Goal: Complete application form: Complete application form

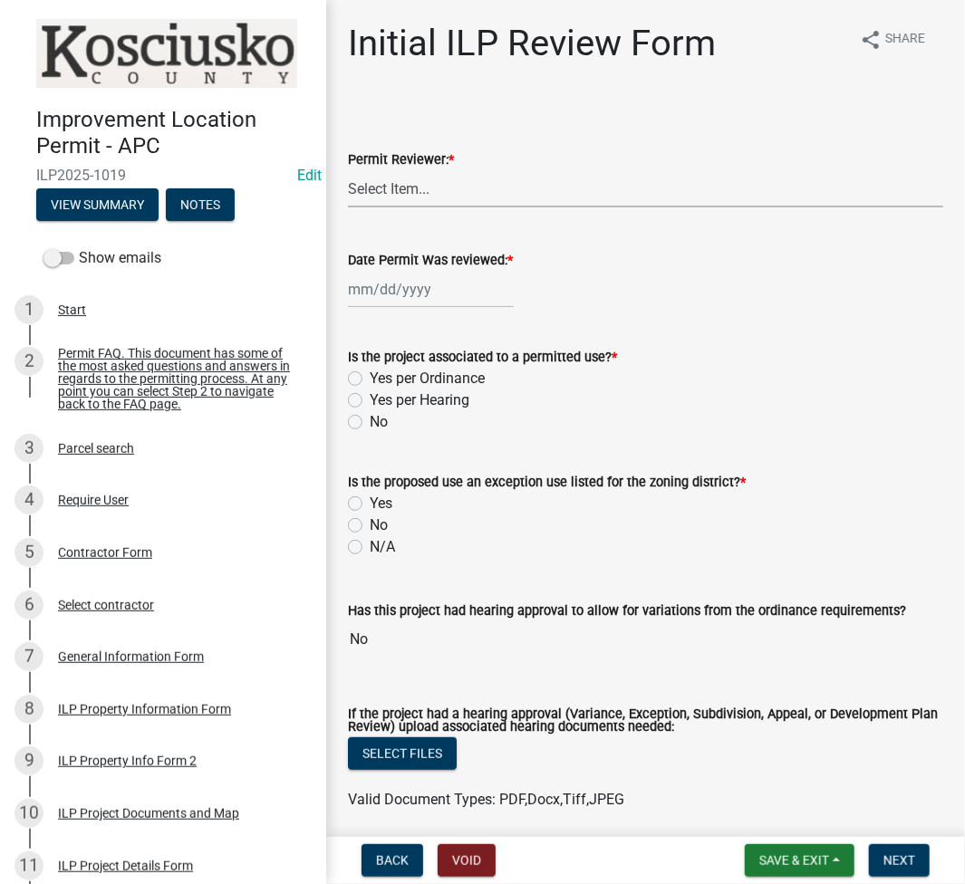
click at [453, 196] on select "Select Item... MMS LT AT CS Vacant Vacant" at bounding box center [645, 188] width 595 height 37
click at [348, 170] on select "Select Item... MMS LT AT CS Vacant Vacant" at bounding box center [645, 188] width 595 height 37
select select "fc758b50-acba-4166-9f24-5248f0f78016"
click at [412, 290] on div at bounding box center [431, 289] width 166 height 37
select select "8"
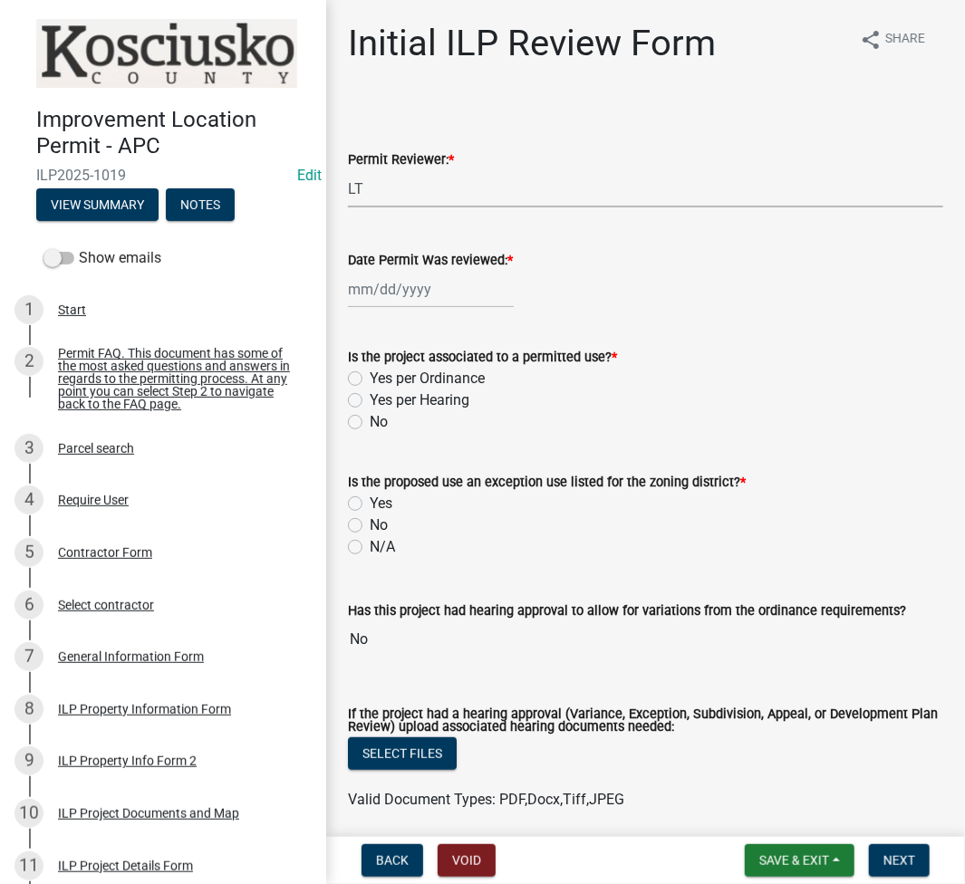
select select "2025"
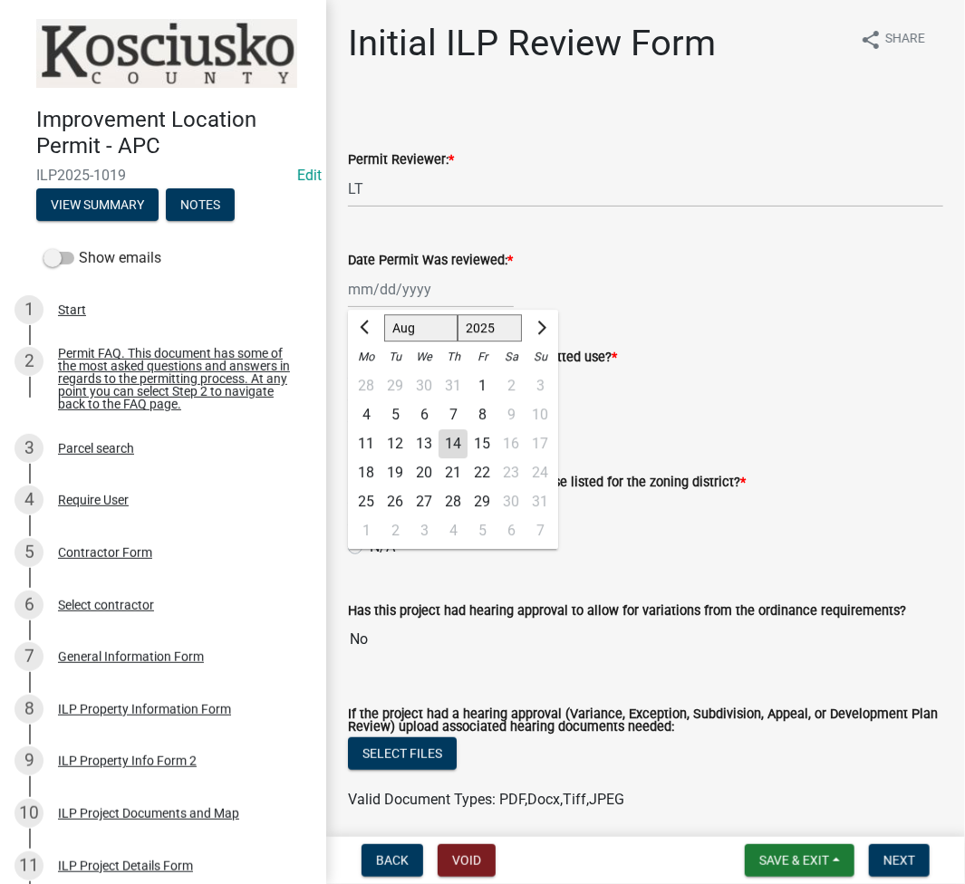
click at [455, 454] on div "14" at bounding box center [452, 443] width 29 height 29
type input "[DATE]"
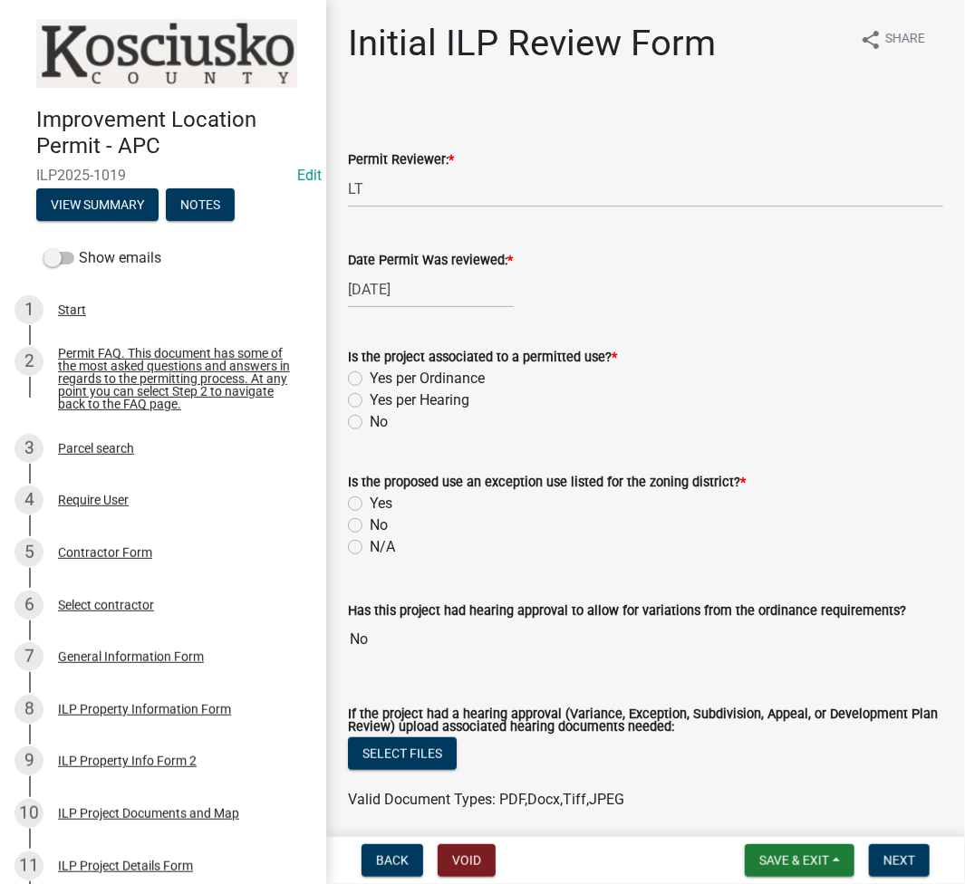
click at [769, 840] on nav "Back Void Save & Exit Save Save & Exit Next" at bounding box center [645, 860] width 639 height 47
click at [764, 856] on span "Save & Exit" at bounding box center [794, 860] width 70 height 14
click at [750, 768] on button "Save" at bounding box center [781, 769] width 145 height 43
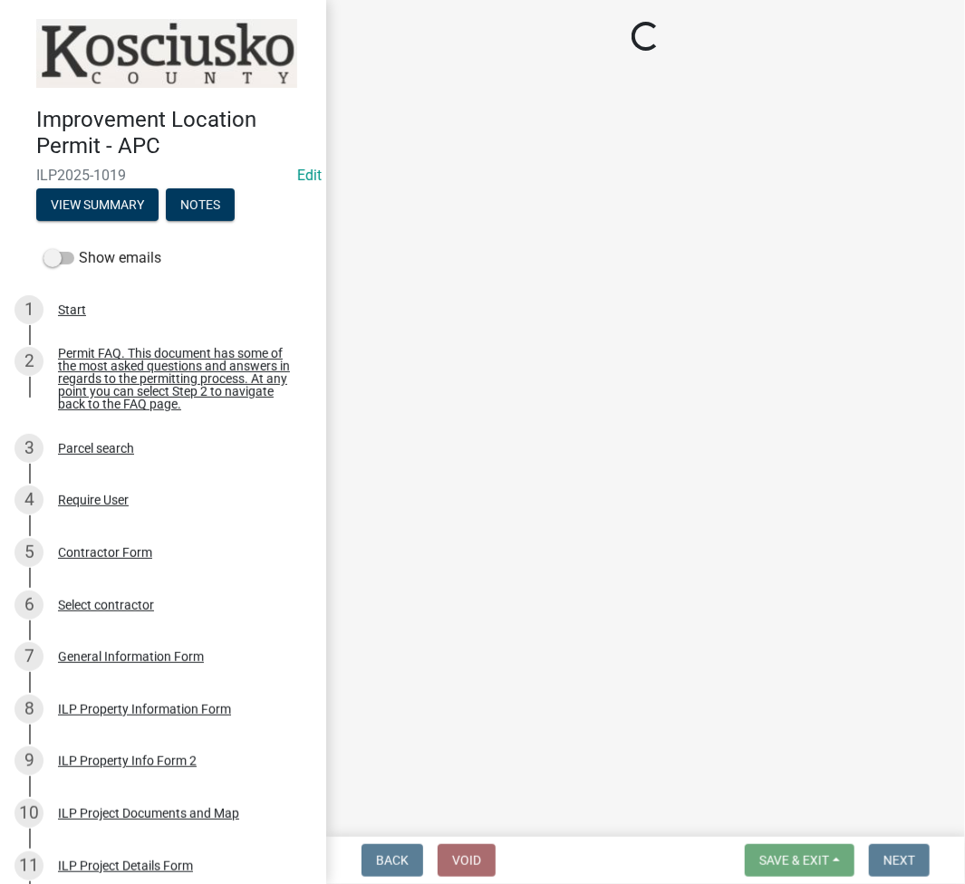
select select "fc758b50-acba-4166-9f24-5248f0f78016"
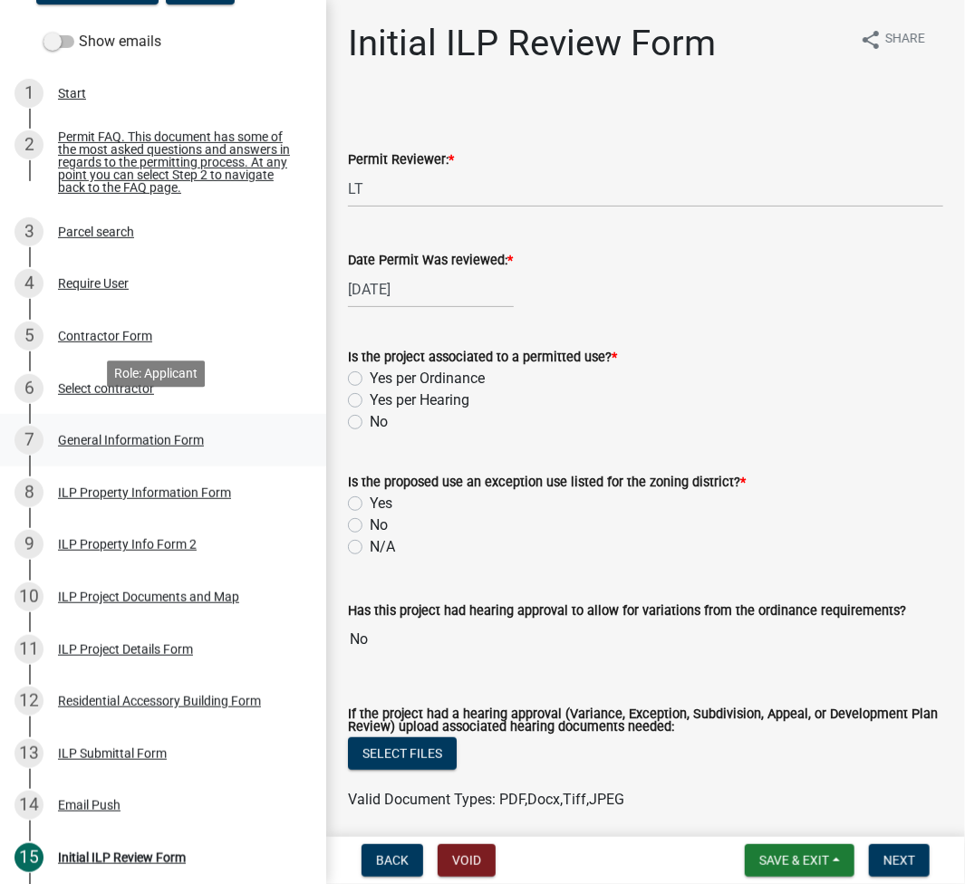
scroll to position [241, 0]
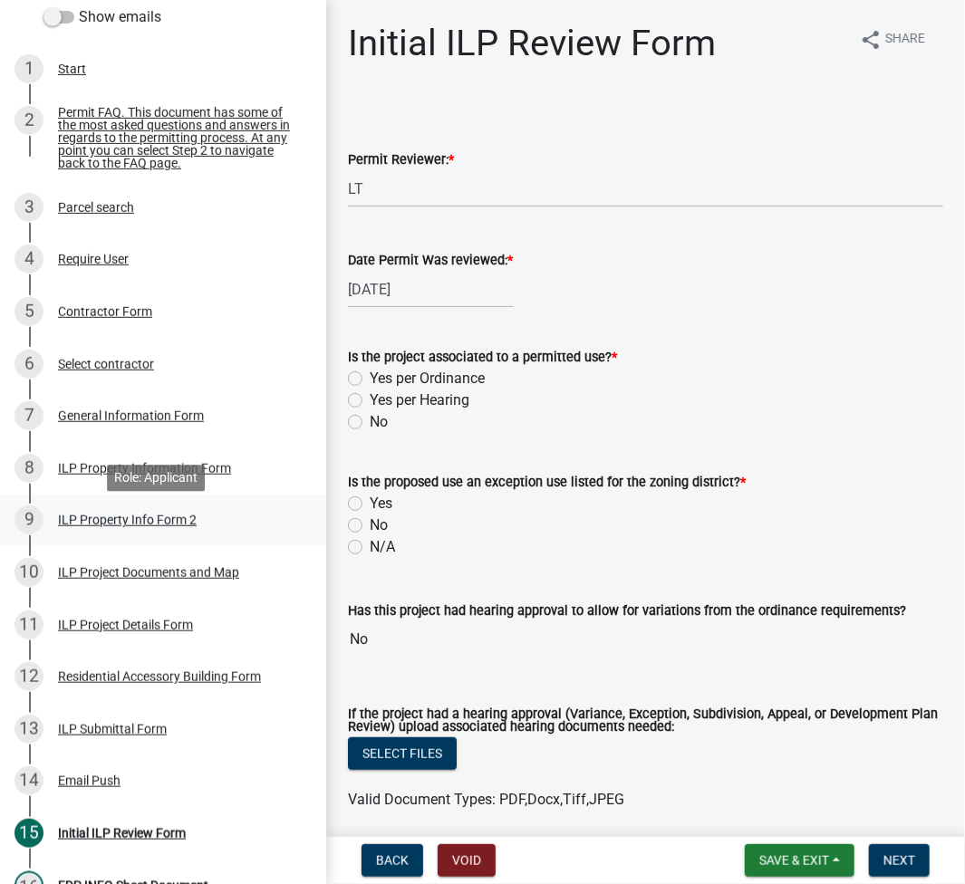
click at [107, 521] on div "ILP Property Info Form 2" at bounding box center [127, 520] width 139 height 13
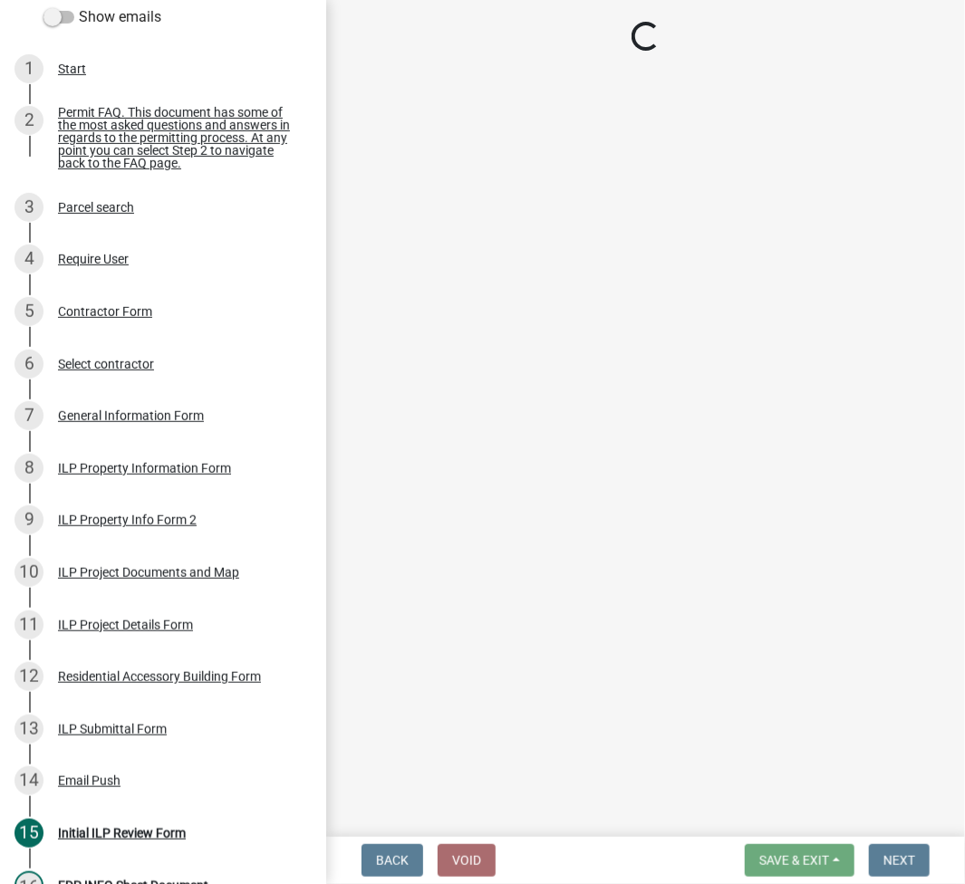
select select "7b11be74-d7bb-4878-8b50-4ecdc0000cbf"
select select "1146270b-2111-4e23-bf7f-74ce85cf7041"
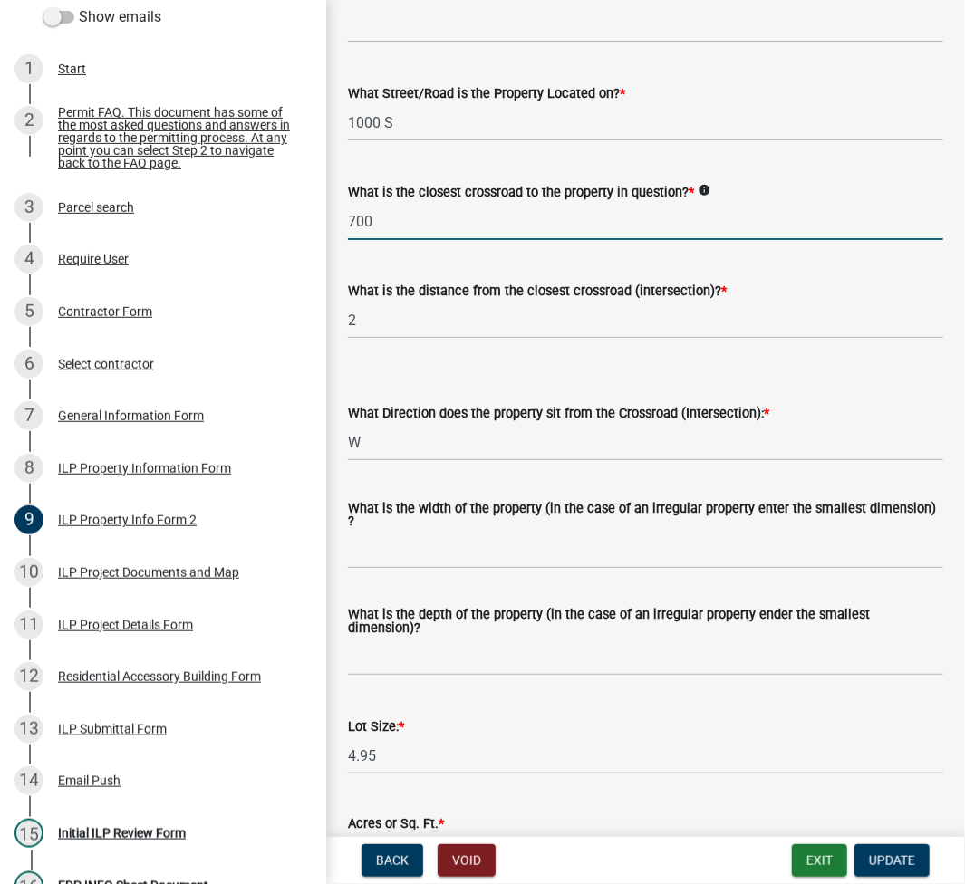
click at [404, 224] on input "700" at bounding box center [645, 221] width 595 height 37
type input "600 E"
click at [455, 330] on input "2" at bounding box center [645, 320] width 595 height 37
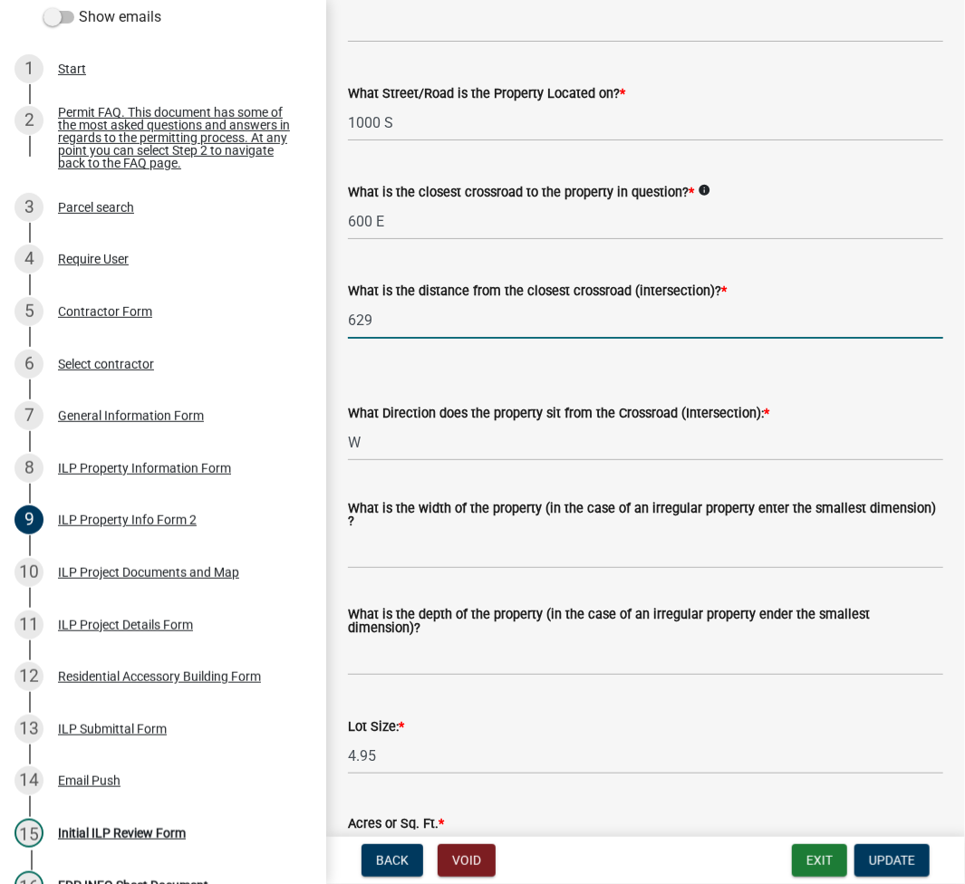
type input "629"
select select "5d8d9a6f-68f4-4910-b8ad-905844ed2da1"
click at [434, 541] on input "What is the width of the property (in the case of an irregular property enter t…" at bounding box center [645, 550] width 595 height 37
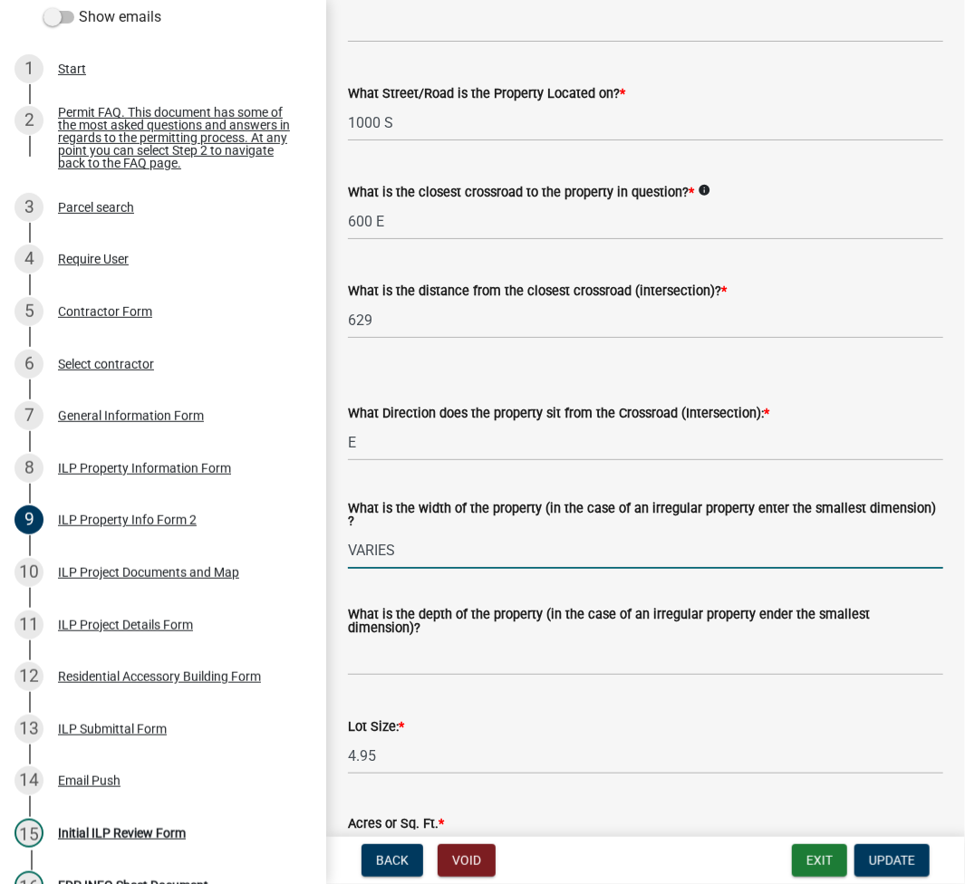
type input "VARIES"
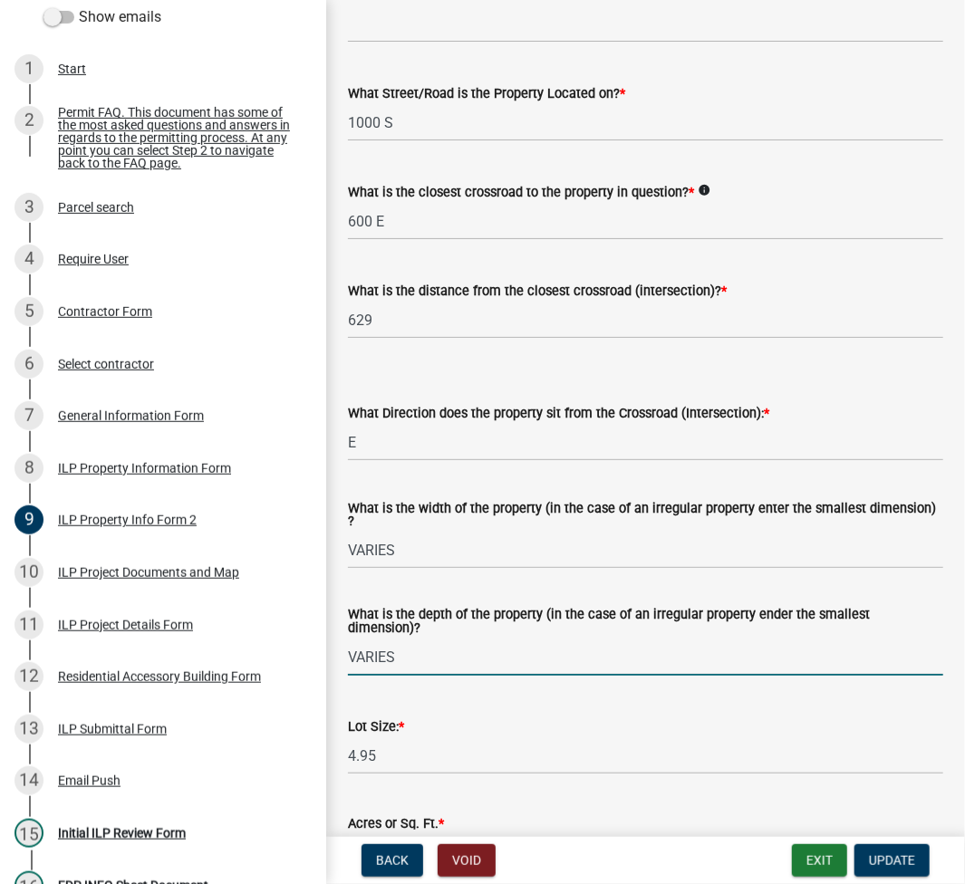
type input "VARIES"
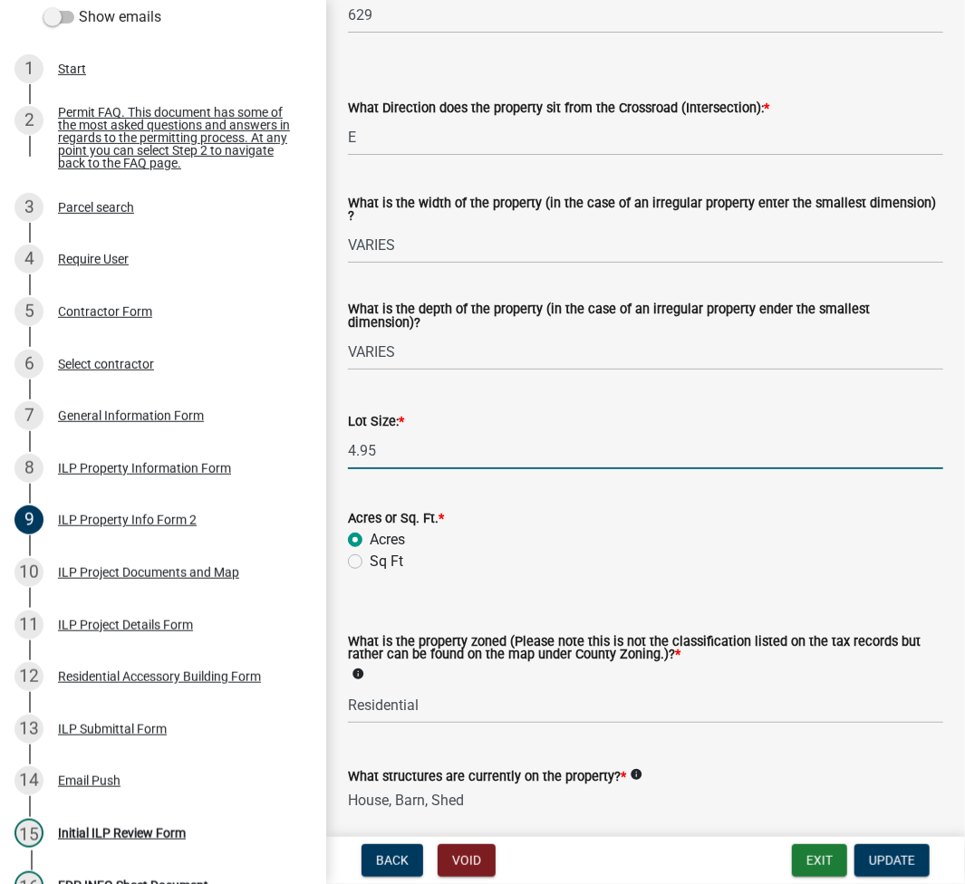
scroll to position [658, 0]
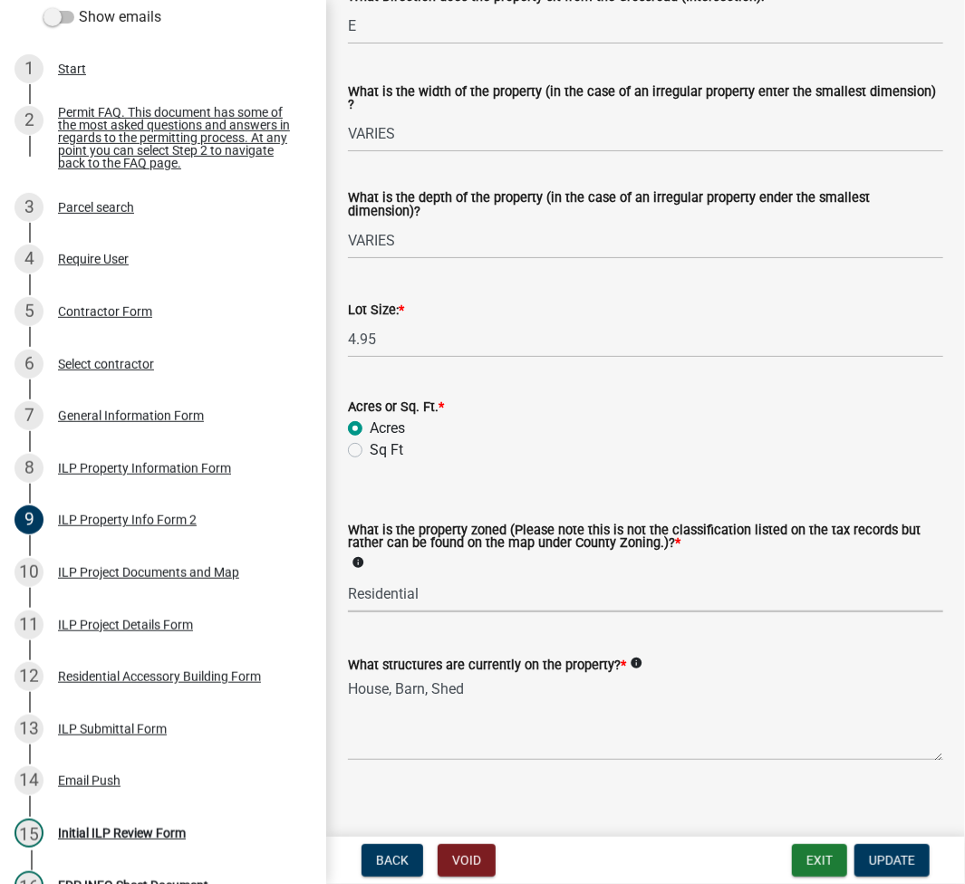
click at [369, 578] on select "Select Item... Agricultural Agricultural 2 Commercial Environmental Industrial …" at bounding box center [645, 593] width 595 height 37
click at [348, 575] on select "Select Item... Agricultural Agricultural 2 Commercial Environmental Industrial …" at bounding box center [645, 593] width 595 height 37
select select "ea119d11-e52e-4559-b746-af06211fe819"
click at [892, 857] on span "Update" at bounding box center [892, 860] width 46 height 14
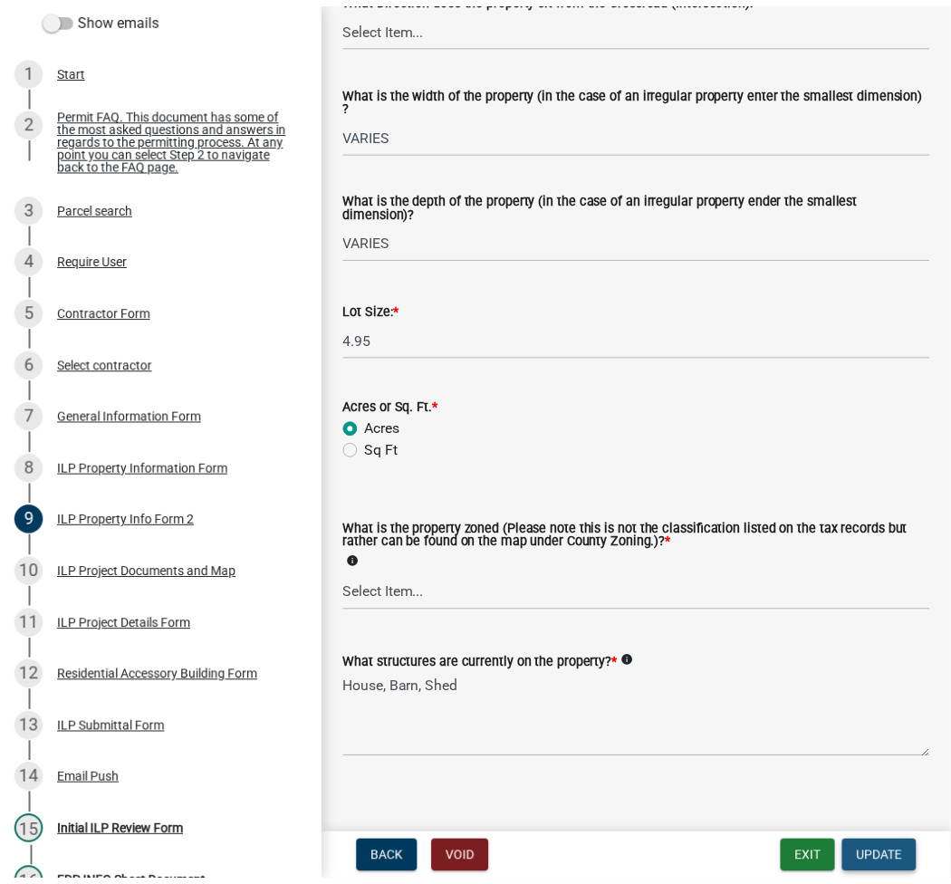
scroll to position [0, 0]
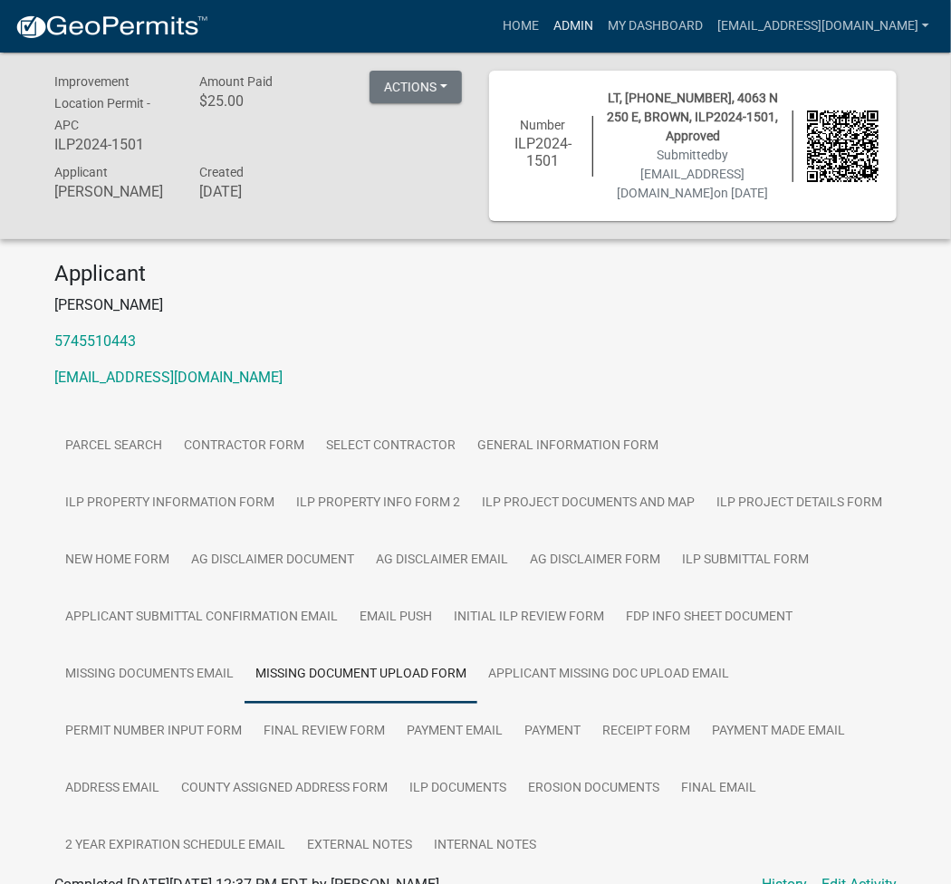
click at [601, 17] on link "Admin" at bounding box center [573, 26] width 54 height 34
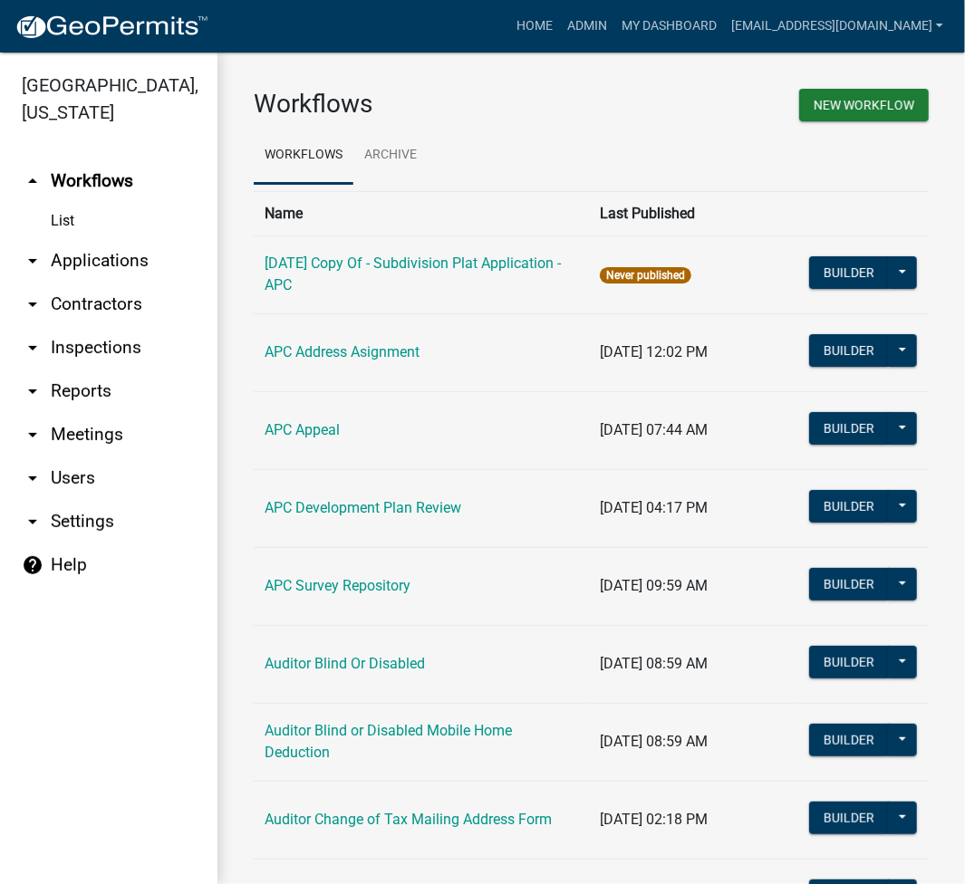
click at [120, 257] on link "arrow_drop_down Applications" at bounding box center [108, 260] width 217 height 43
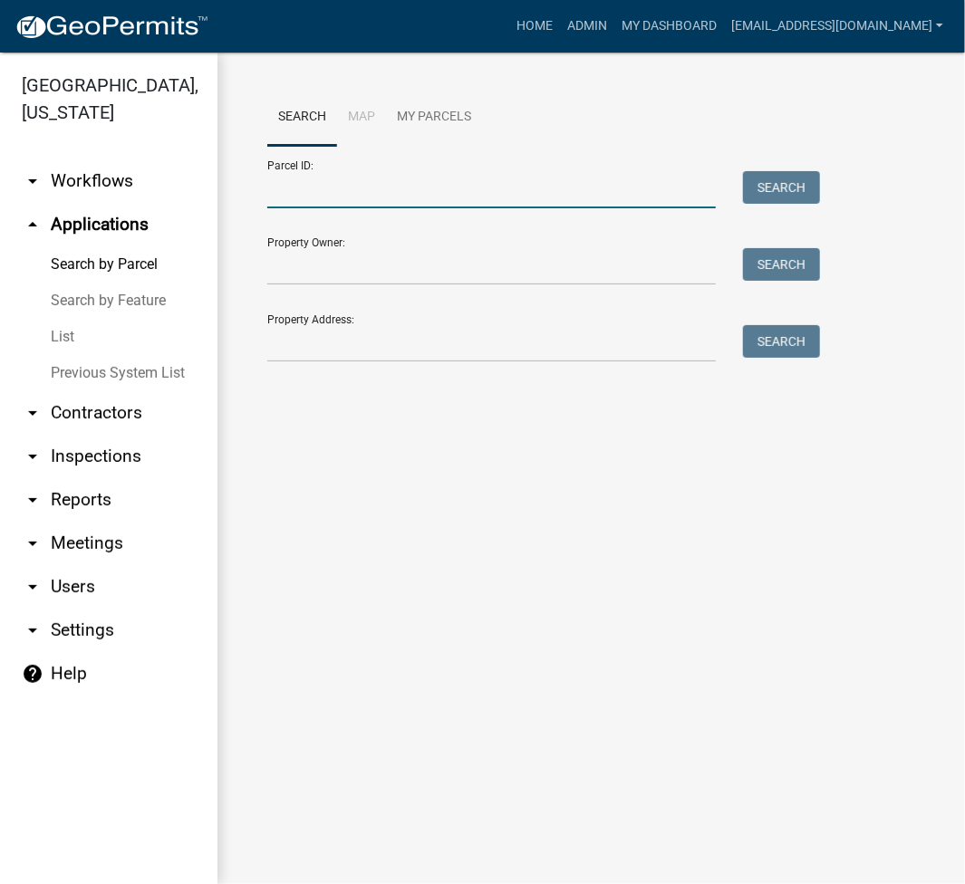
click at [325, 198] on input "Parcel ID:" at bounding box center [491, 189] width 448 height 37
paste input "019-043-002.A"
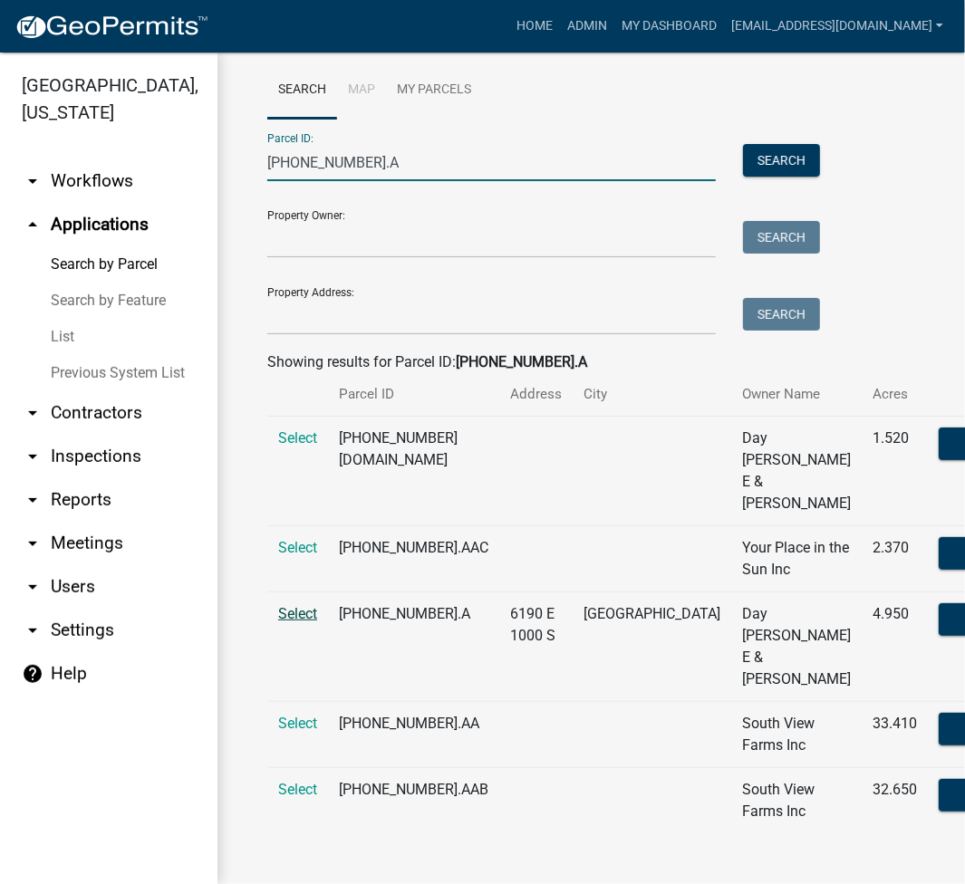
scroll to position [133, 0]
type input "019-043-002.A"
click at [288, 605] on span "Select" at bounding box center [297, 613] width 39 height 17
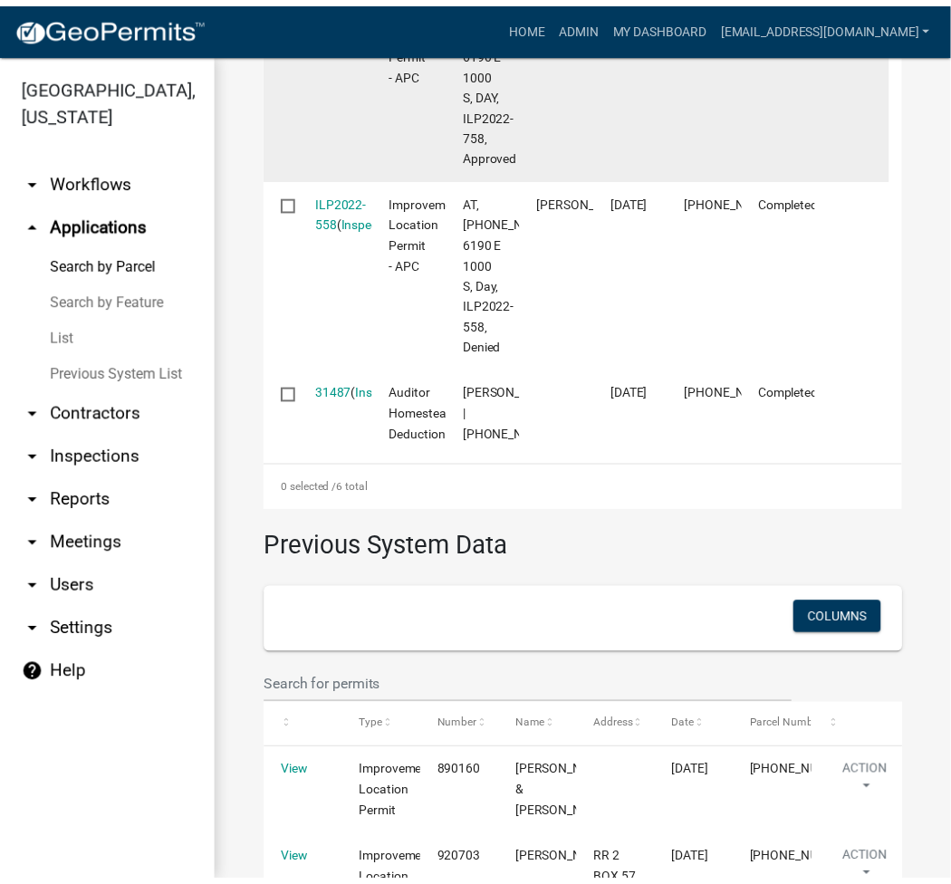
scroll to position [1207, 0]
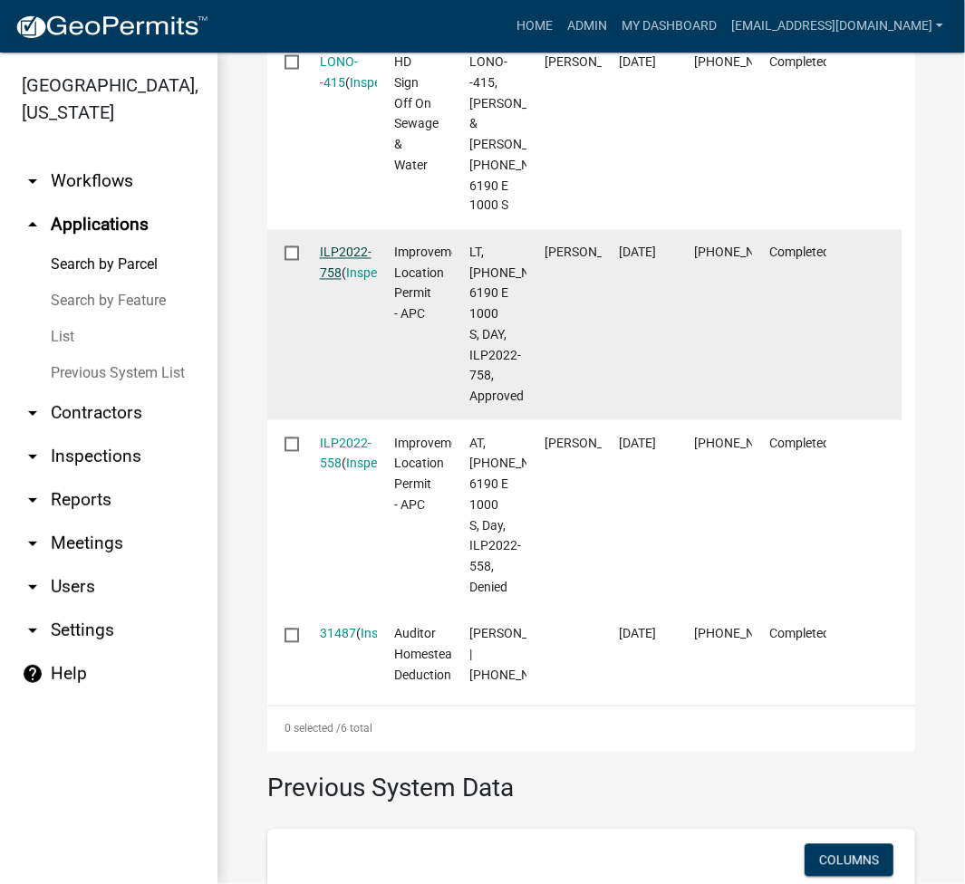
click at [351, 281] on link "ILP2022-758" at bounding box center [346, 262] width 52 height 35
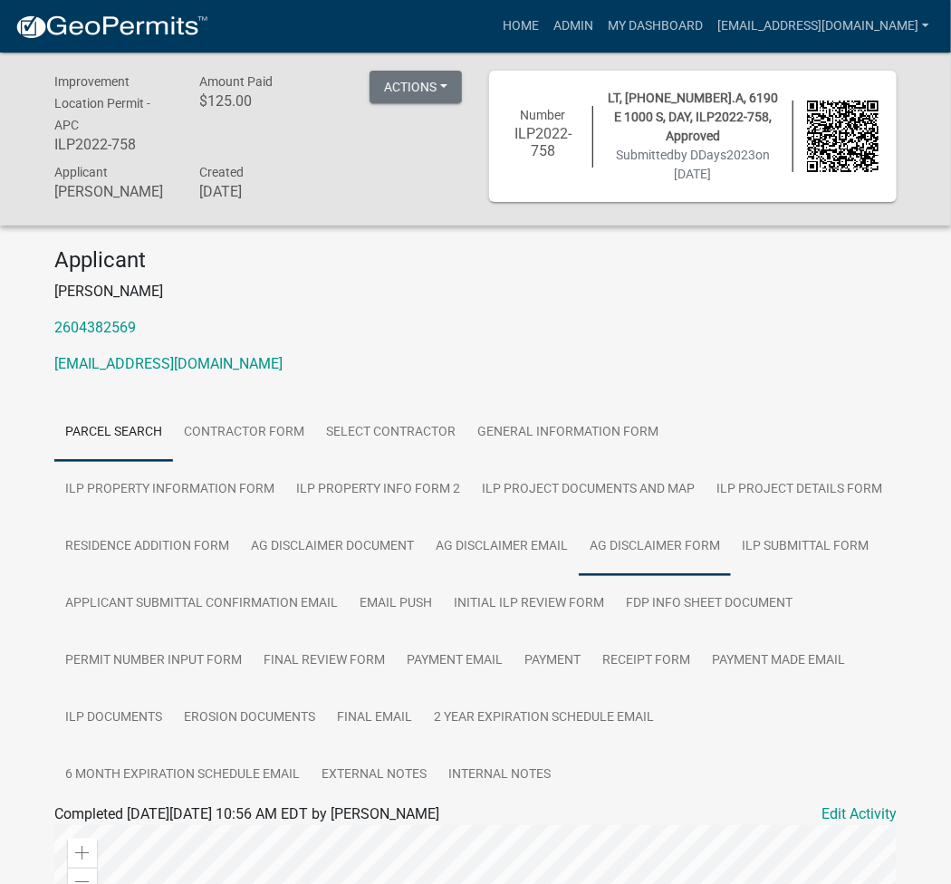
click at [579, 541] on link "Ag Disclaimer Form" at bounding box center [655, 547] width 152 height 58
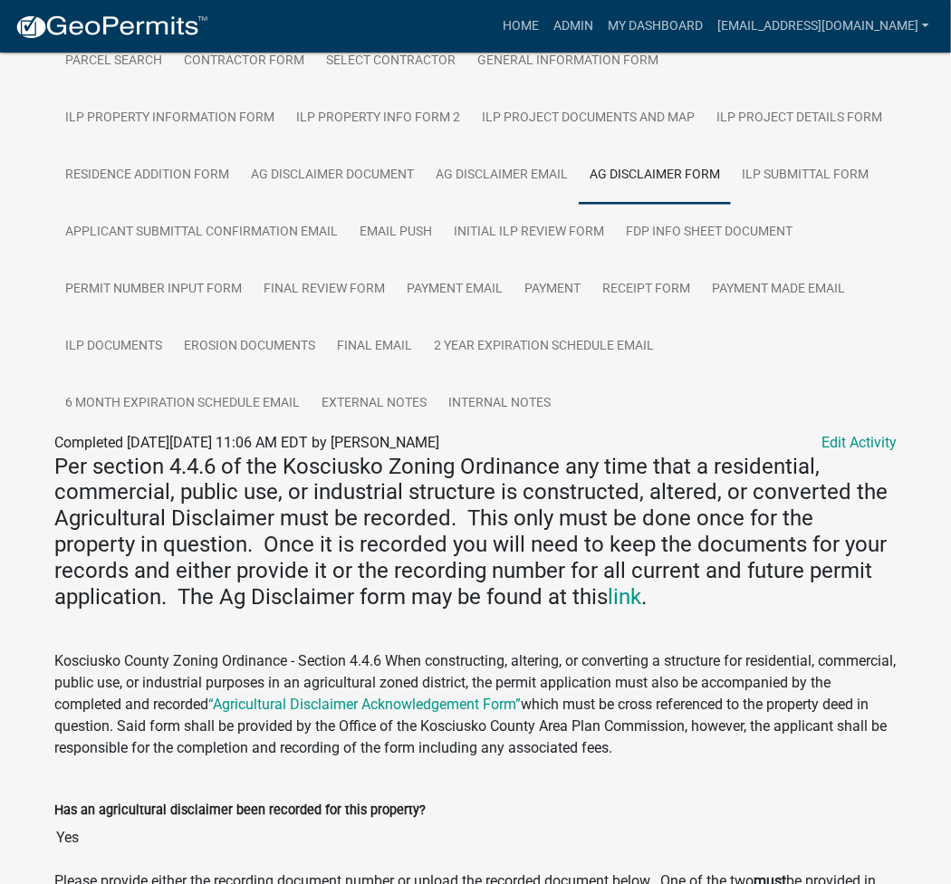
scroll to position [725, 0]
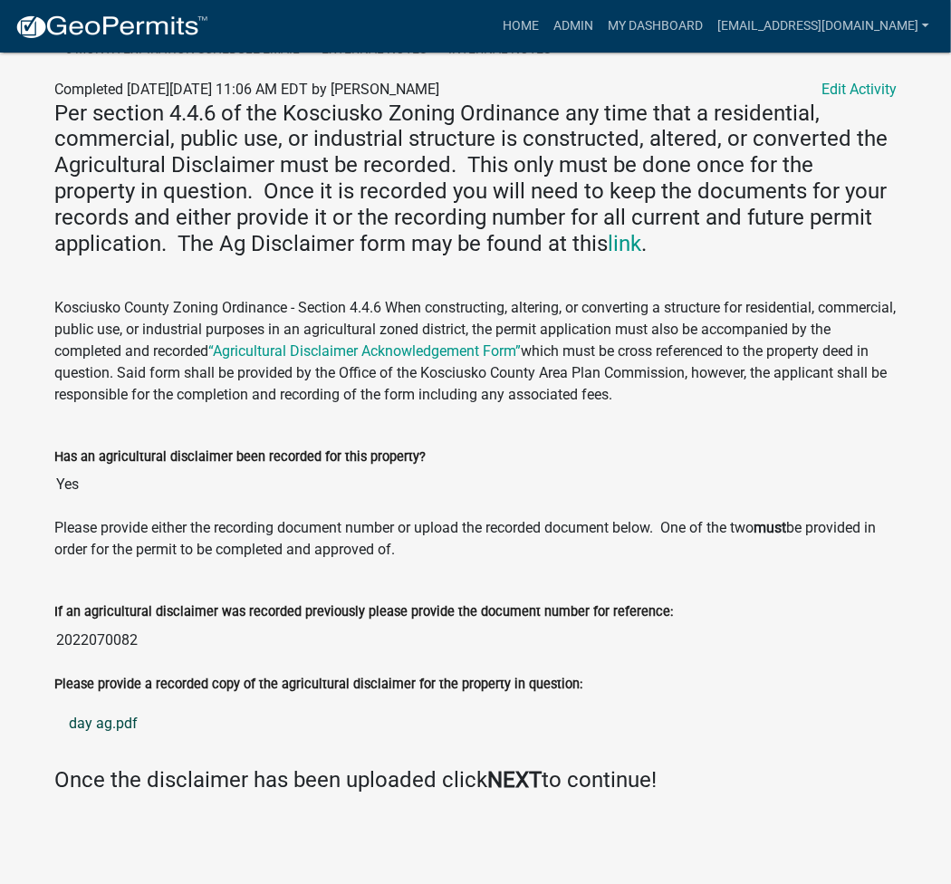
click at [95, 725] on link "day ag.pdf" at bounding box center [475, 724] width 842 height 43
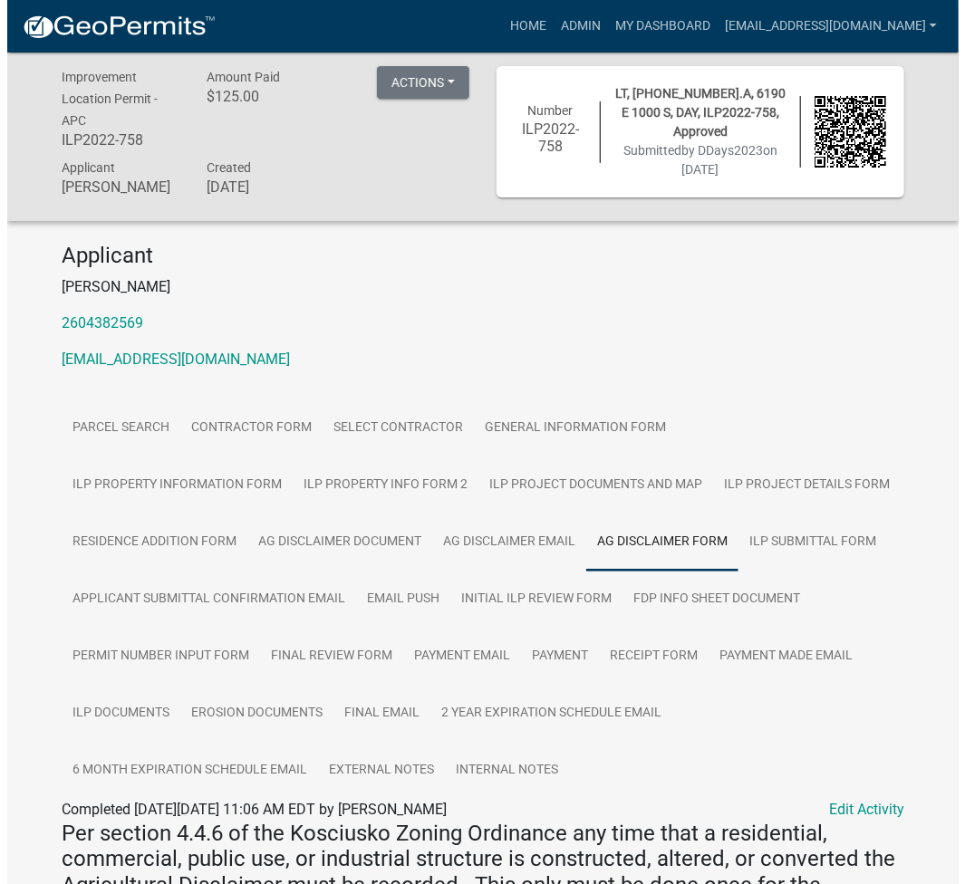
scroll to position [0, 0]
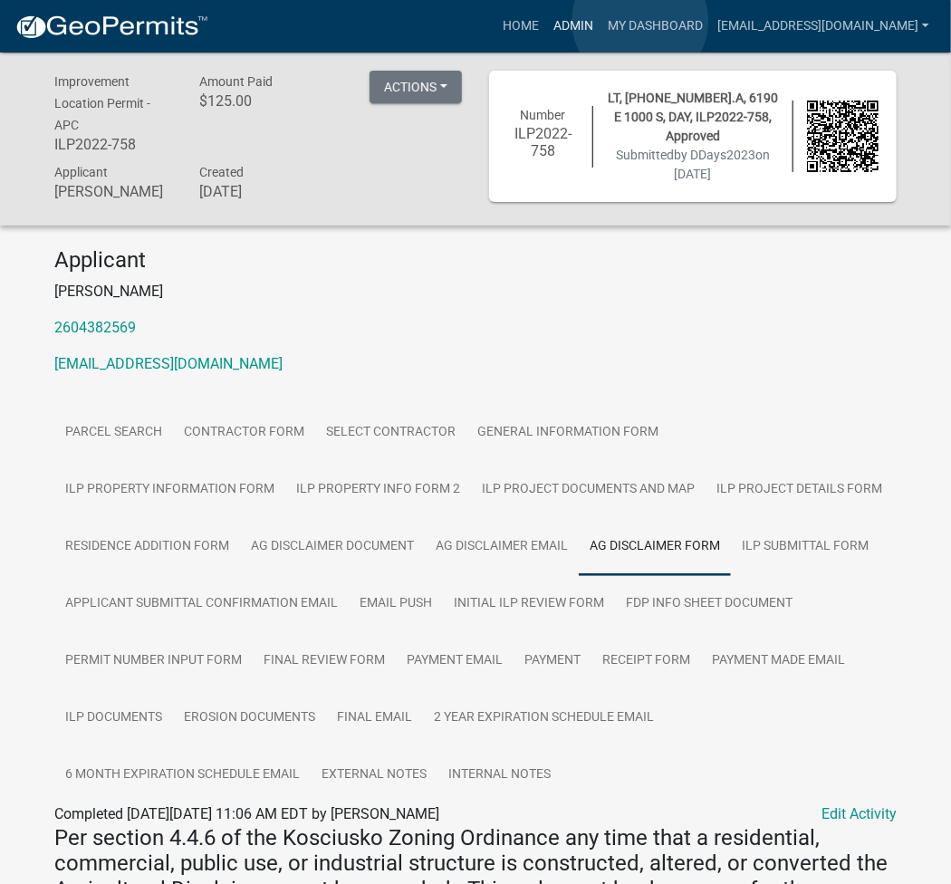
click at [601, 21] on link "Admin" at bounding box center [573, 26] width 54 height 34
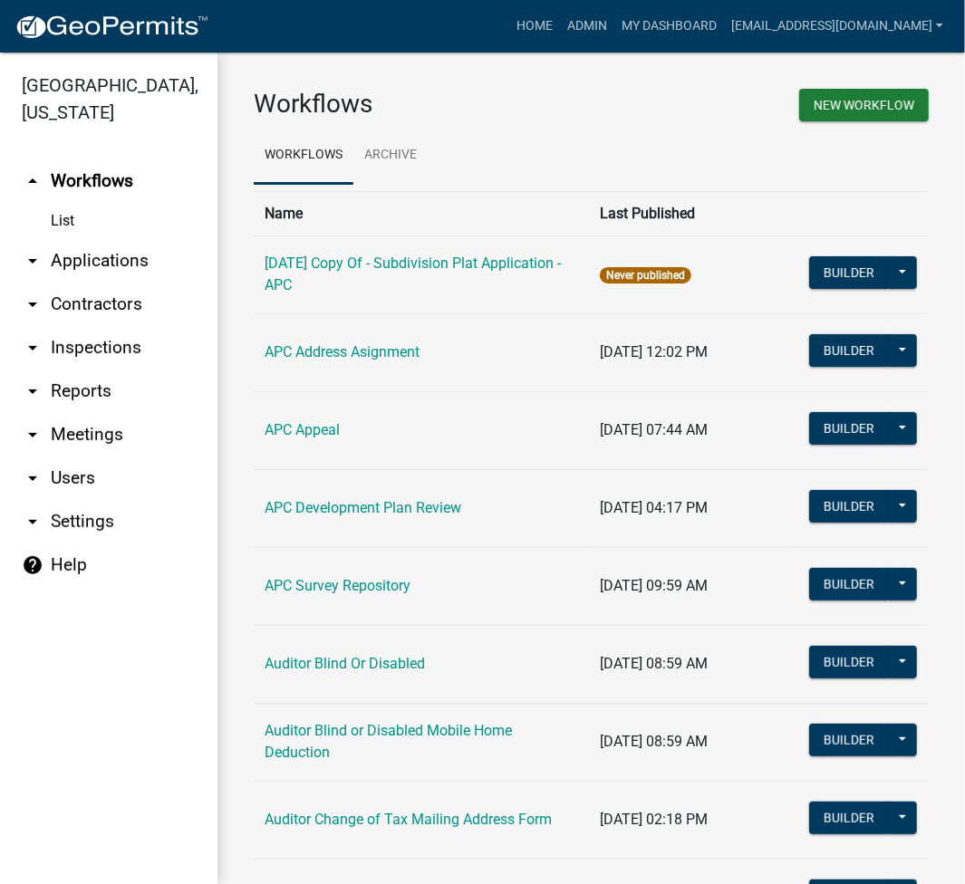
click at [132, 254] on link "arrow_drop_down Applications" at bounding box center [108, 260] width 217 height 43
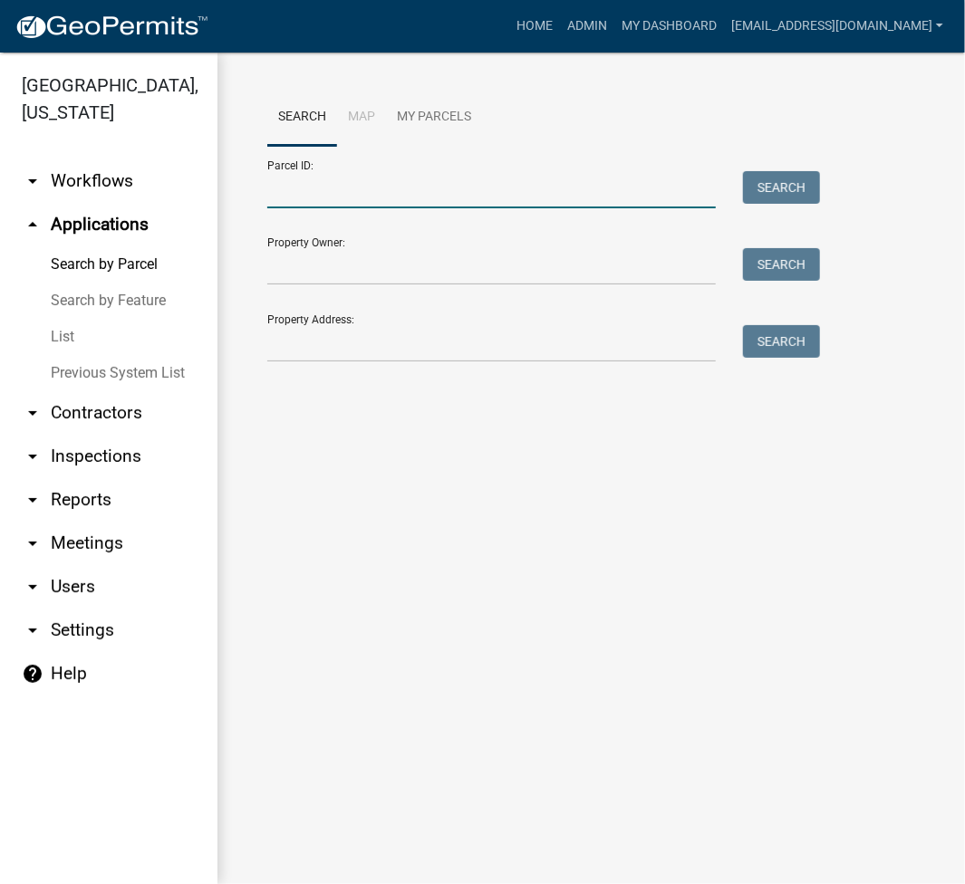
click at [316, 195] on input "Parcel ID:" at bounding box center [491, 189] width 448 height 37
paste input "005-083-289"
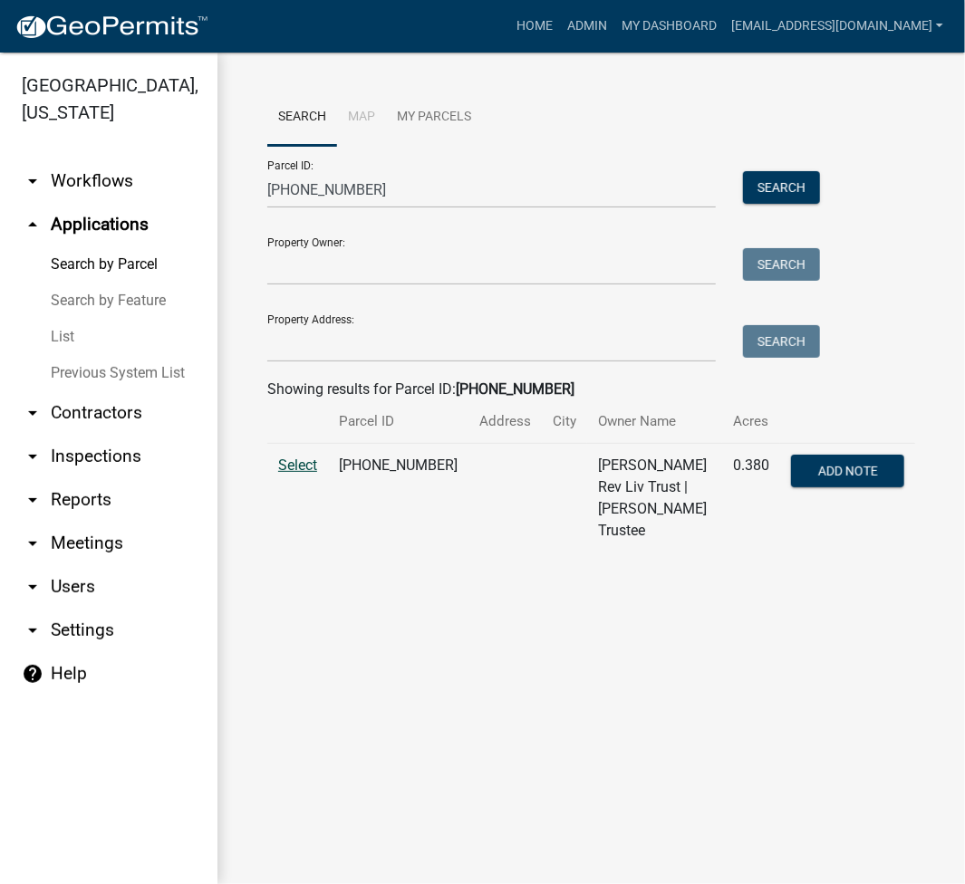
click at [294, 461] on span "Select" at bounding box center [297, 465] width 39 height 17
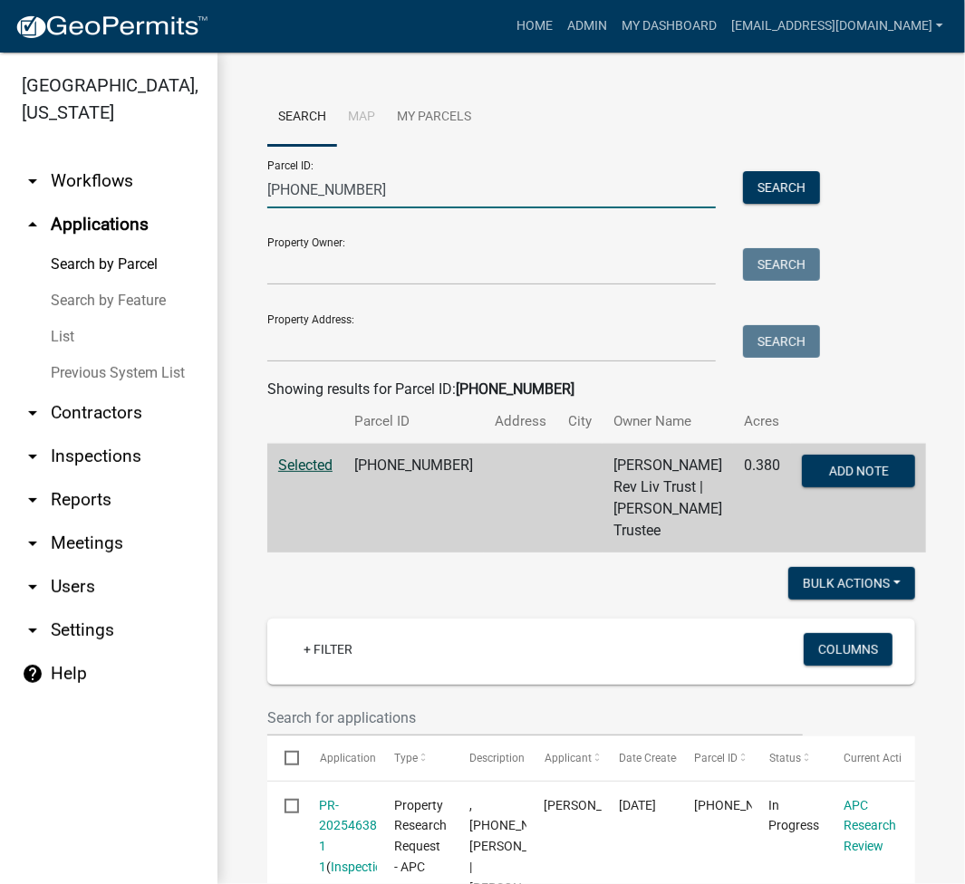
click at [326, 182] on input "005-083-289" at bounding box center [491, 189] width 448 height 37
click at [326, 181] on input "005-083-289" at bounding box center [491, 189] width 448 height 37
paste input "97"
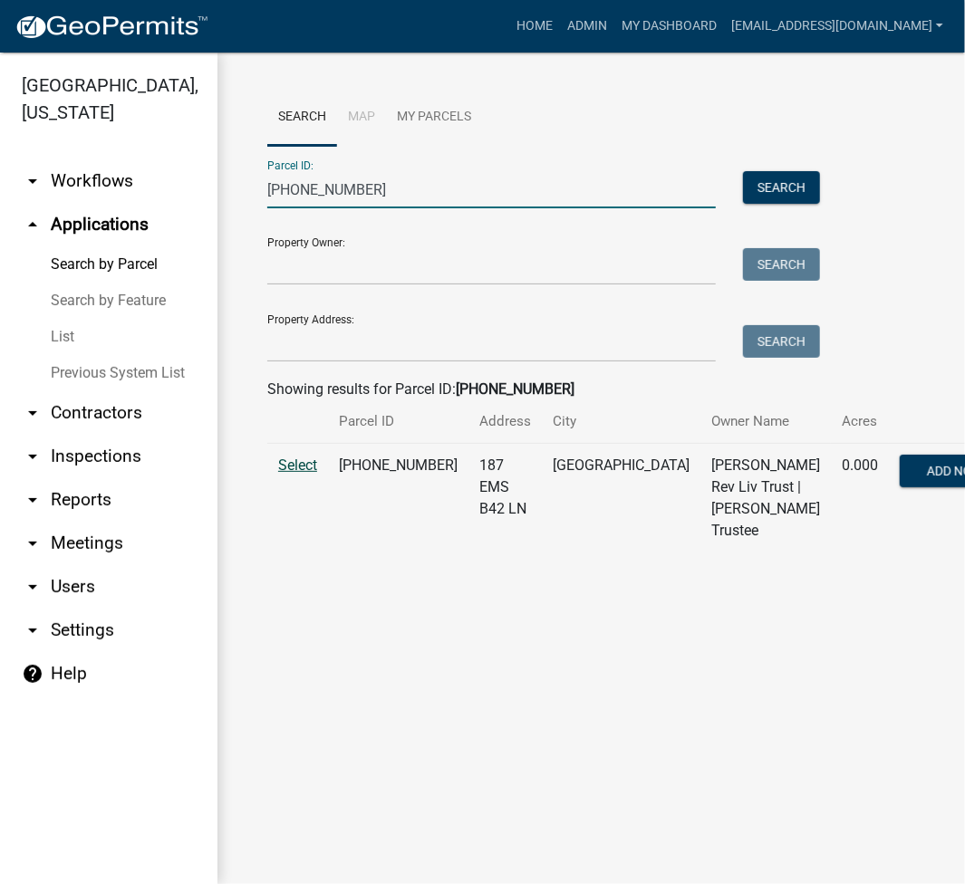
type input "005-083-297"
click at [301, 474] on span "Select" at bounding box center [297, 465] width 39 height 17
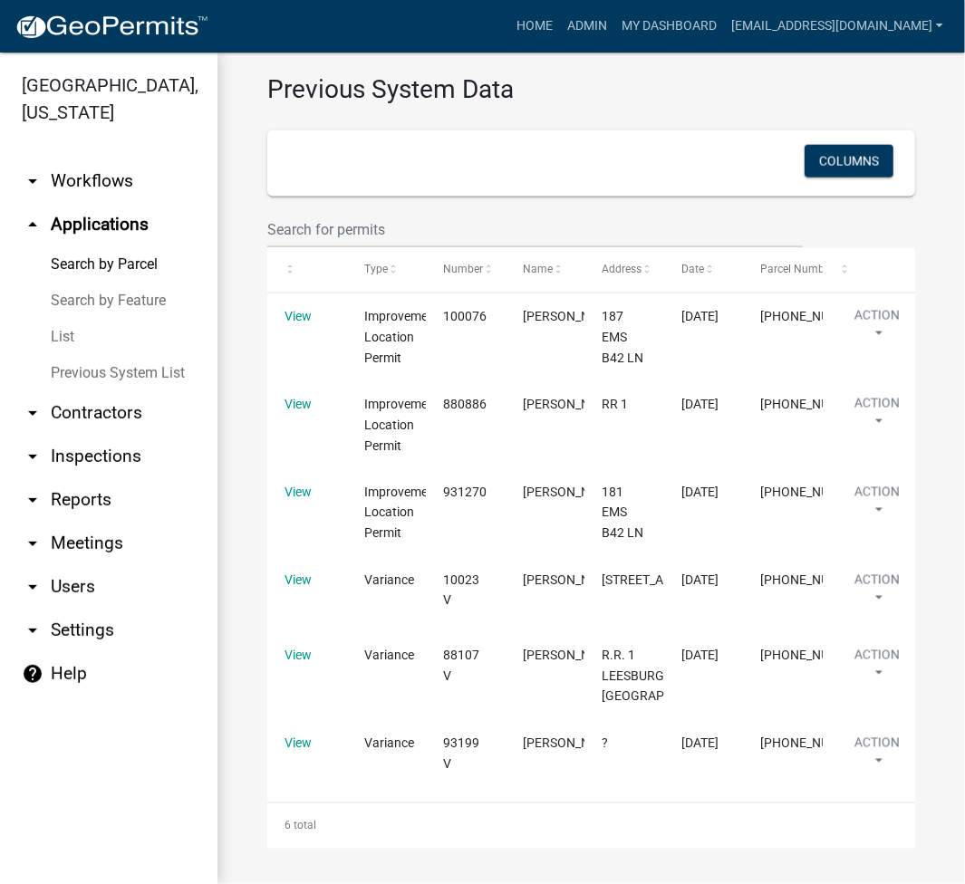
scroll to position [1120, 0]
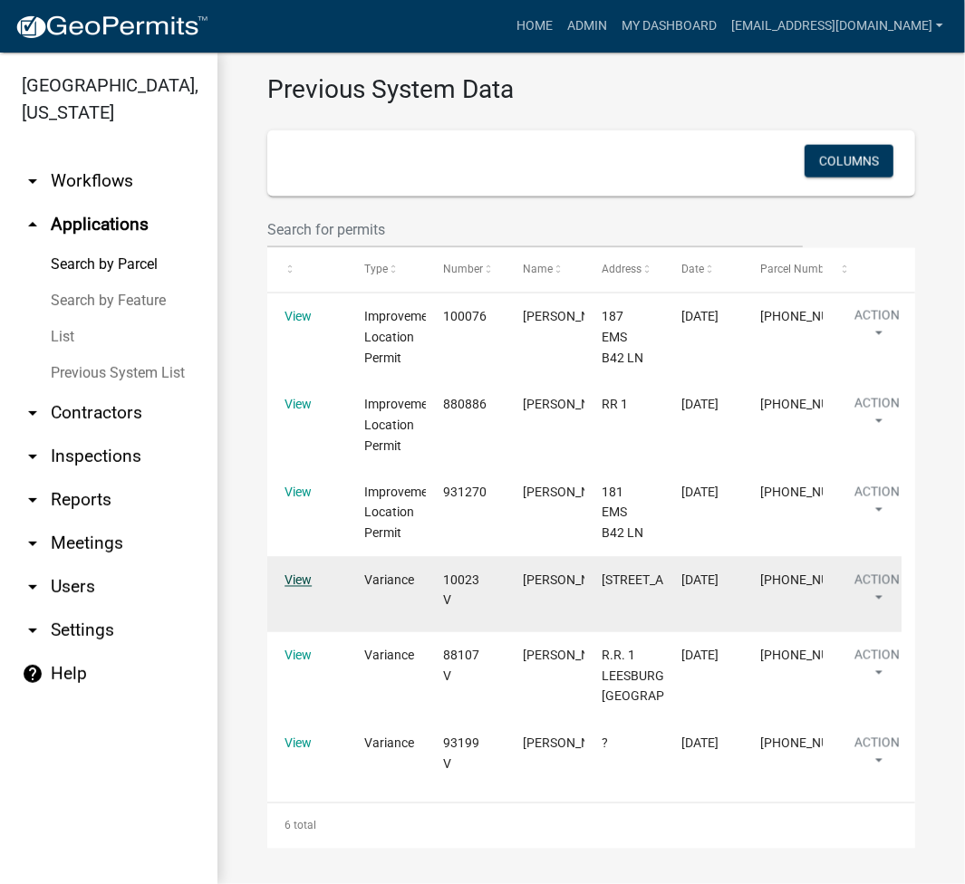
click at [293, 573] on link "View" at bounding box center [297, 580] width 27 height 14
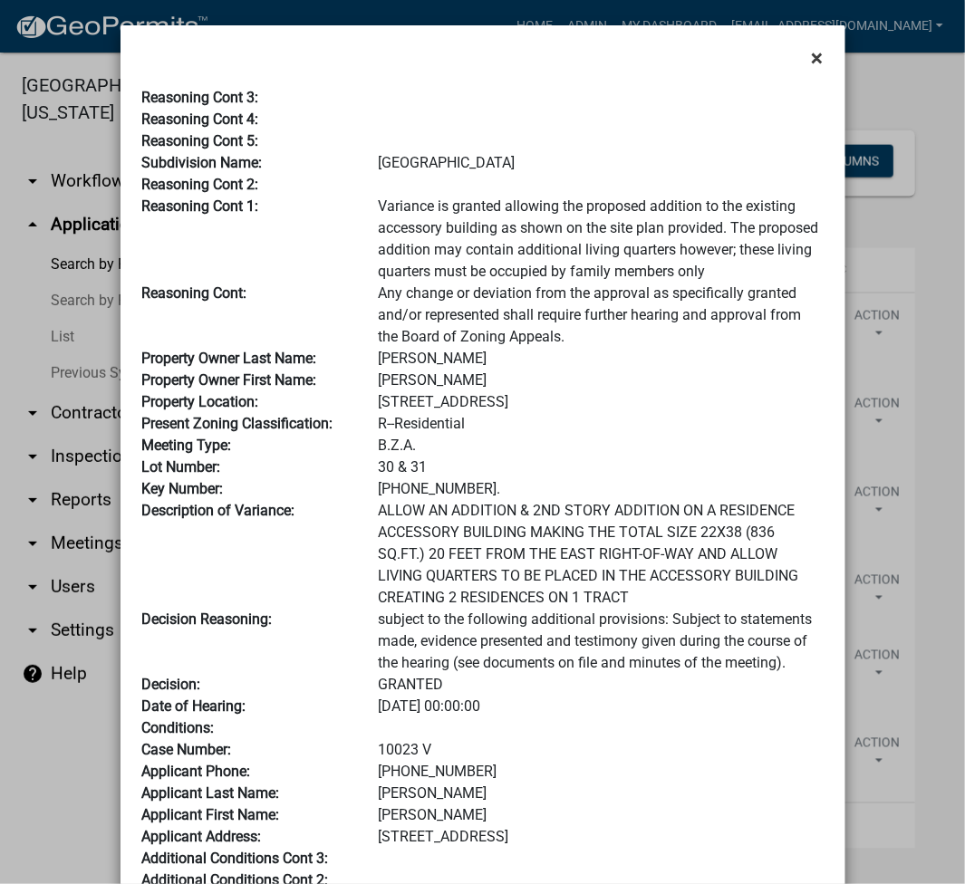
click at [812, 51] on span "×" at bounding box center [818, 57] width 12 height 25
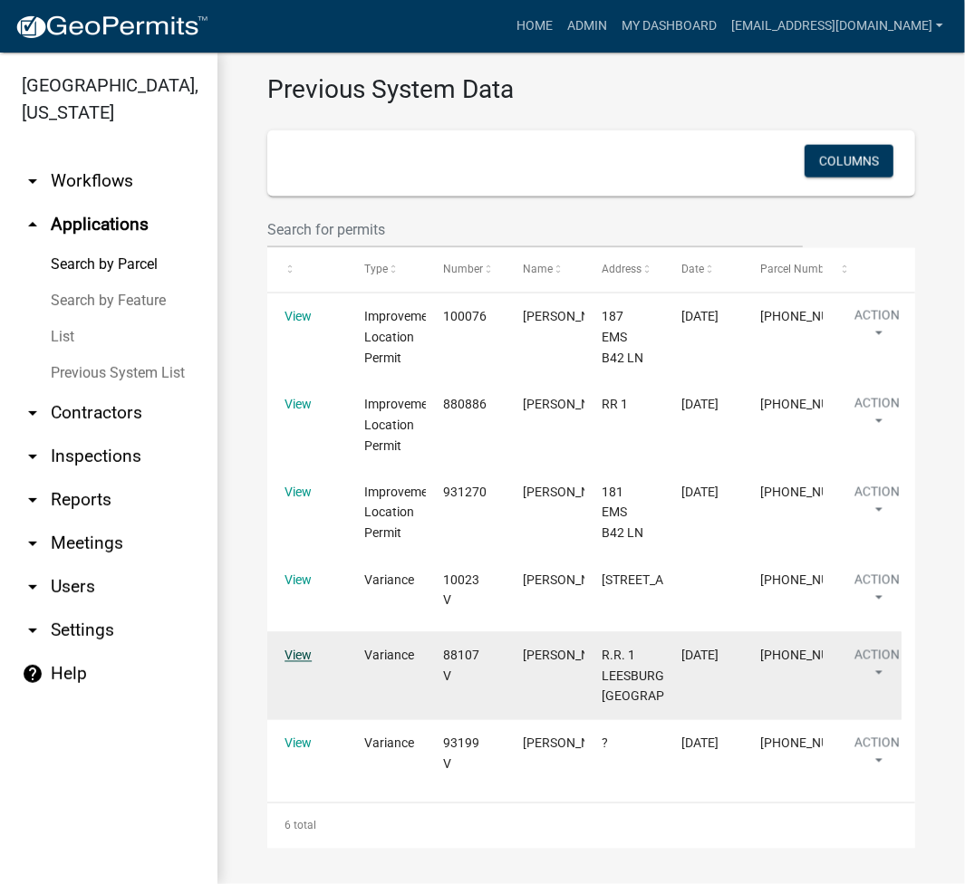
click at [296, 649] on link "View" at bounding box center [297, 656] width 27 height 14
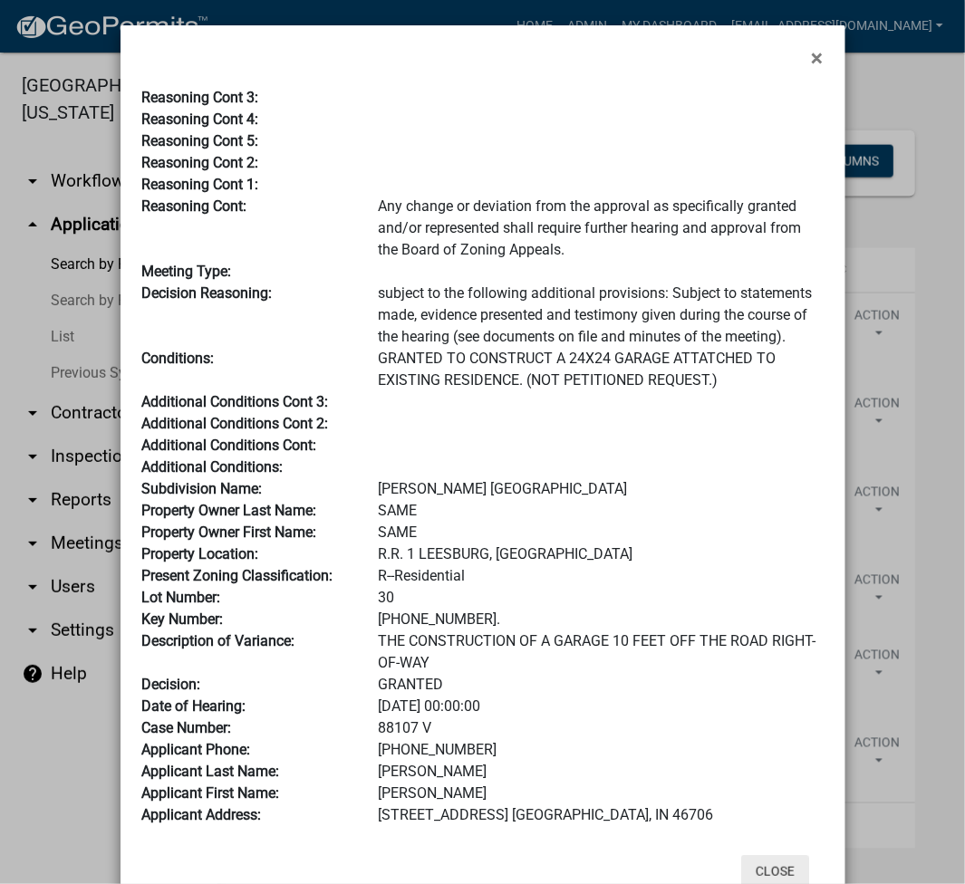
click at [771, 865] on button "Close" at bounding box center [775, 871] width 68 height 33
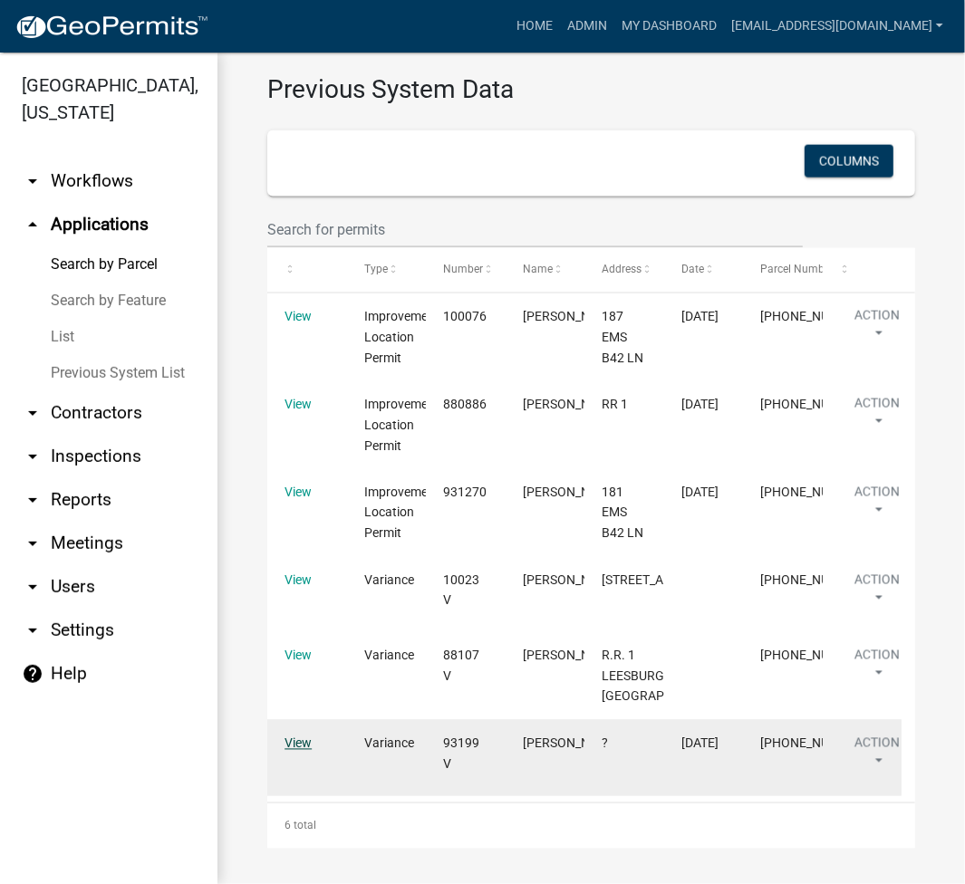
click at [288, 736] on link "View" at bounding box center [297, 743] width 27 height 14
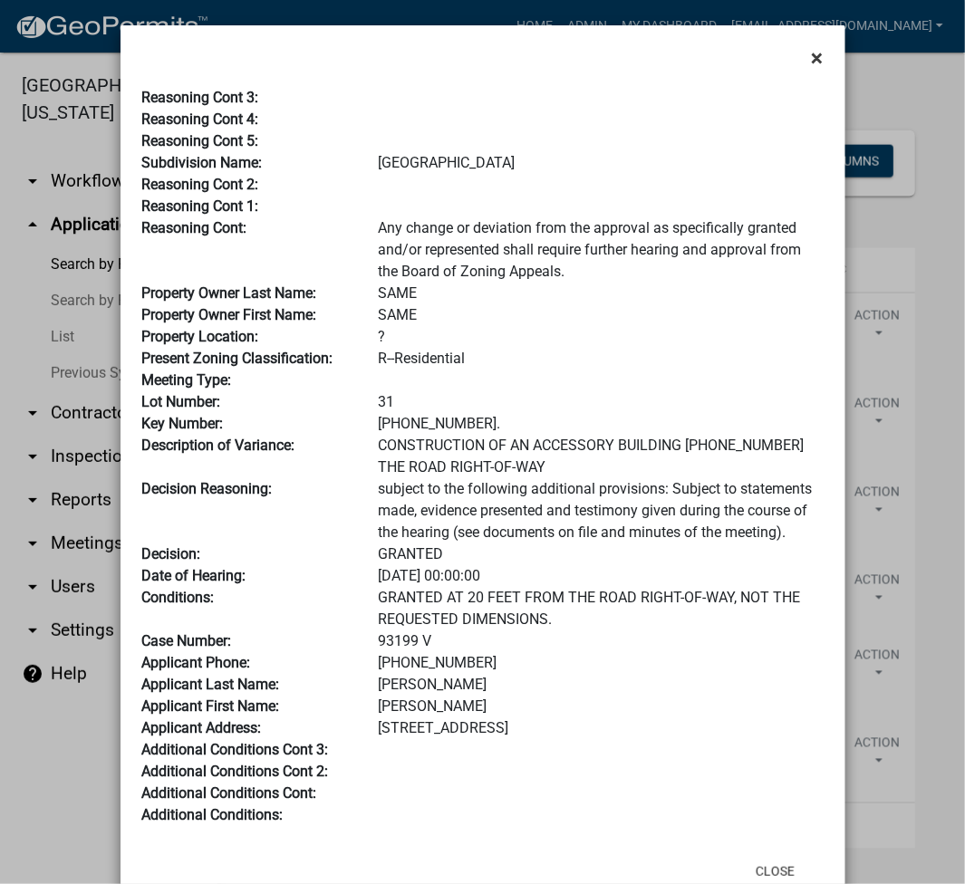
click at [813, 62] on span "×" at bounding box center [818, 57] width 12 height 25
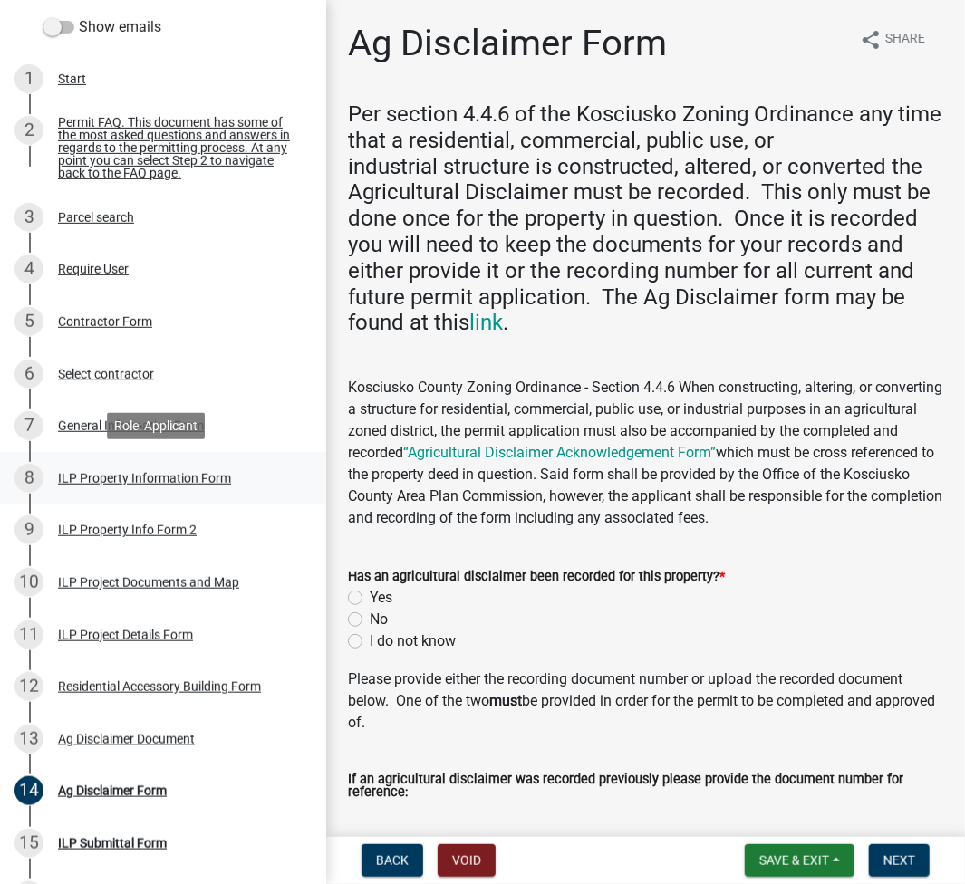
scroll to position [241, 0]
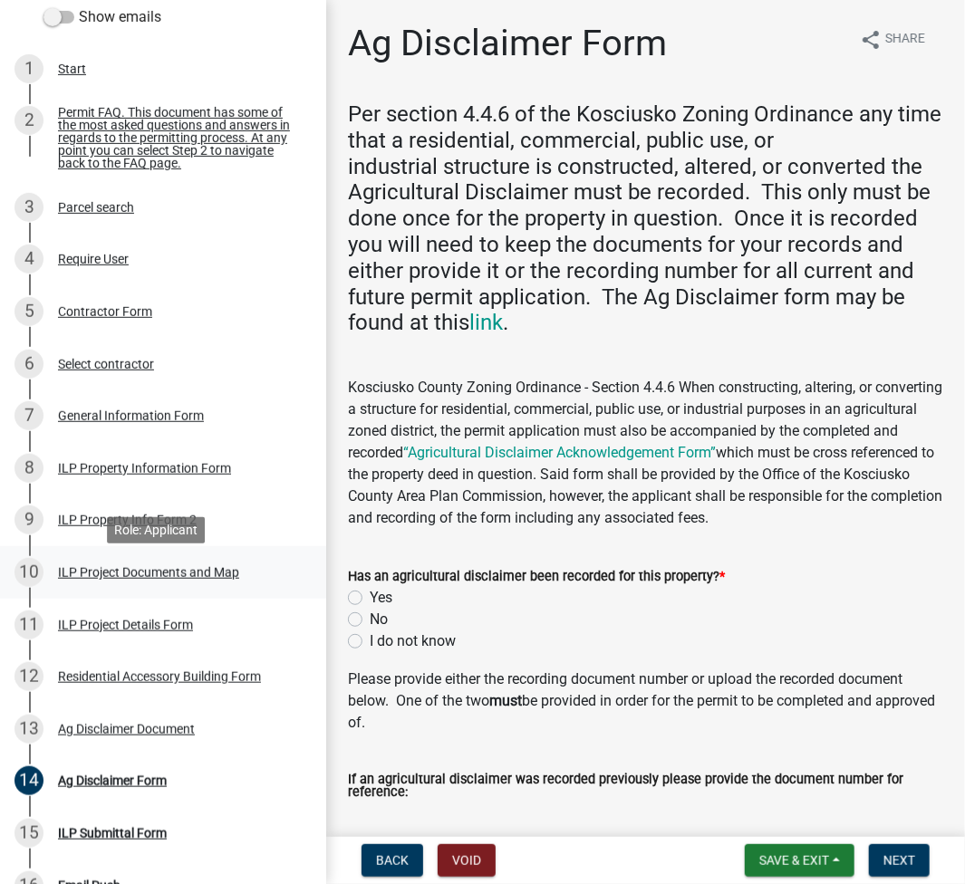
click at [158, 579] on div "ILP Project Documents and Map" at bounding box center [148, 572] width 181 height 13
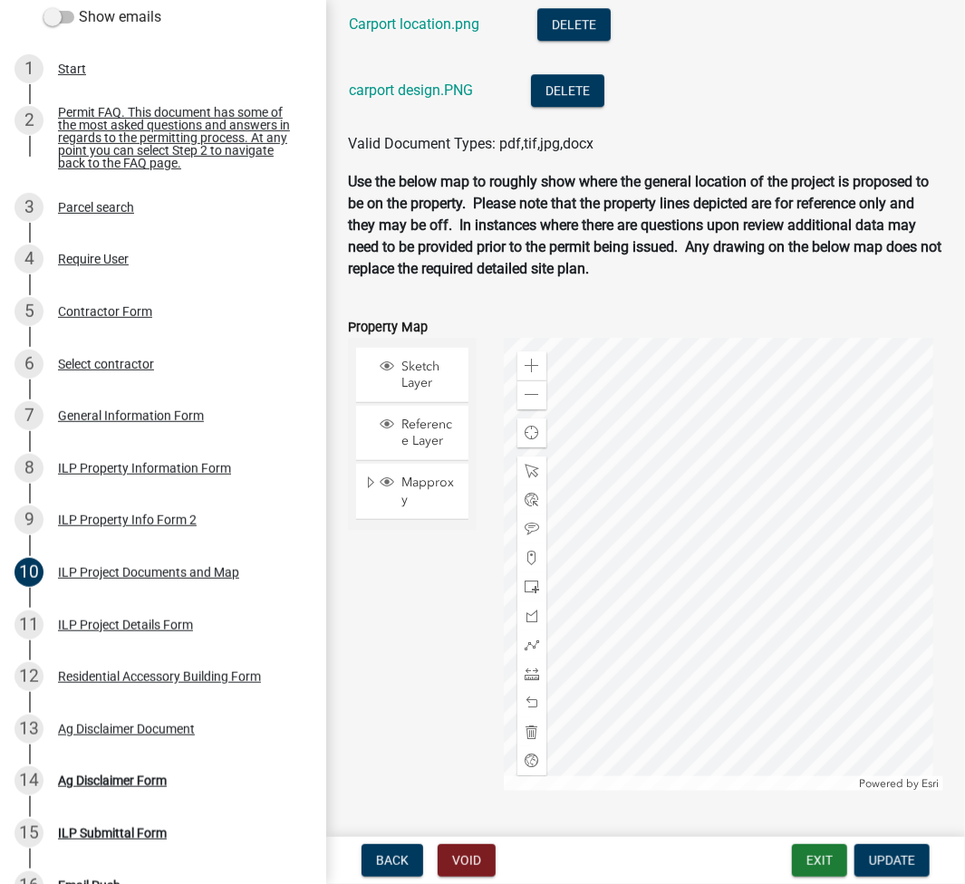
scroll to position [1690, 0]
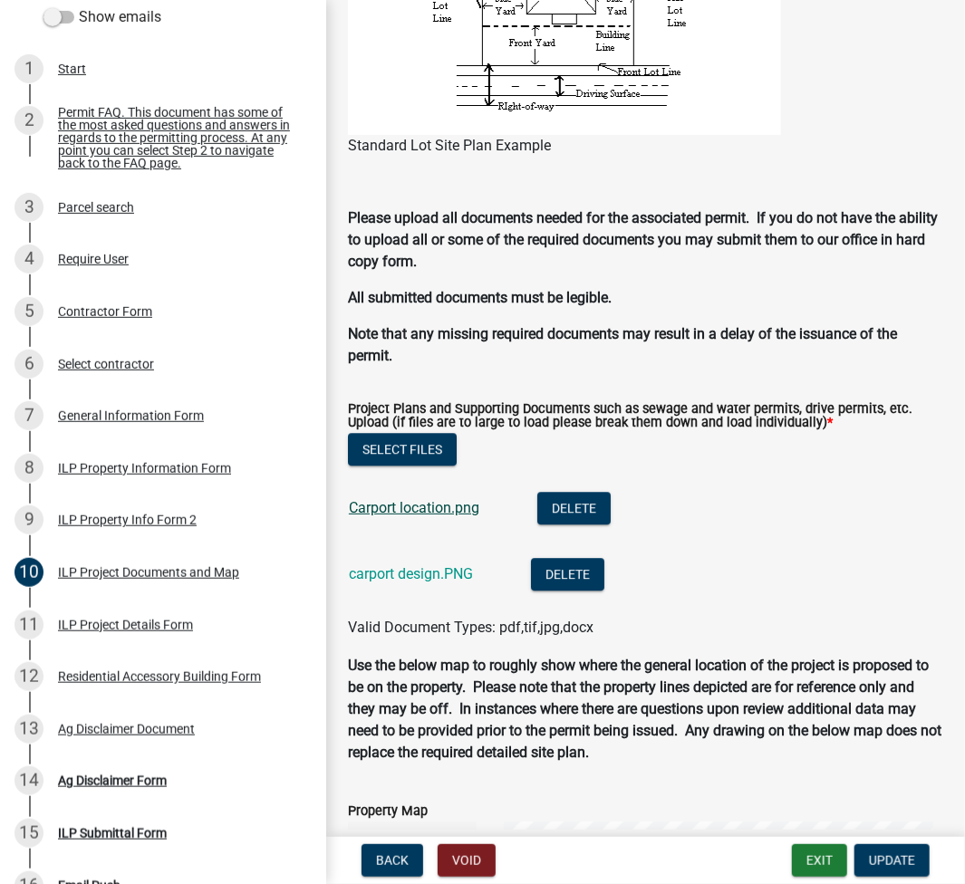
click at [438, 506] on link "Carport location.png" at bounding box center [414, 507] width 130 height 17
click at [409, 575] on link "carport design.PNG" at bounding box center [411, 573] width 124 height 17
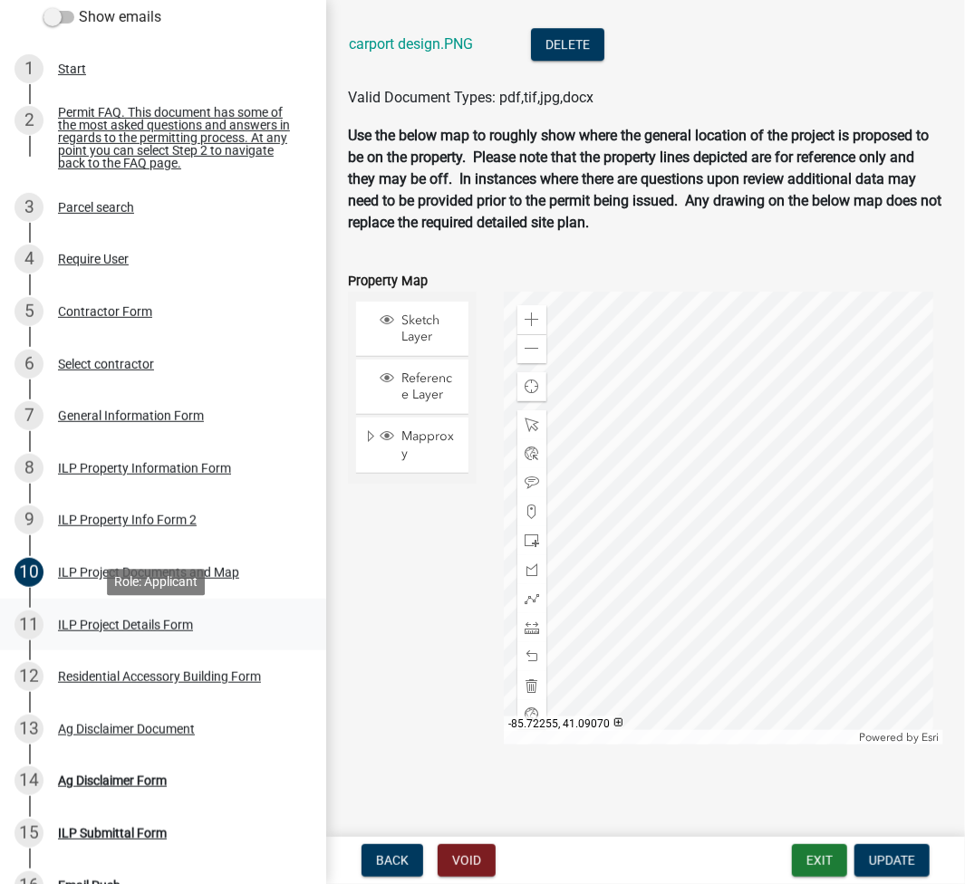
click at [114, 628] on div "ILP Project Details Form" at bounding box center [125, 625] width 135 height 13
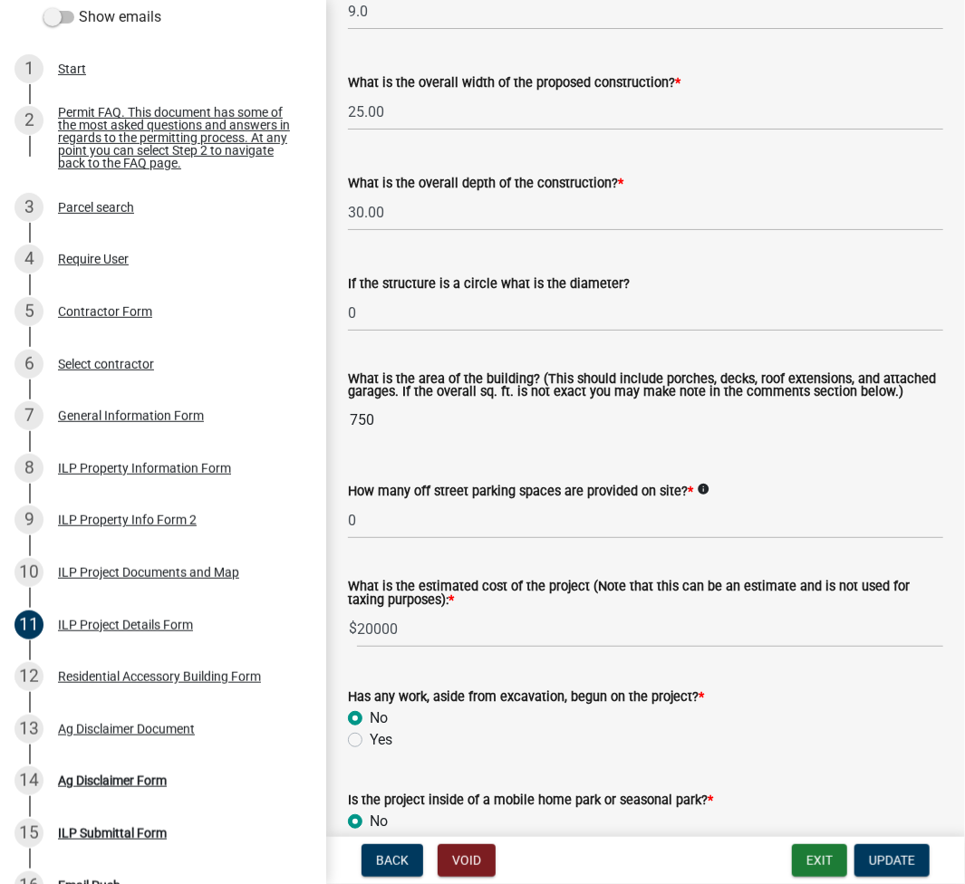
scroll to position [966, 0]
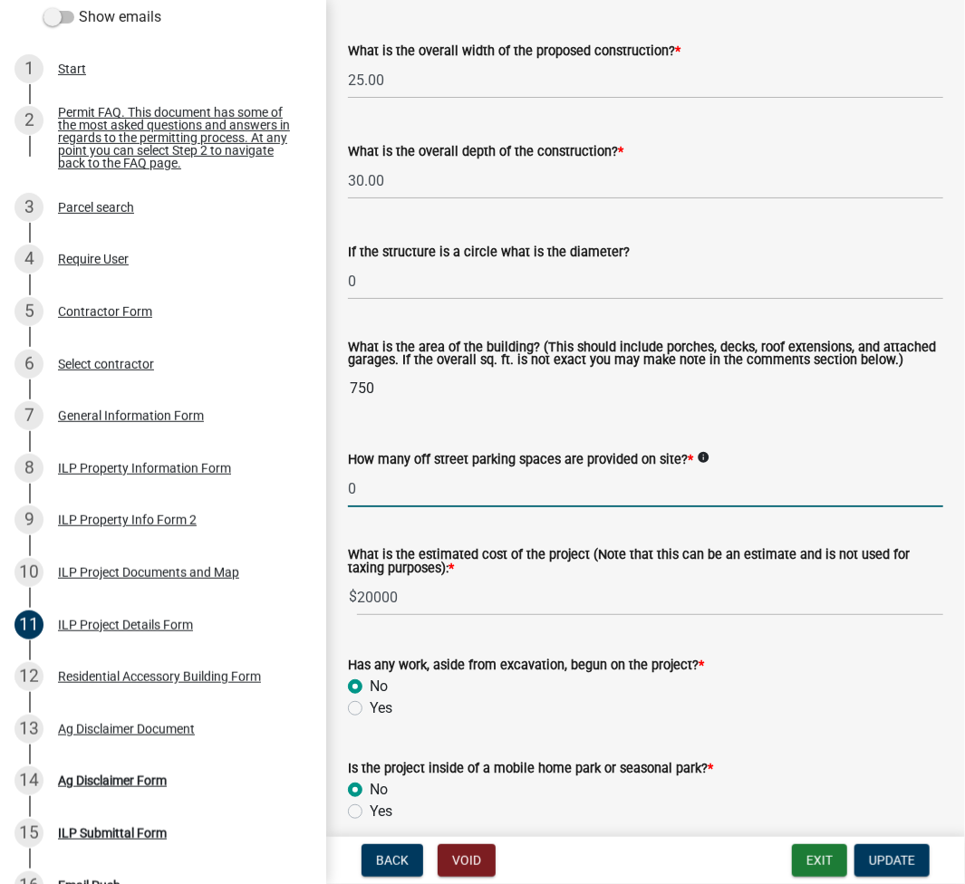
click at [384, 497] on input "0" at bounding box center [645, 488] width 595 height 37
type input "2"
click at [524, 602] on input "20000" at bounding box center [650, 597] width 586 height 37
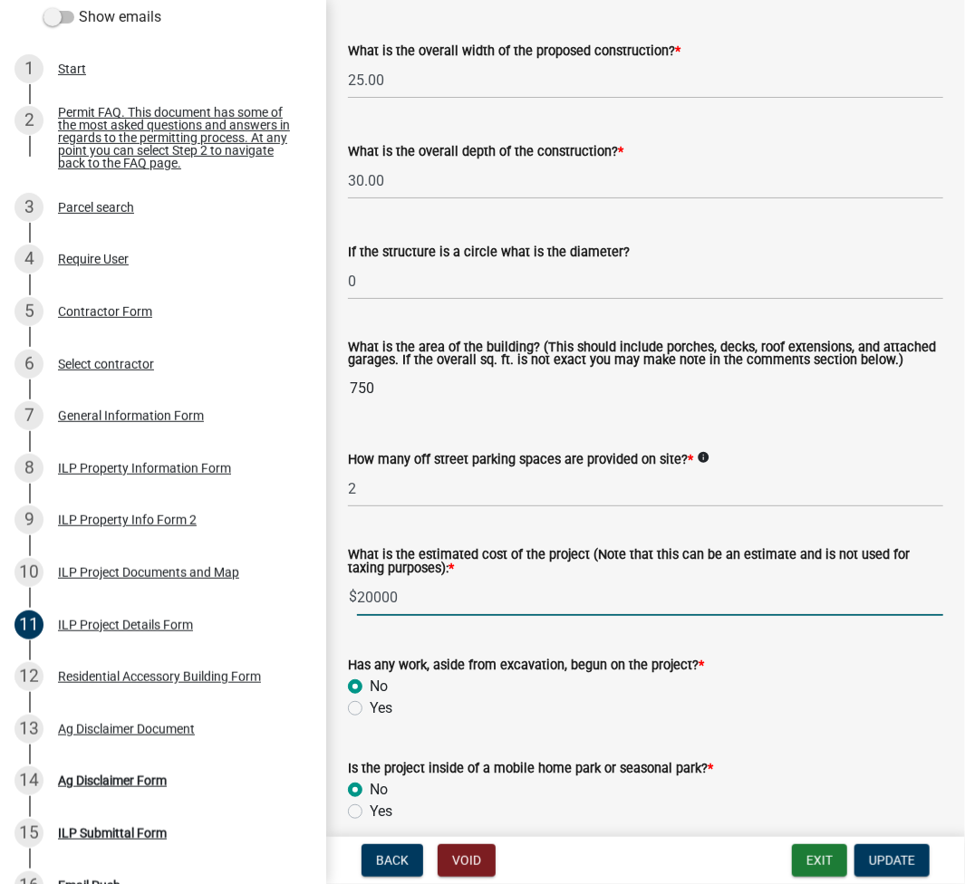
scroll to position [1207, 0]
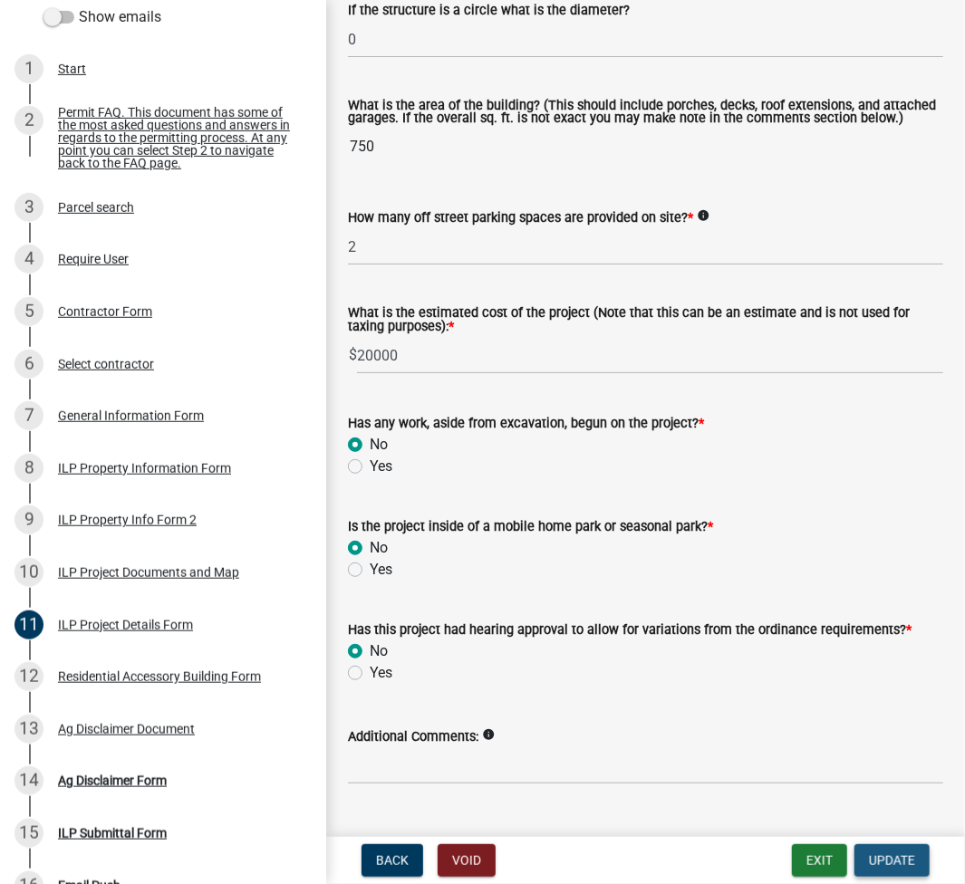
click at [893, 862] on span "Update" at bounding box center [892, 860] width 46 height 14
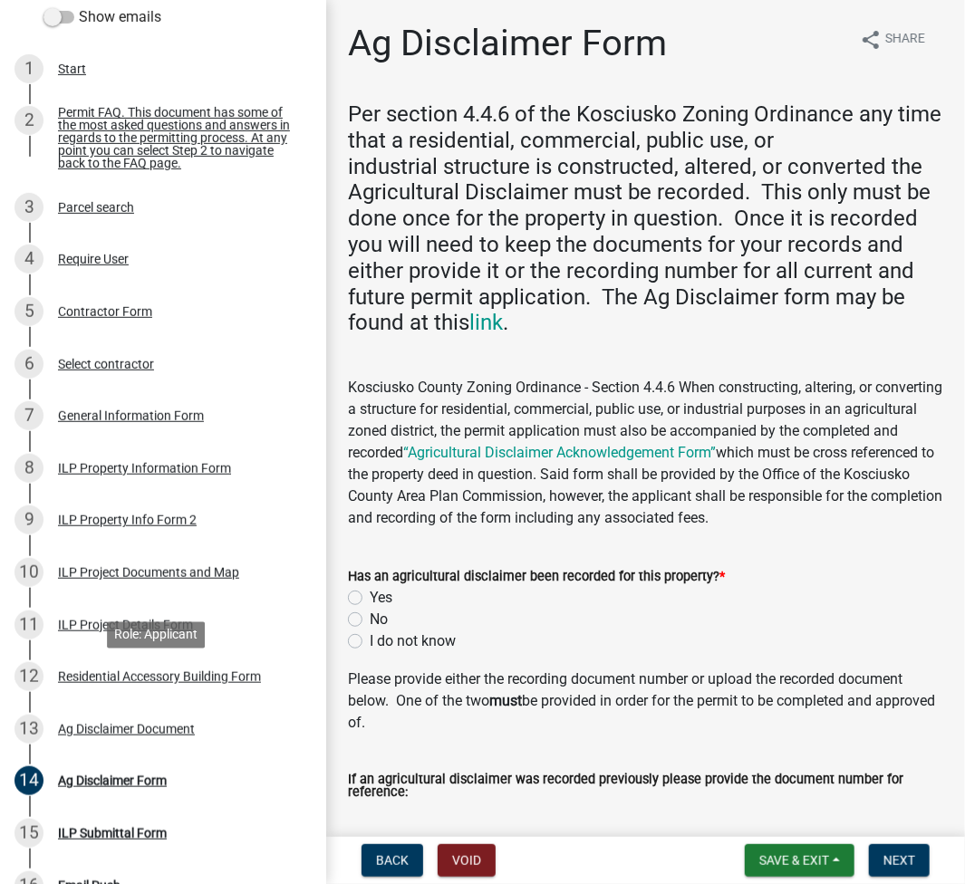
click at [107, 683] on div "Residential Accessory Building Form" at bounding box center [159, 676] width 203 height 13
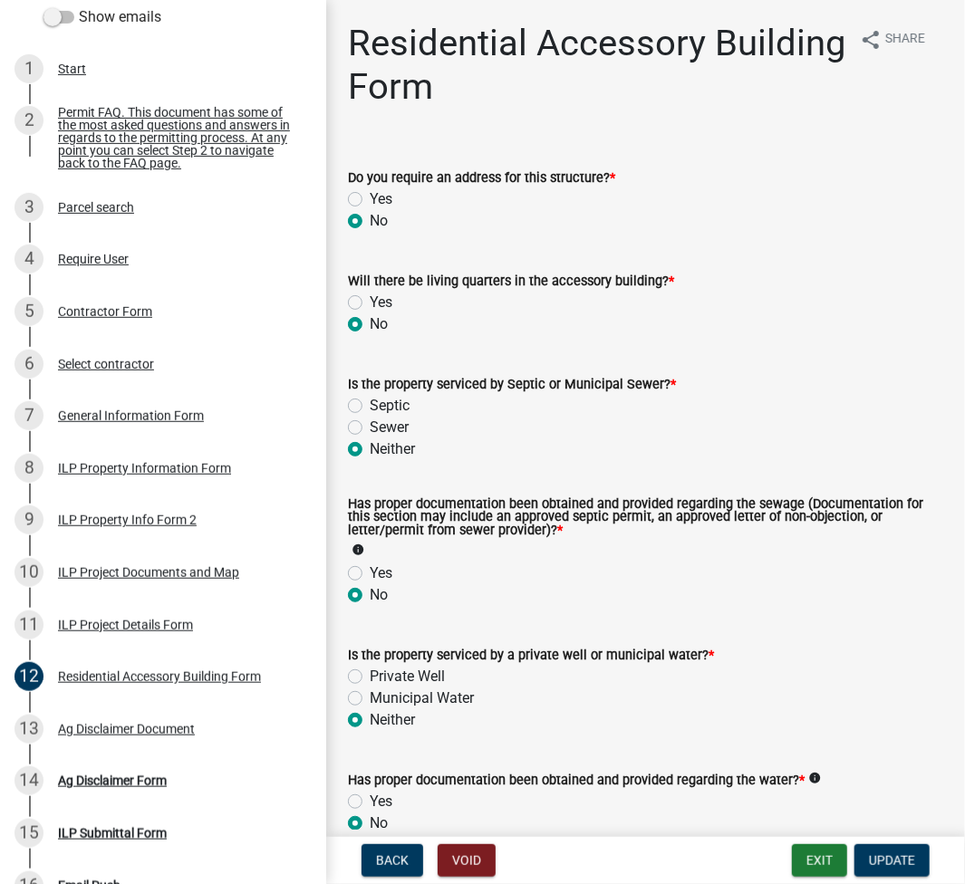
click at [370, 404] on label "Septic" at bounding box center [390, 406] width 40 height 22
click at [370, 404] on input "Septic" at bounding box center [376, 401] width 12 height 12
radio input "true"
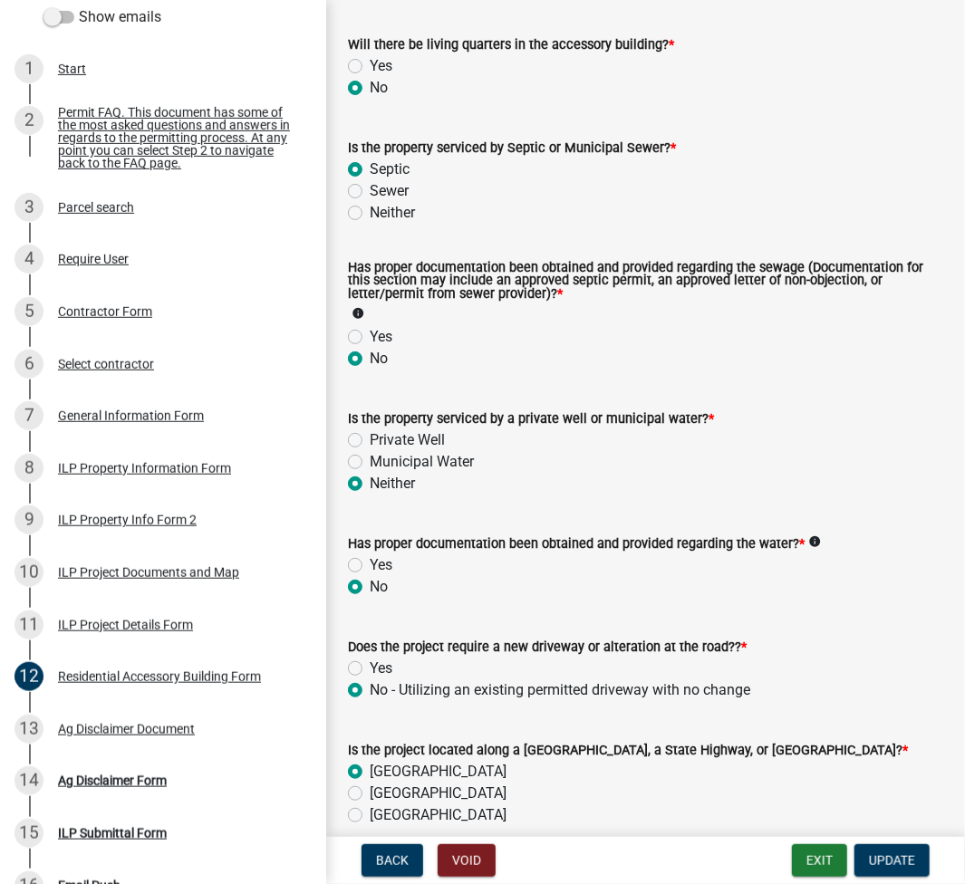
scroll to position [241, 0]
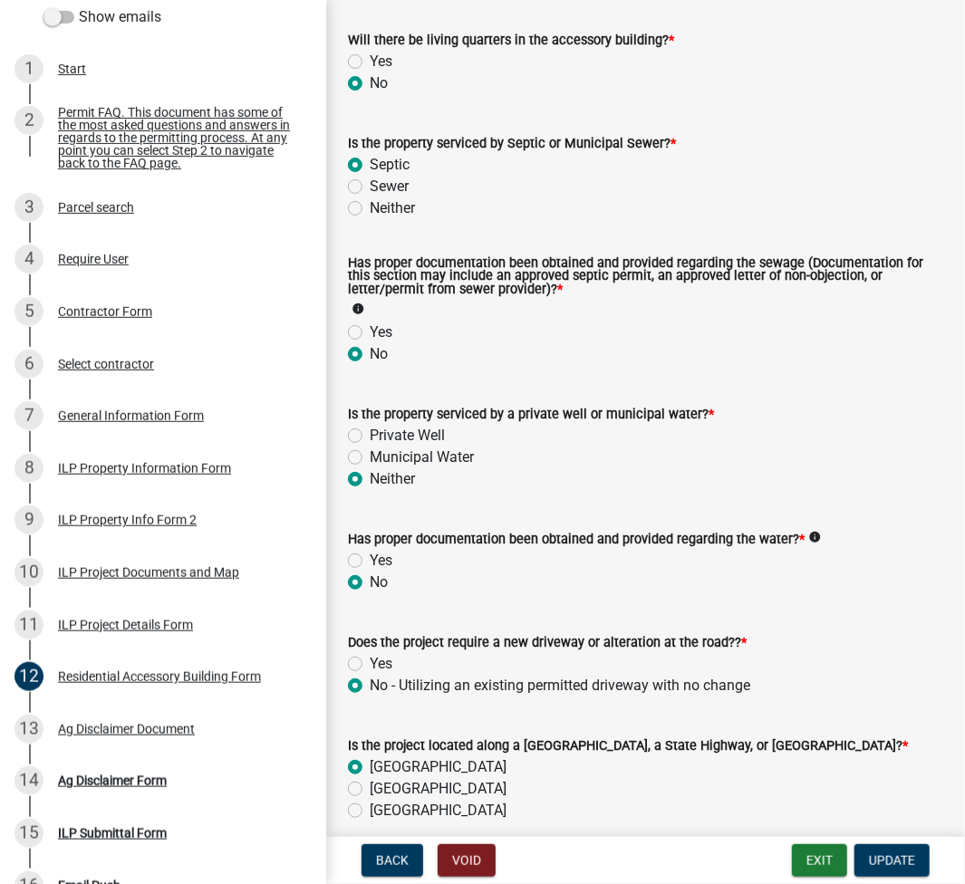
click at [370, 435] on label "Private Well" at bounding box center [407, 436] width 75 height 22
click at [370, 435] on input "Private Well" at bounding box center [376, 431] width 12 height 12
radio input "true"
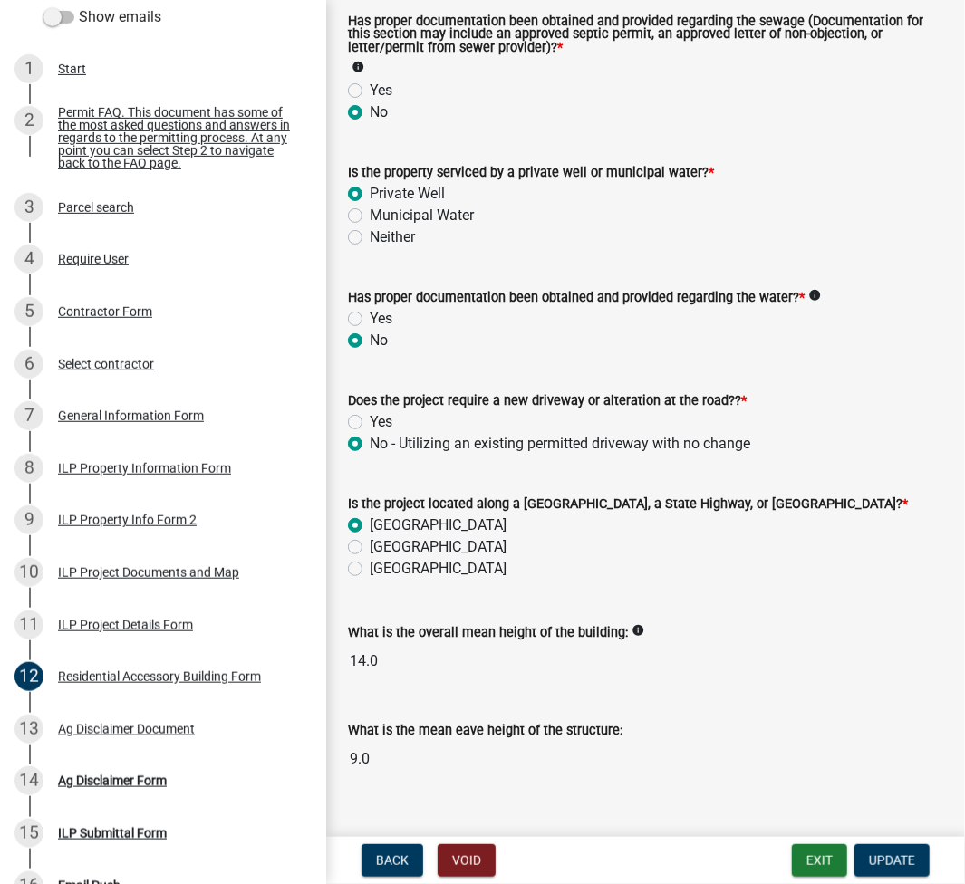
scroll to position [514, 0]
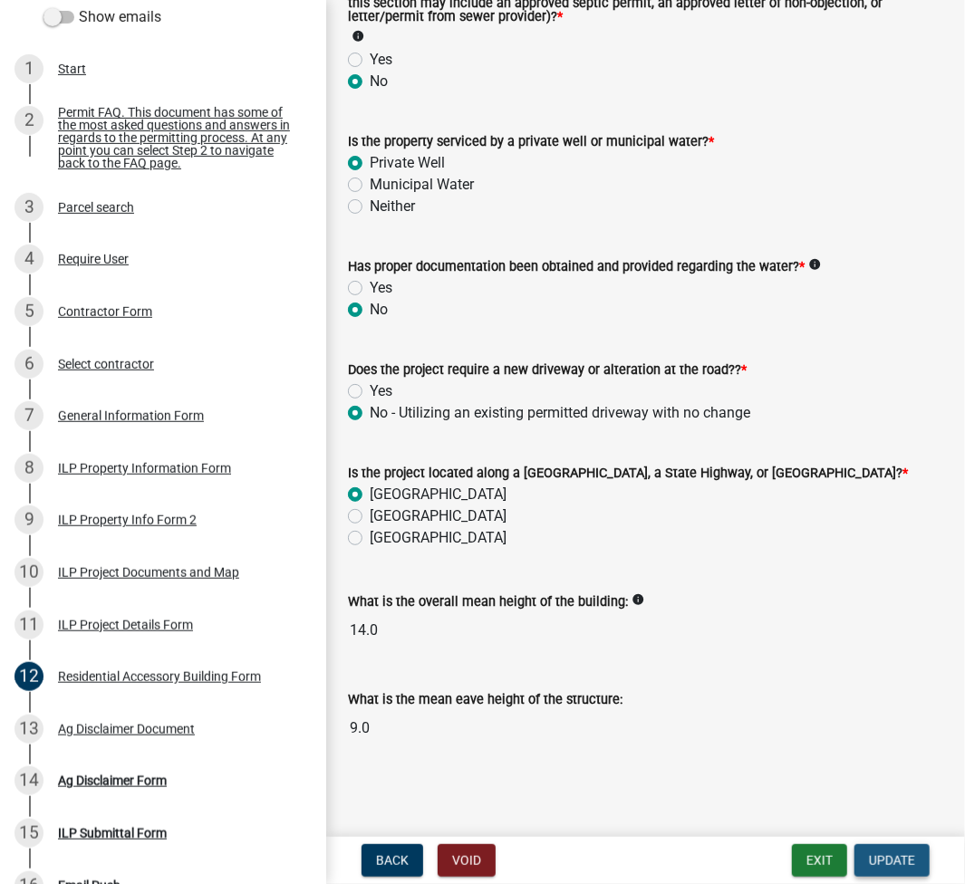
click at [892, 859] on span "Update" at bounding box center [892, 860] width 46 height 14
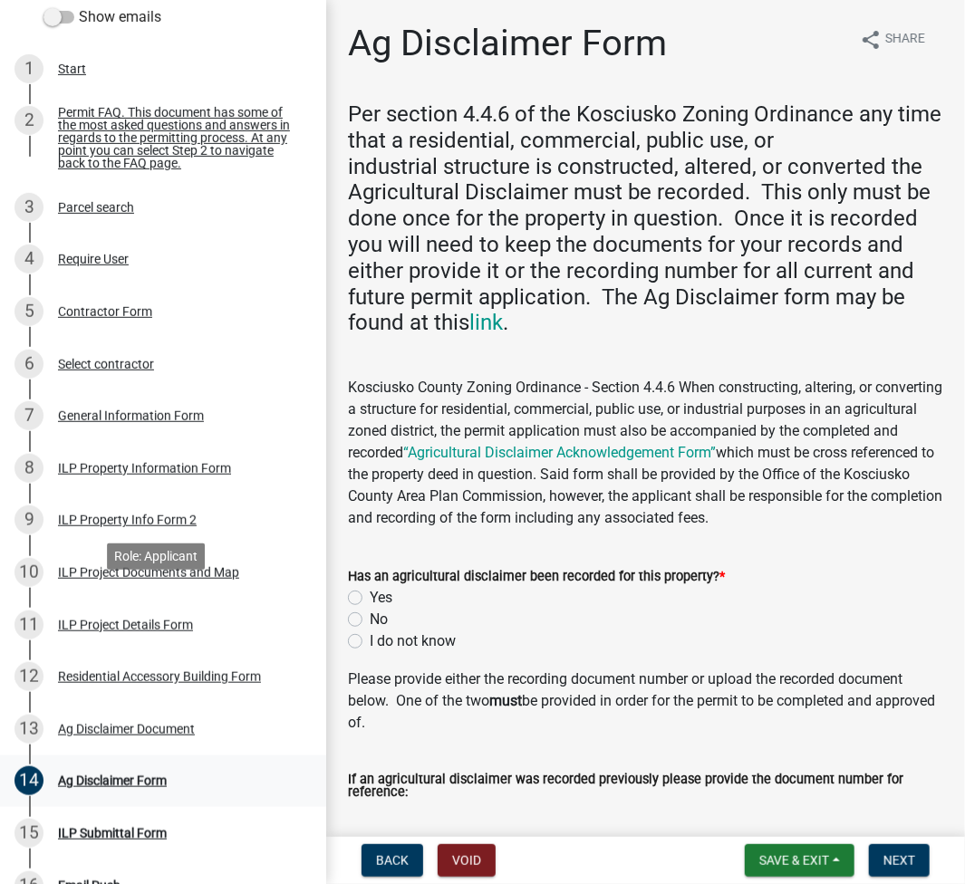
scroll to position [665, 0]
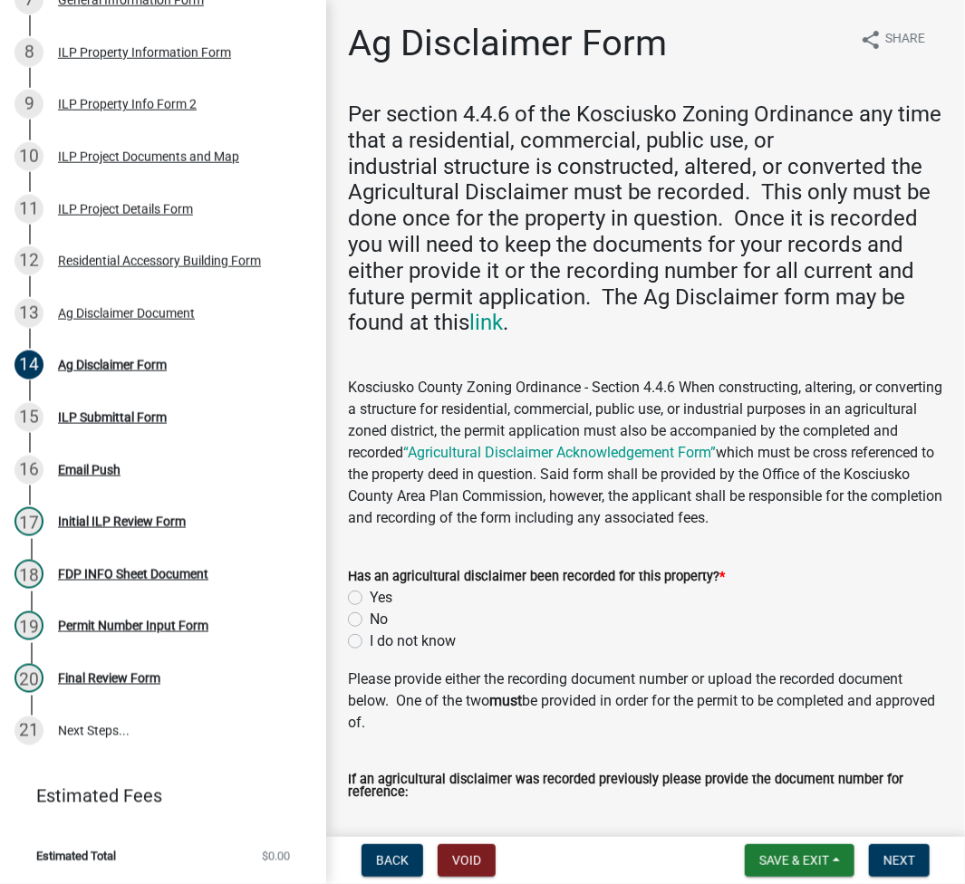
click at [370, 624] on label "No" at bounding box center [379, 620] width 18 height 22
click at [370, 620] on input "No" at bounding box center [376, 615] width 12 height 12
radio input "true"
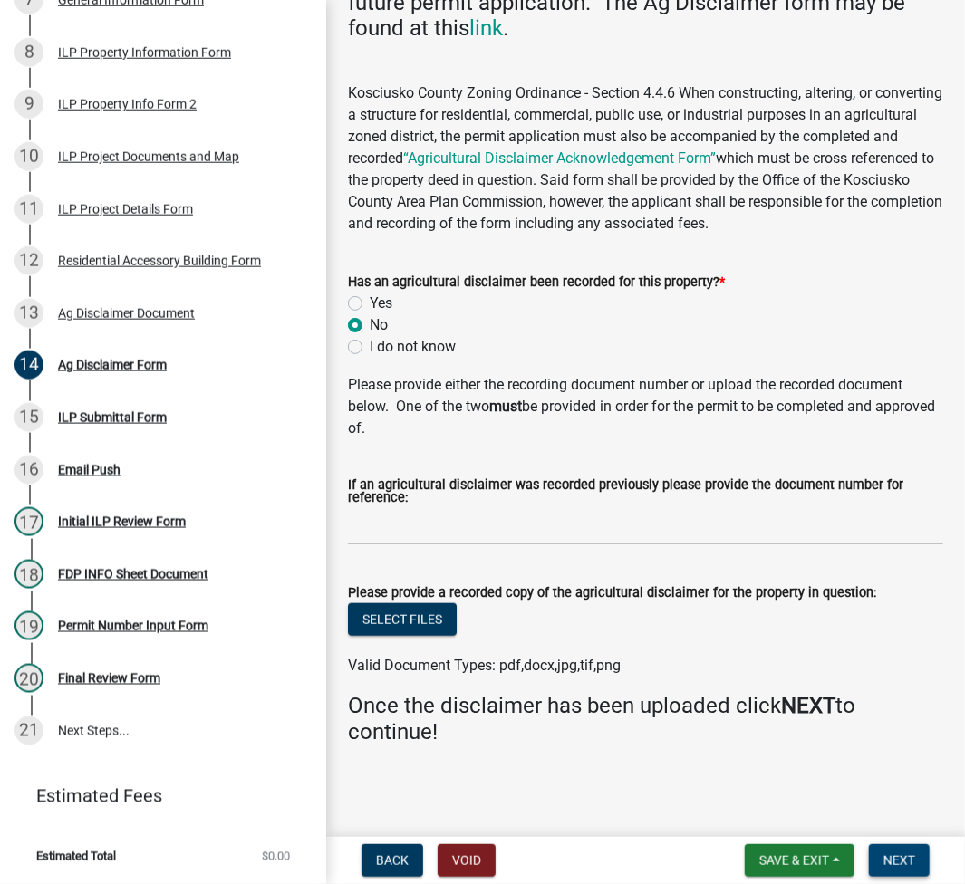
click at [889, 853] on span "Next" at bounding box center [899, 860] width 32 height 14
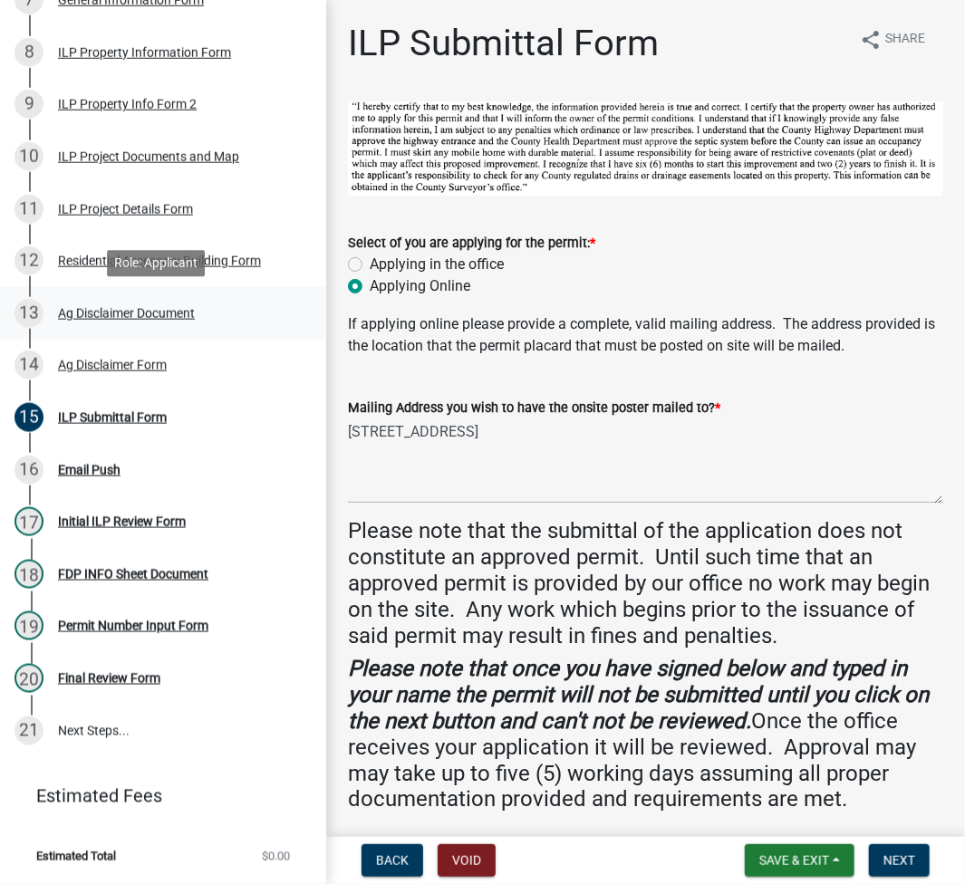
click at [144, 318] on div "Ag Disclaimer Document" at bounding box center [126, 313] width 137 height 13
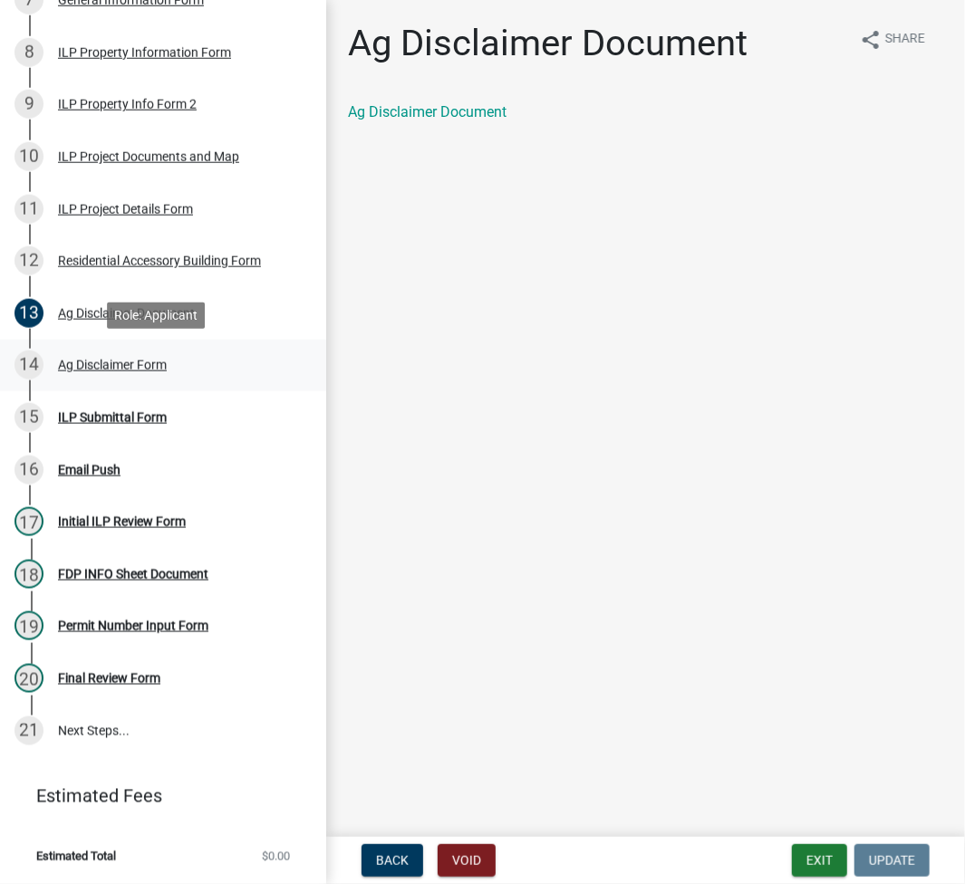
click at [133, 371] on div "Ag Disclaimer Form" at bounding box center [112, 365] width 109 height 13
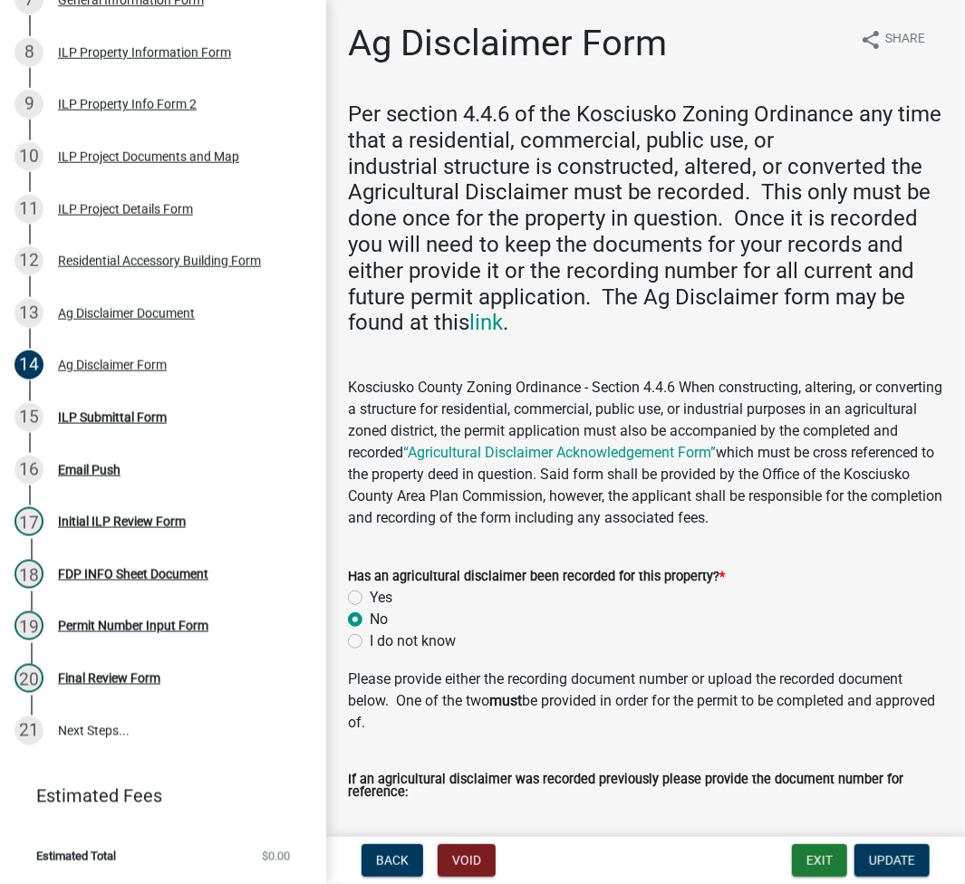
click at [370, 596] on label "Yes" at bounding box center [381, 598] width 23 height 22
click at [370, 596] on input "Yes" at bounding box center [376, 593] width 12 height 12
radio input "true"
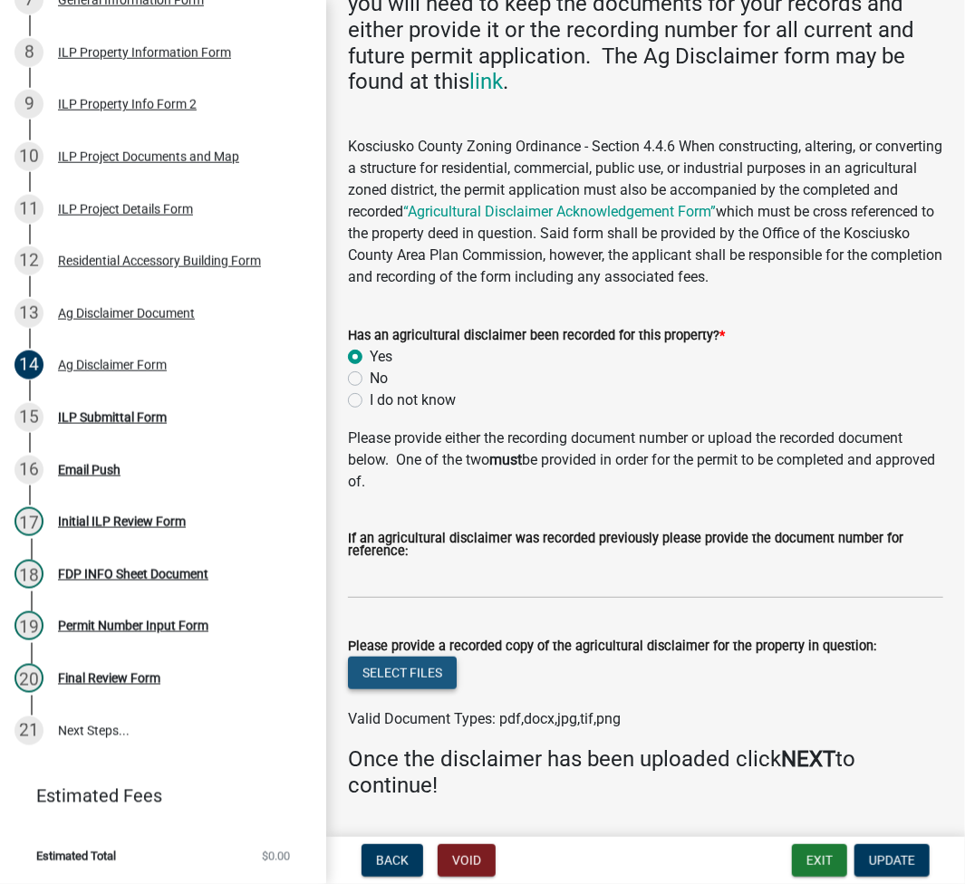
click at [402, 672] on button "Select files" at bounding box center [402, 673] width 109 height 33
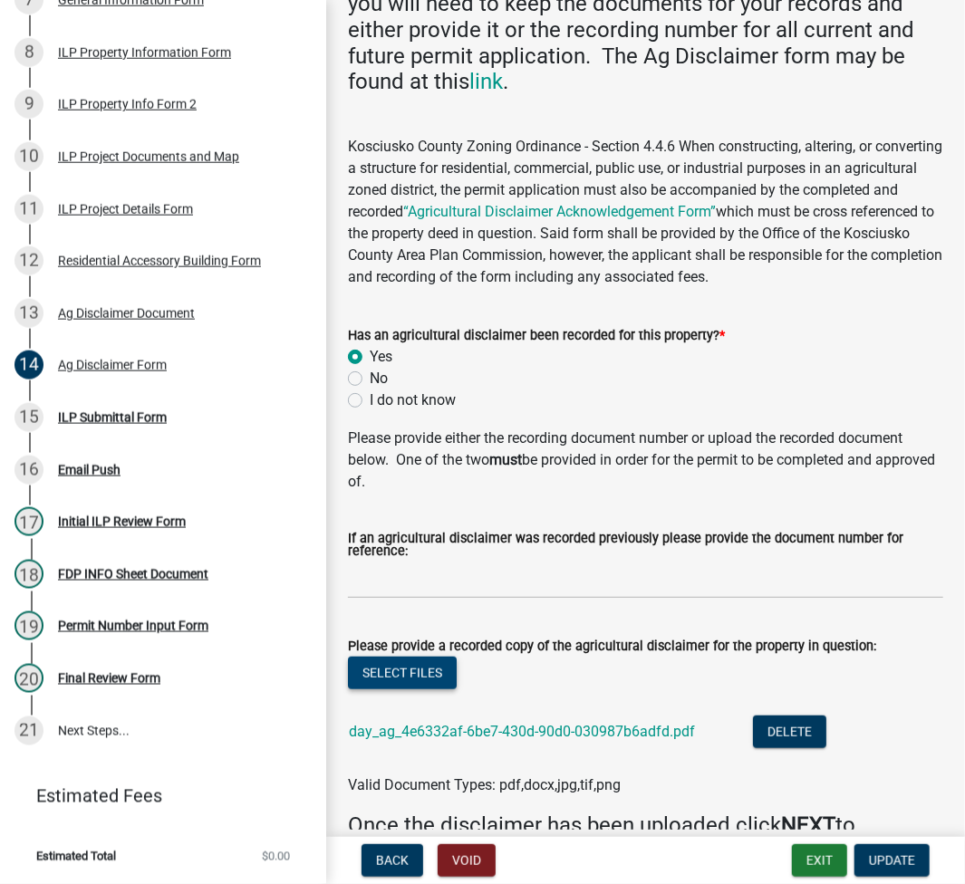
scroll to position [361, 0]
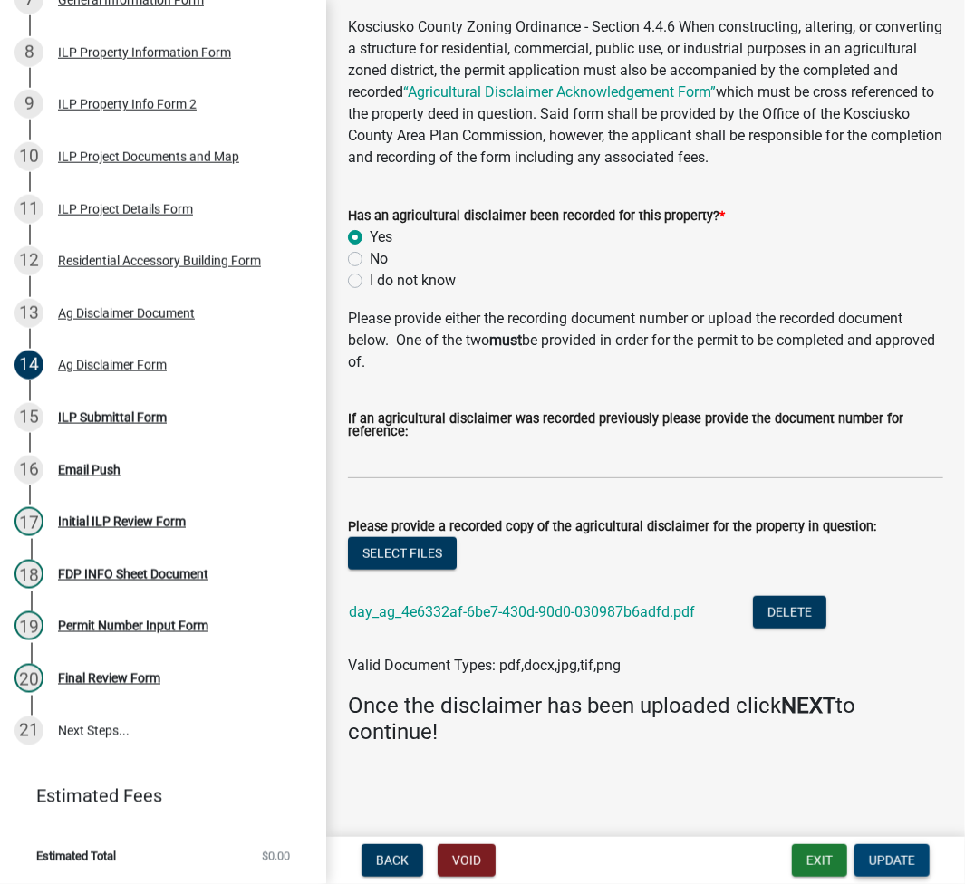
click at [890, 853] on span "Update" at bounding box center [892, 860] width 46 height 14
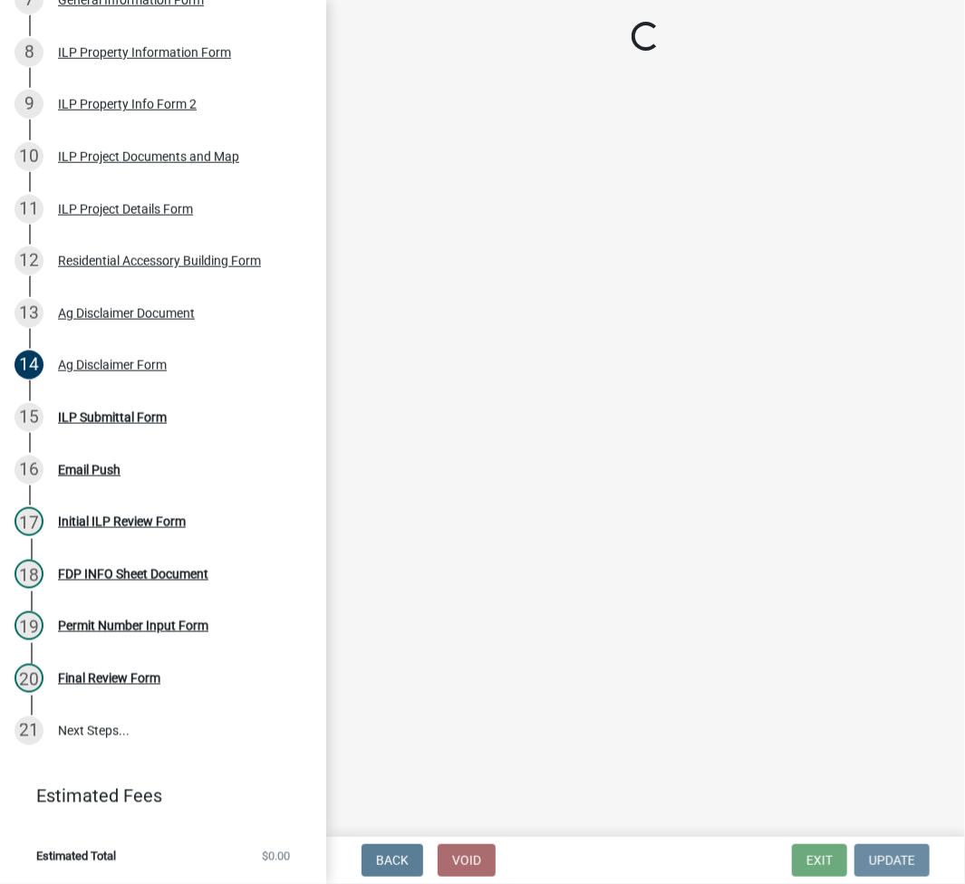
scroll to position [0, 0]
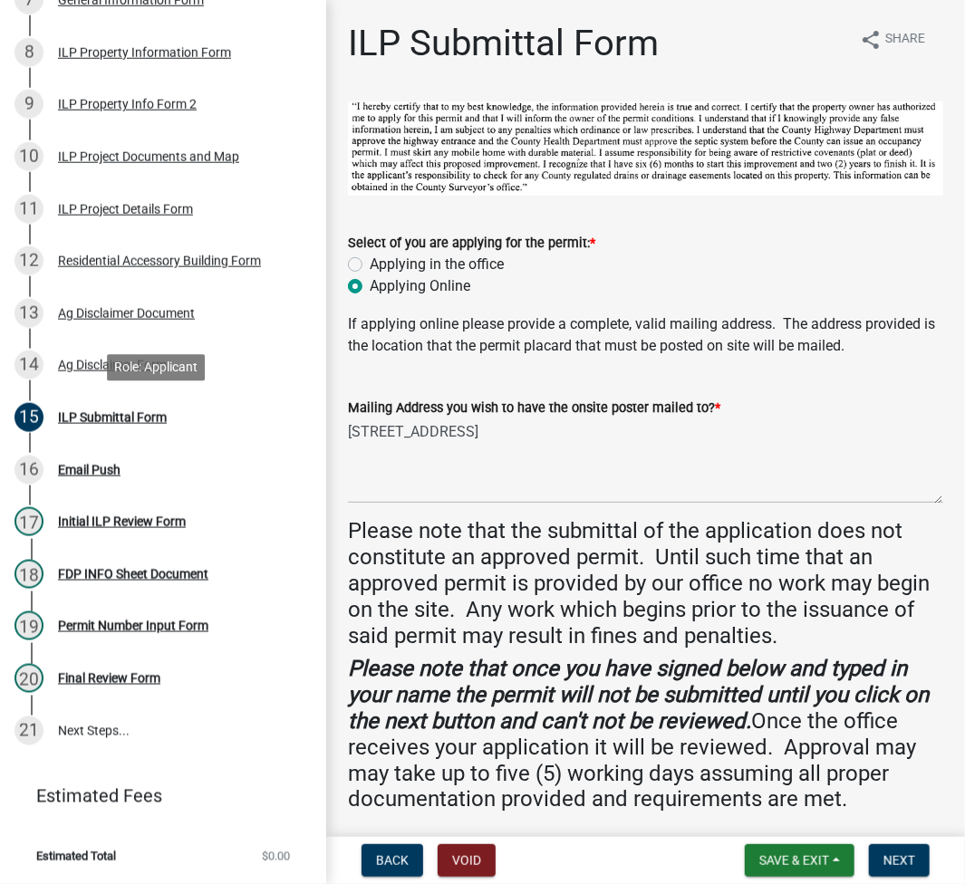
click at [118, 418] on div "ILP Submittal Form" at bounding box center [112, 417] width 109 height 13
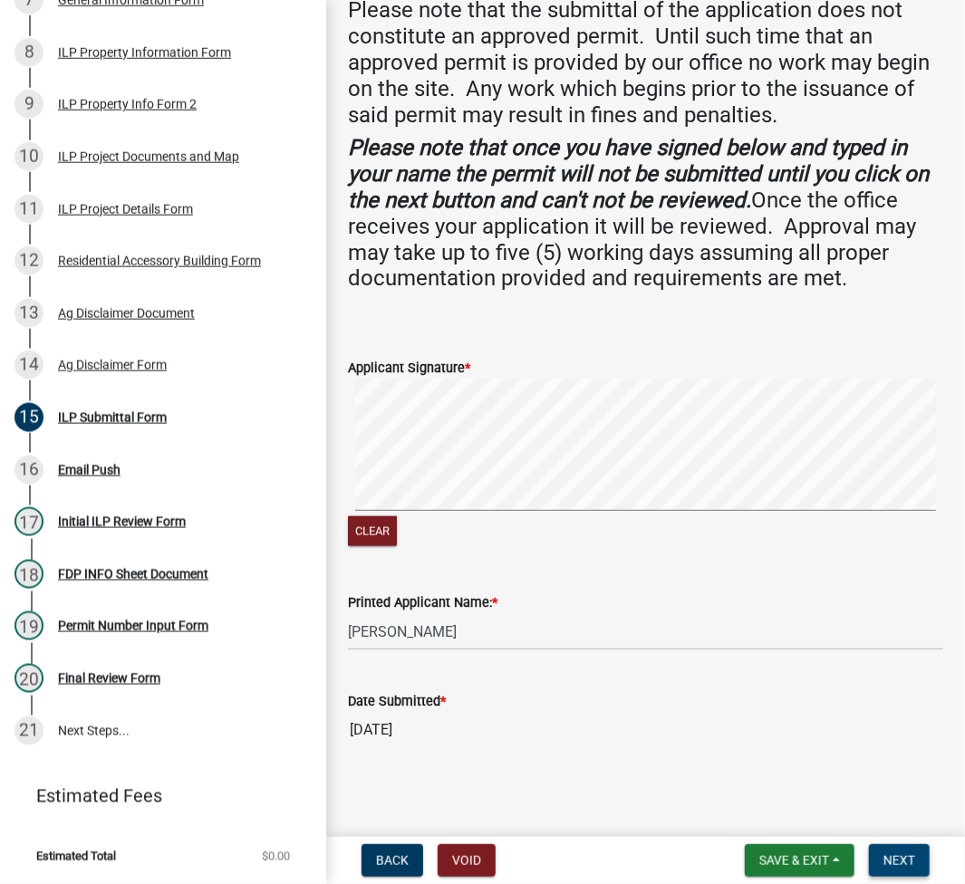
click at [879, 856] on button "Next" at bounding box center [899, 860] width 61 height 33
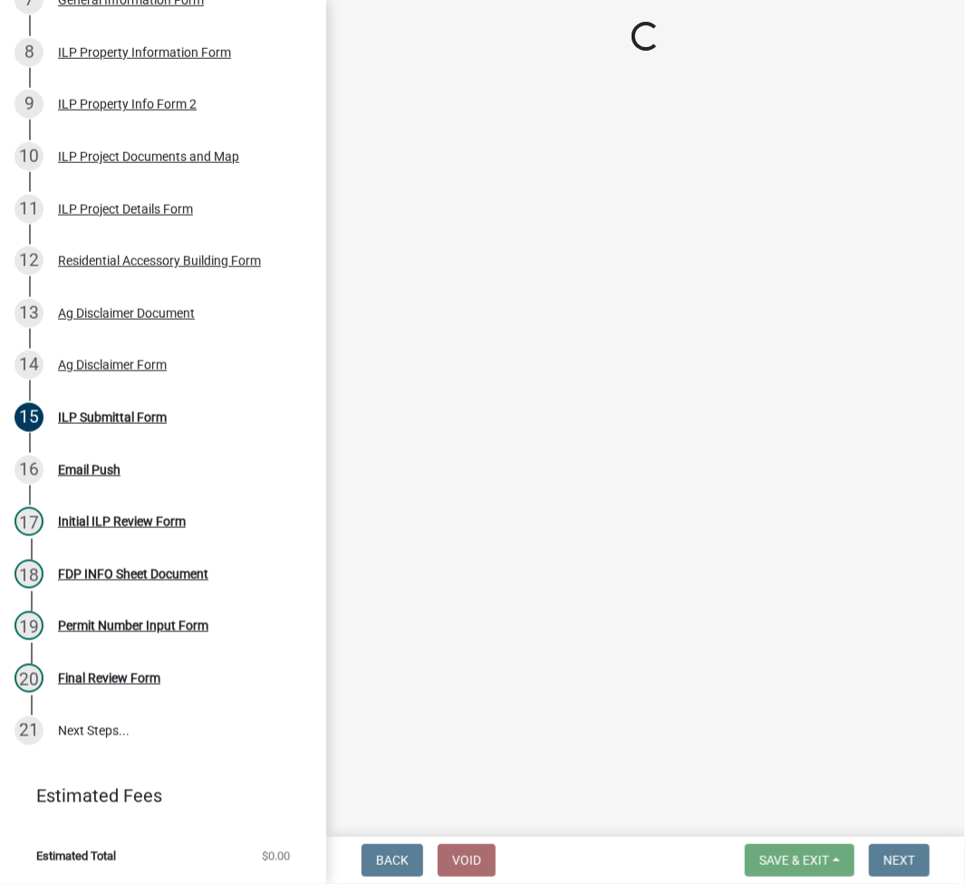
select select "fc758b50-acba-4166-9f24-5248f0f78016"
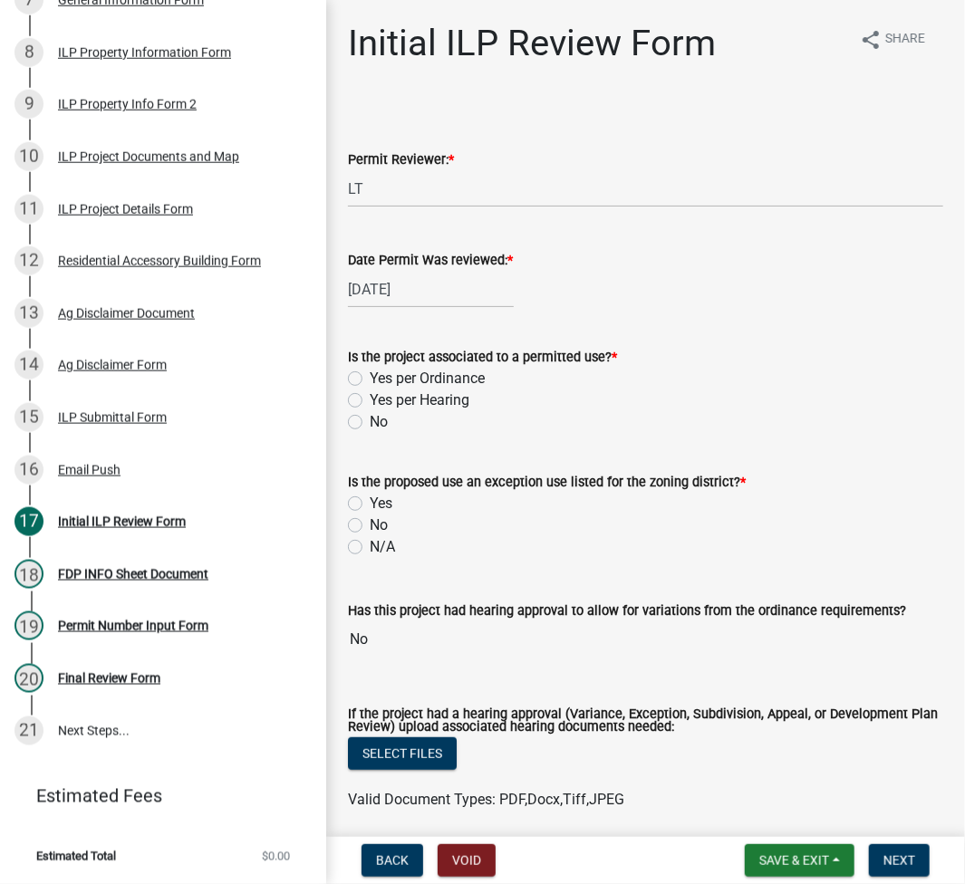
click at [370, 377] on label "Yes per Ordinance" at bounding box center [427, 379] width 115 height 22
click at [370, 377] on input "Yes per Ordinance" at bounding box center [376, 374] width 12 height 12
radio input "true"
click at [366, 524] on div "No" at bounding box center [645, 526] width 595 height 22
click at [370, 524] on label "No" at bounding box center [379, 526] width 18 height 22
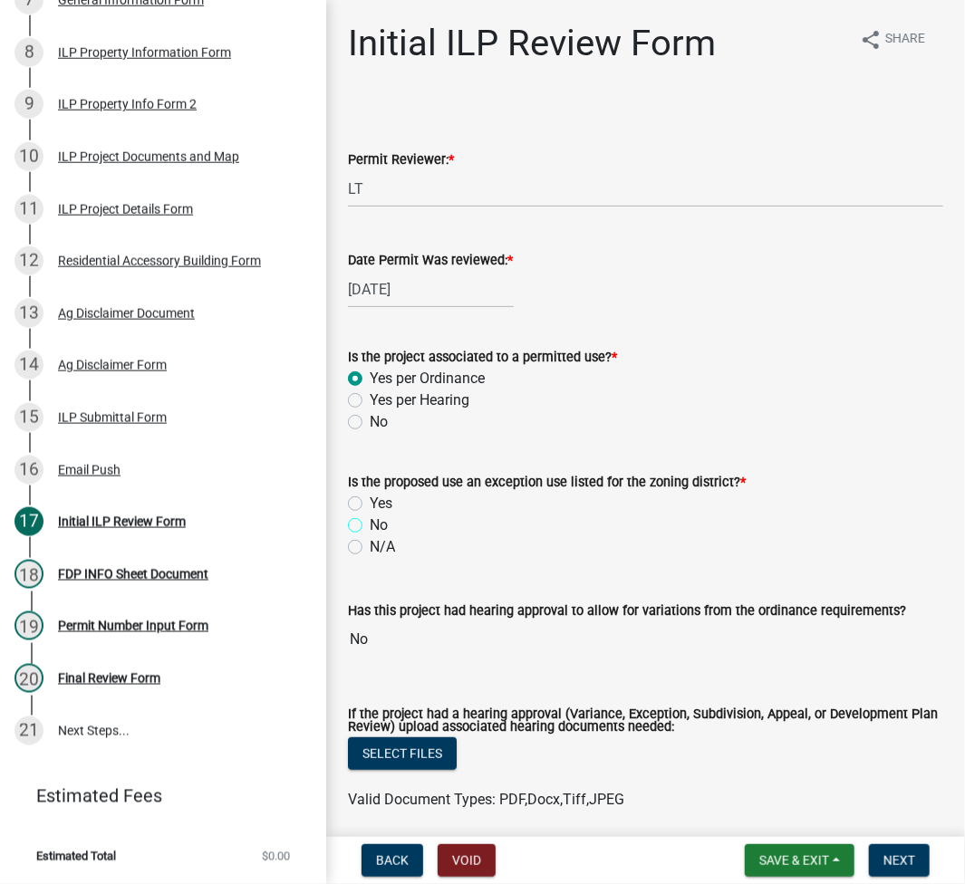
click at [370, 524] on input "No" at bounding box center [376, 521] width 12 height 12
radio input "true"
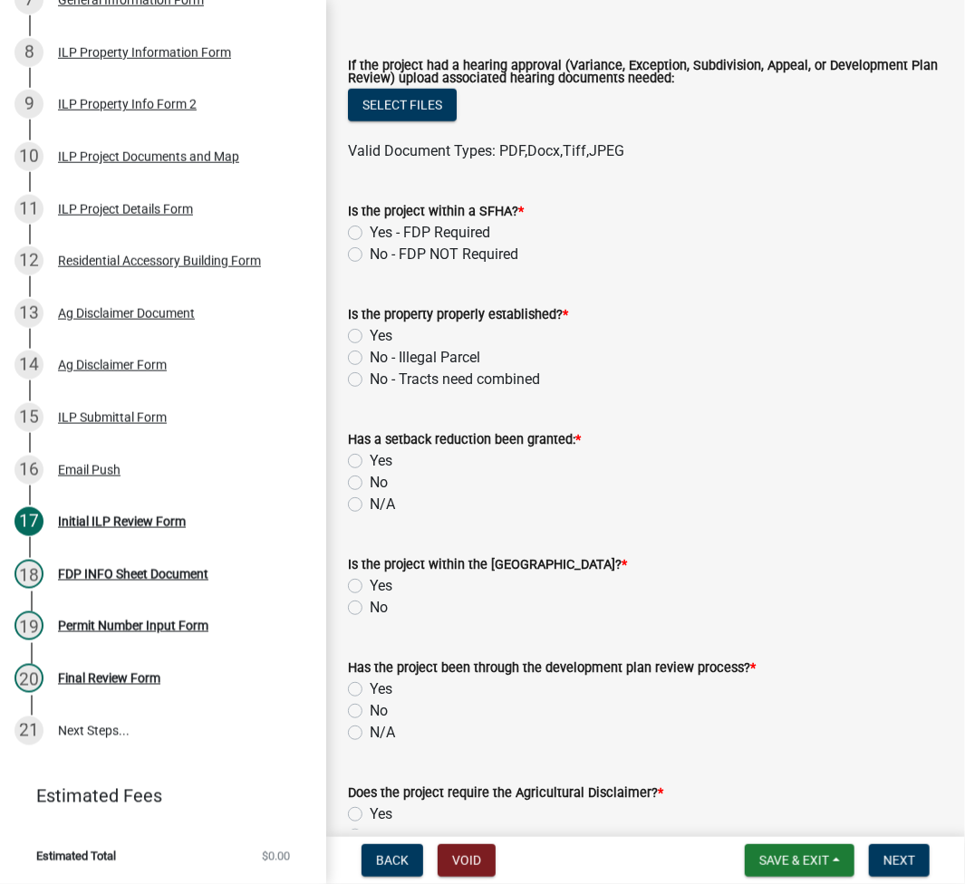
scroll to position [725, 0]
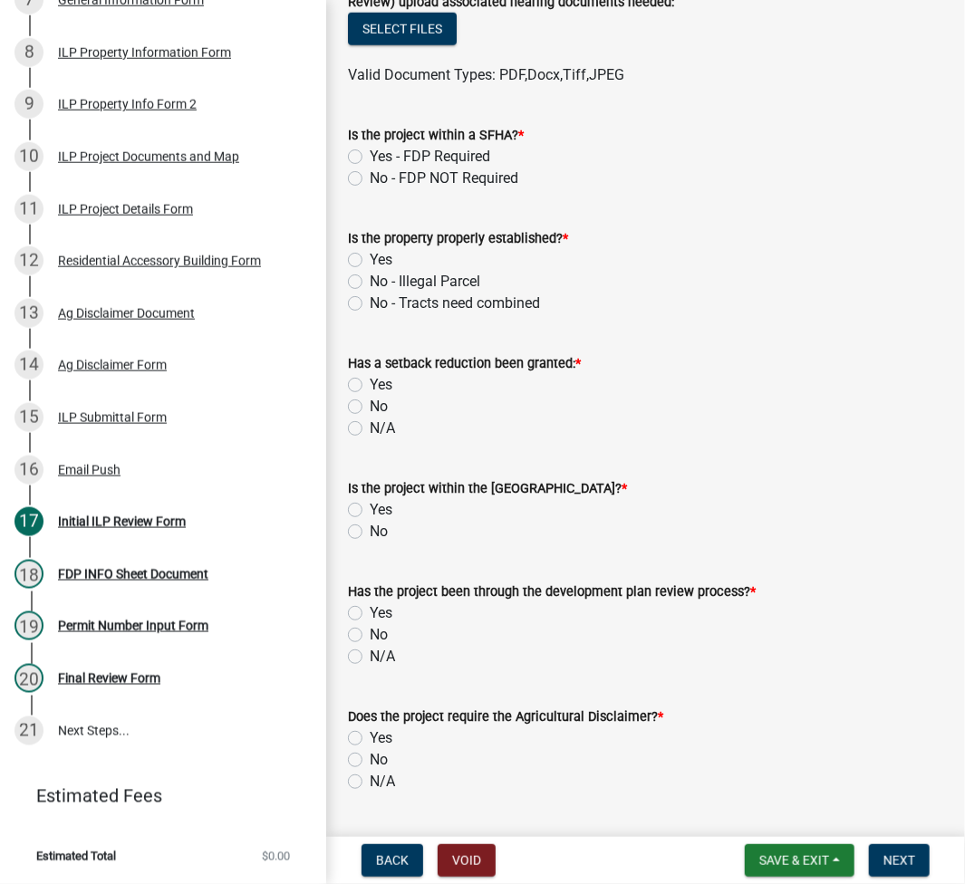
click at [370, 178] on label "No - FDP NOT Required" at bounding box center [444, 179] width 149 height 22
click at [370, 178] on input "No - FDP NOT Required" at bounding box center [376, 174] width 12 height 12
radio input "true"
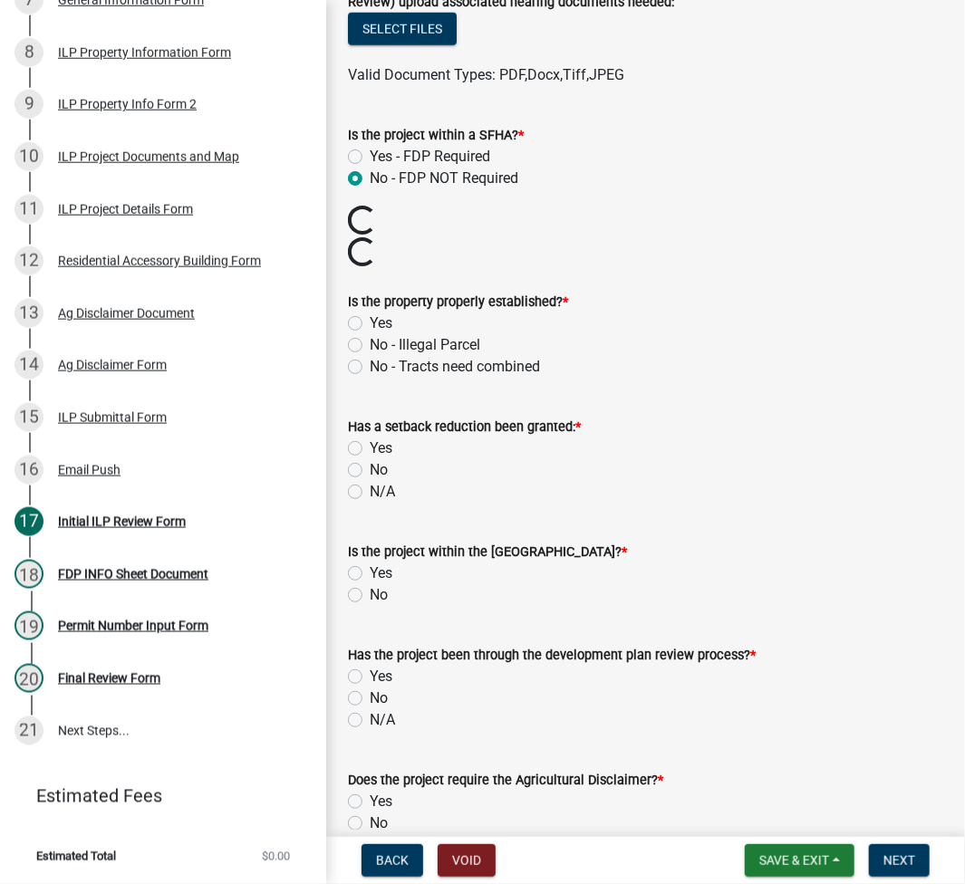
click at [353, 325] on wm-data-entity-input "Is the property properly established? * Yes No - Illegal Parcel No - Tracts nee…" at bounding box center [645, 331] width 595 height 125
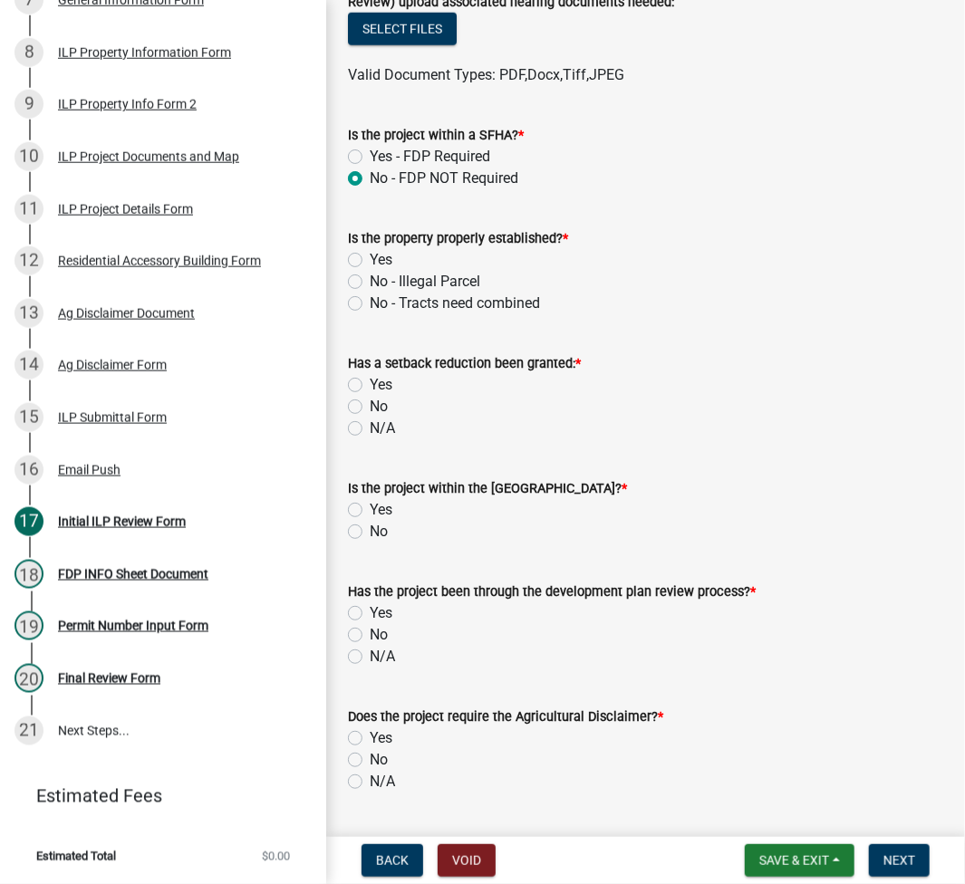
click at [370, 264] on label "Yes" at bounding box center [381, 260] width 23 height 22
click at [370, 261] on input "Yes" at bounding box center [376, 255] width 12 height 12
radio input "true"
click at [370, 433] on label "N/A" at bounding box center [382, 429] width 25 height 22
click at [370, 429] on input "N/A" at bounding box center [376, 424] width 12 height 12
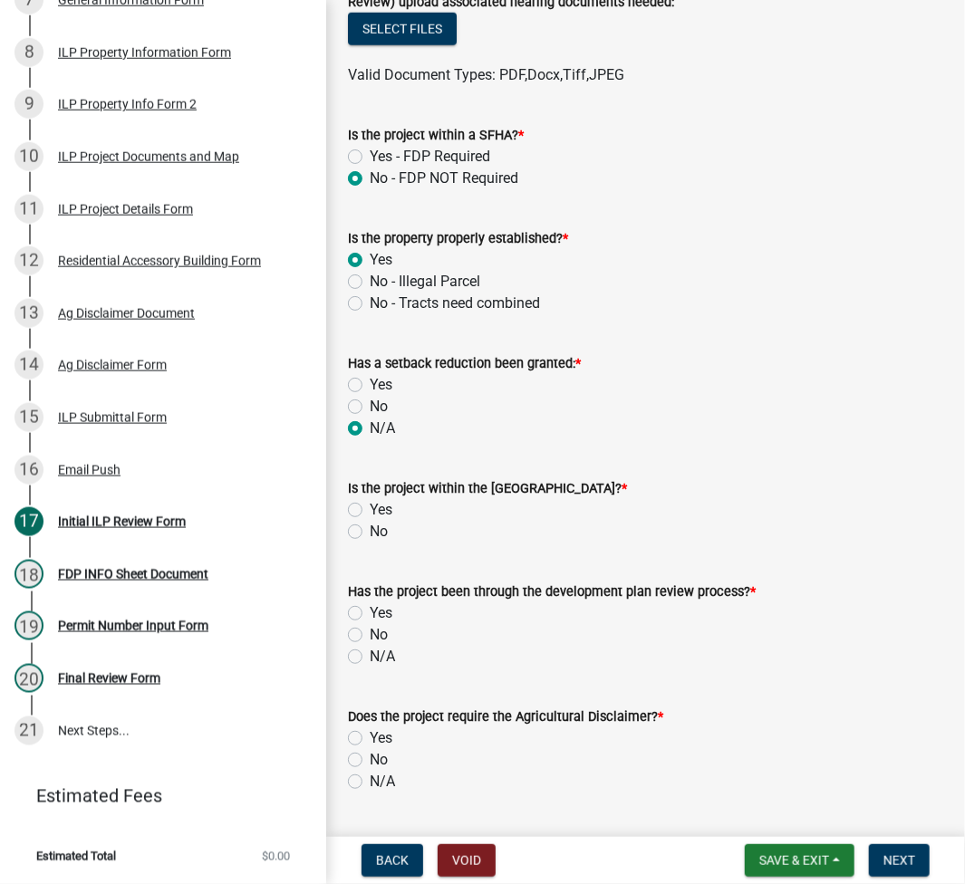
radio input "true"
click at [370, 534] on label "No" at bounding box center [379, 532] width 18 height 22
click at [370, 533] on input "No" at bounding box center [376, 527] width 12 height 12
radio input "true"
click at [370, 658] on label "N/A" at bounding box center [382, 657] width 25 height 22
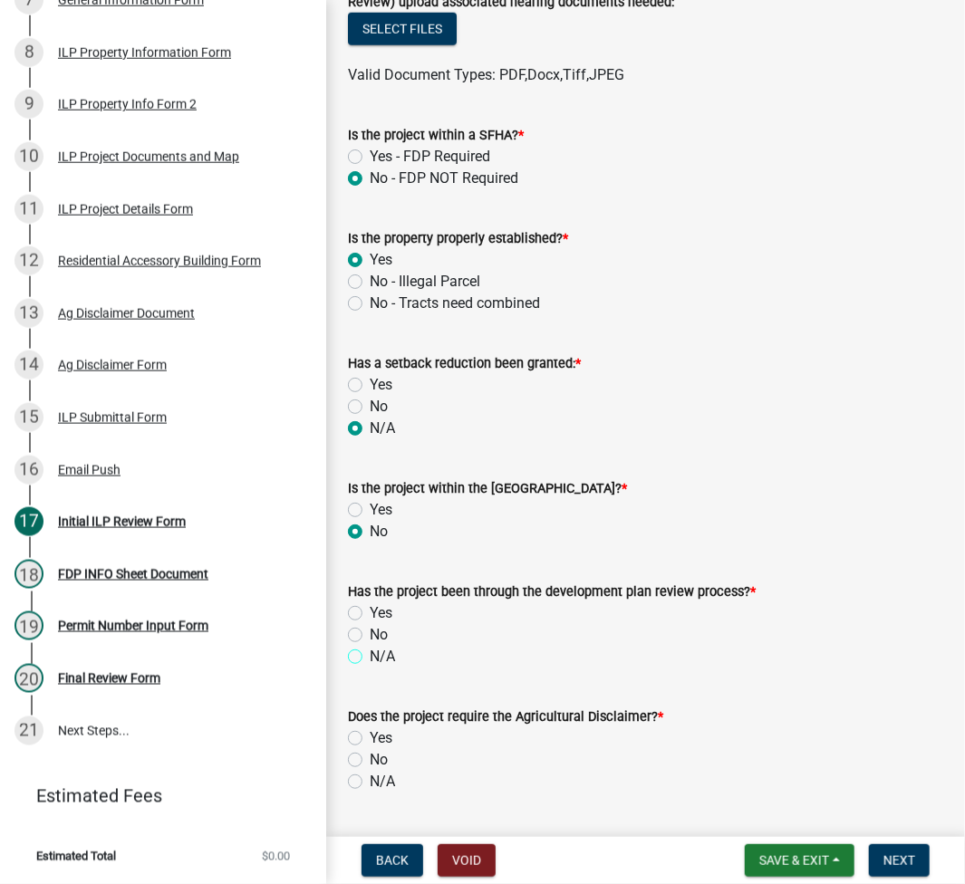
click at [370, 658] on input "N/A" at bounding box center [376, 652] width 12 height 12
radio input "true"
click at [370, 745] on label "Yes" at bounding box center [381, 738] width 23 height 22
click at [370, 739] on input "Yes" at bounding box center [376, 733] width 12 height 12
radio input "true"
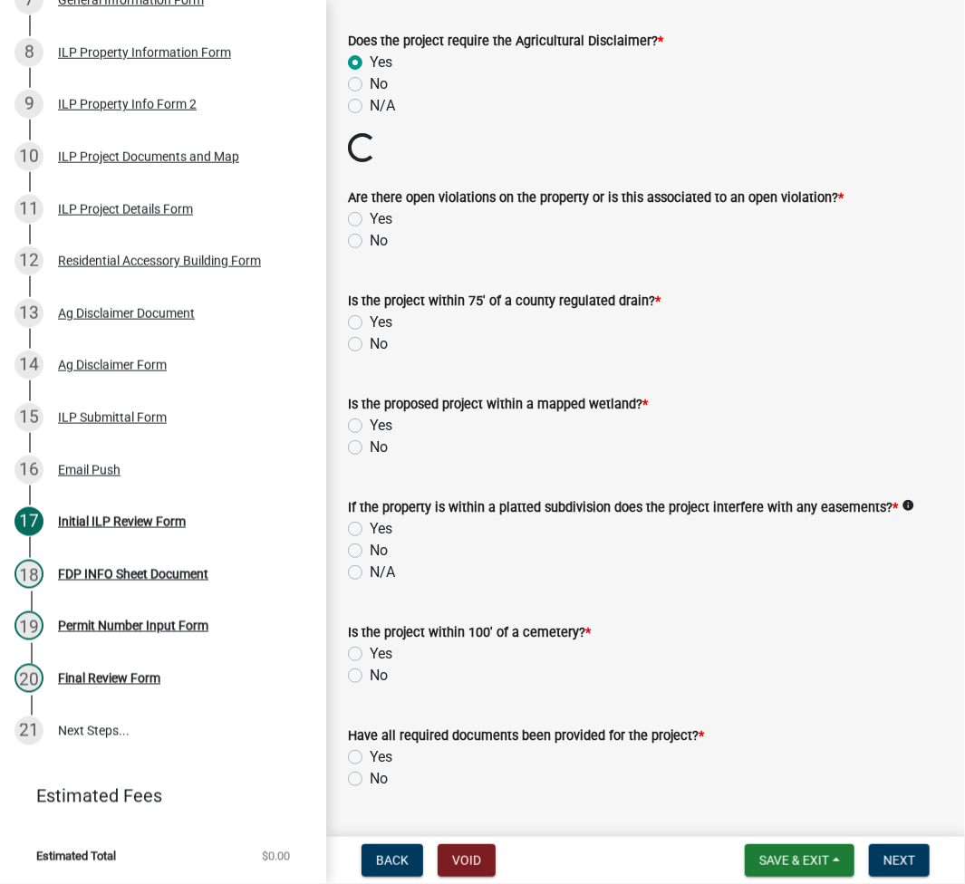
scroll to position [1449, 0]
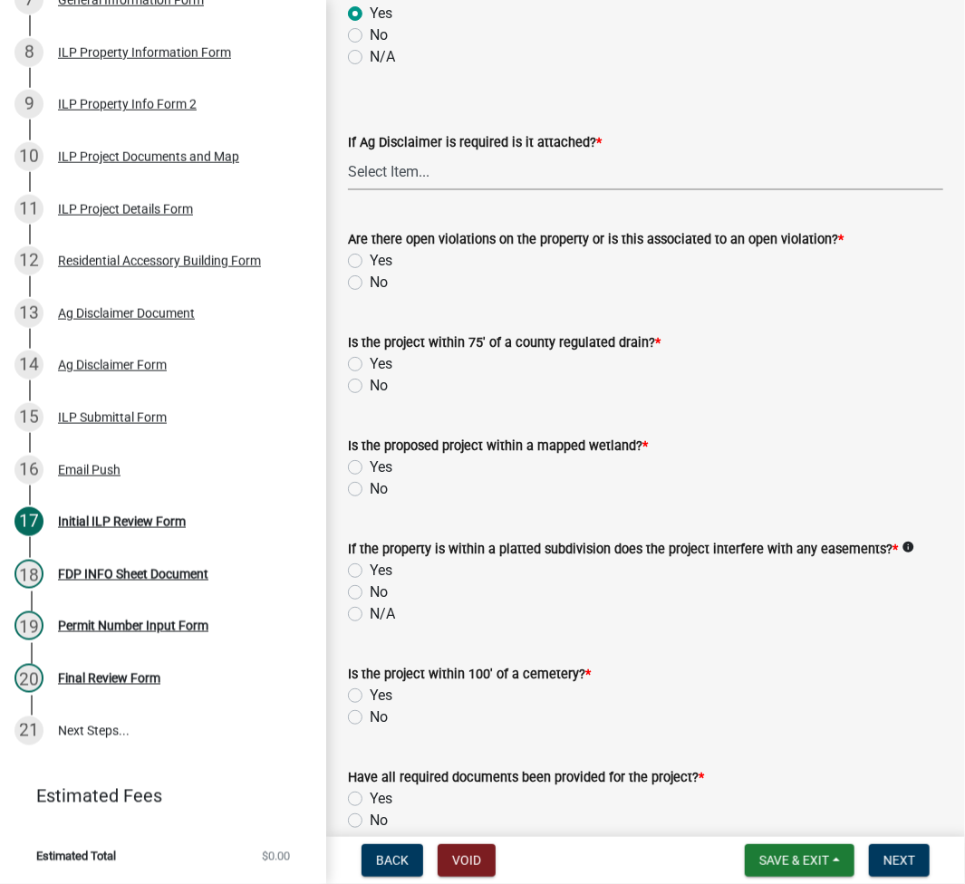
click at [417, 173] on select "Select Item... Yes No" at bounding box center [645, 171] width 595 height 37
click at [348, 153] on select "Select Item... Yes No" at bounding box center [645, 171] width 595 height 37
select select "c0fa77dd-9ee0-4144-9979-eb2eebb8c086"
click at [370, 282] on label "No" at bounding box center [379, 283] width 18 height 22
click at [370, 282] on input "No" at bounding box center [376, 278] width 12 height 12
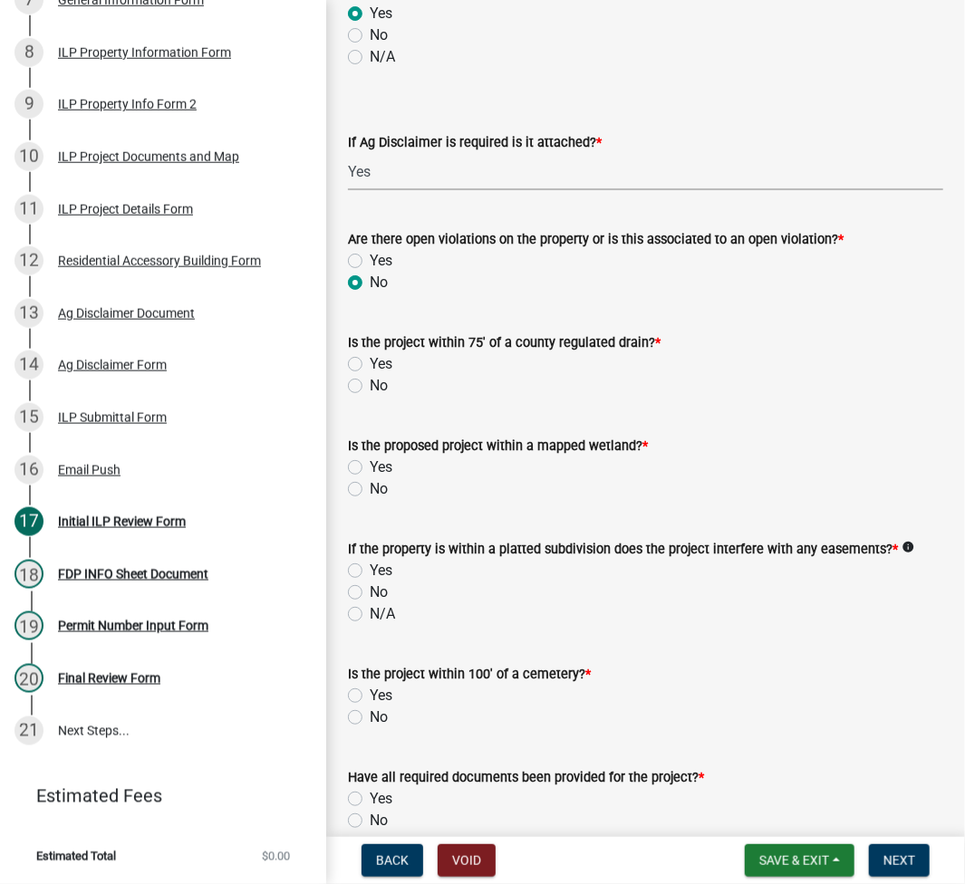
radio input "true"
click at [370, 385] on label "No" at bounding box center [379, 386] width 18 height 22
click at [370, 385] on input "No" at bounding box center [376, 381] width 12 height 12
radio input "true"
click at [370, 487] on label "No" at bounding box center [379, 489] width 18 height 22
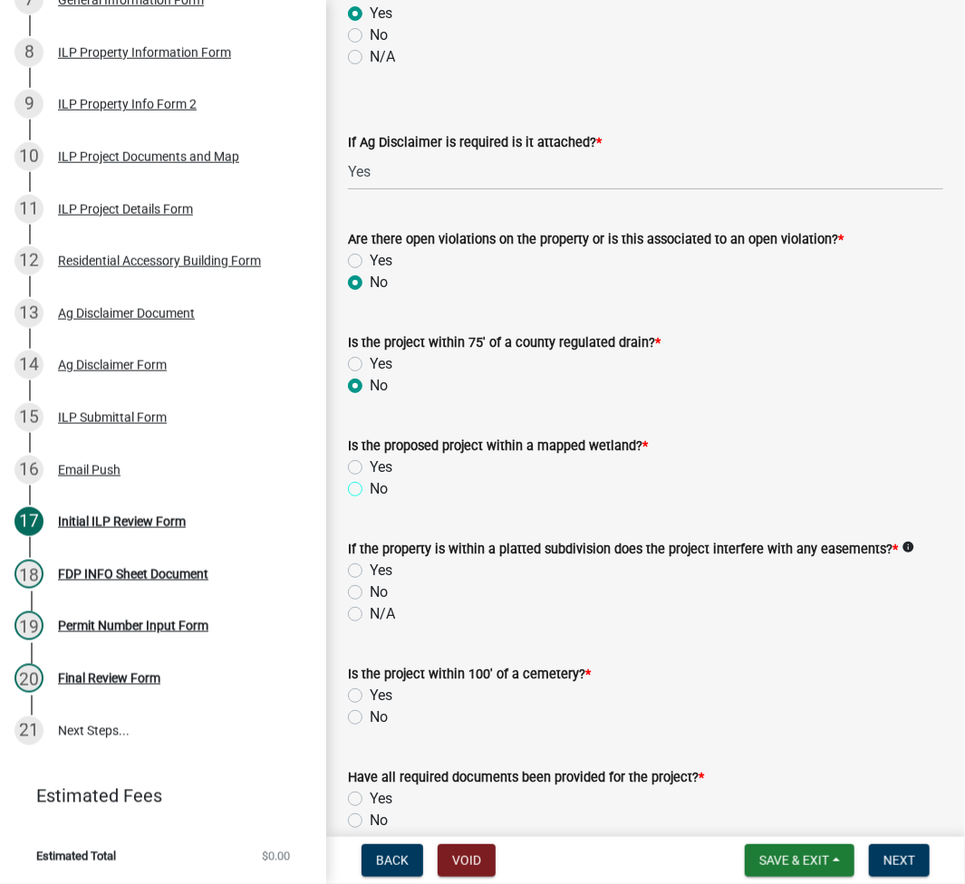
click at [370, 487] on input "No" at bounding box center [376, 484] width 12 height 12
radio input "true"
click at [370, 615] on label "N/A" at bounding box center [382, 614] width 25 height 22
click at [370, 615] on input "N/A" at bounding box center [376, 609] width 12 height 12
radio input "true"
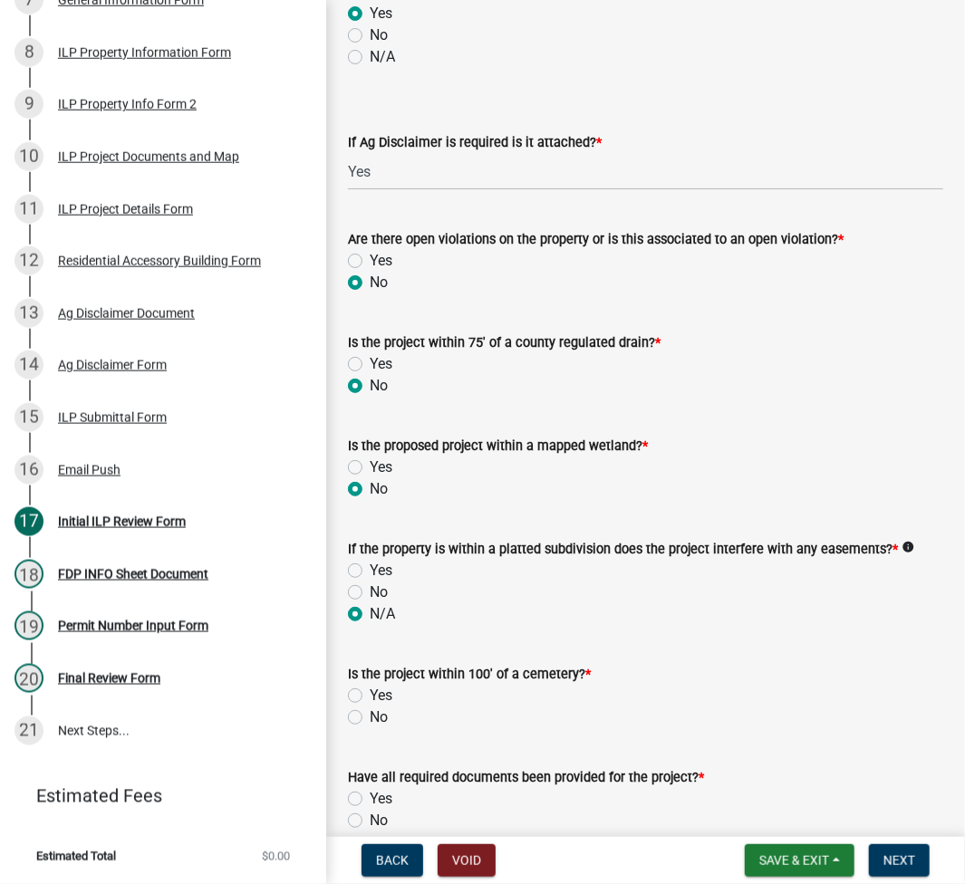
scroll to position [1690, 0]
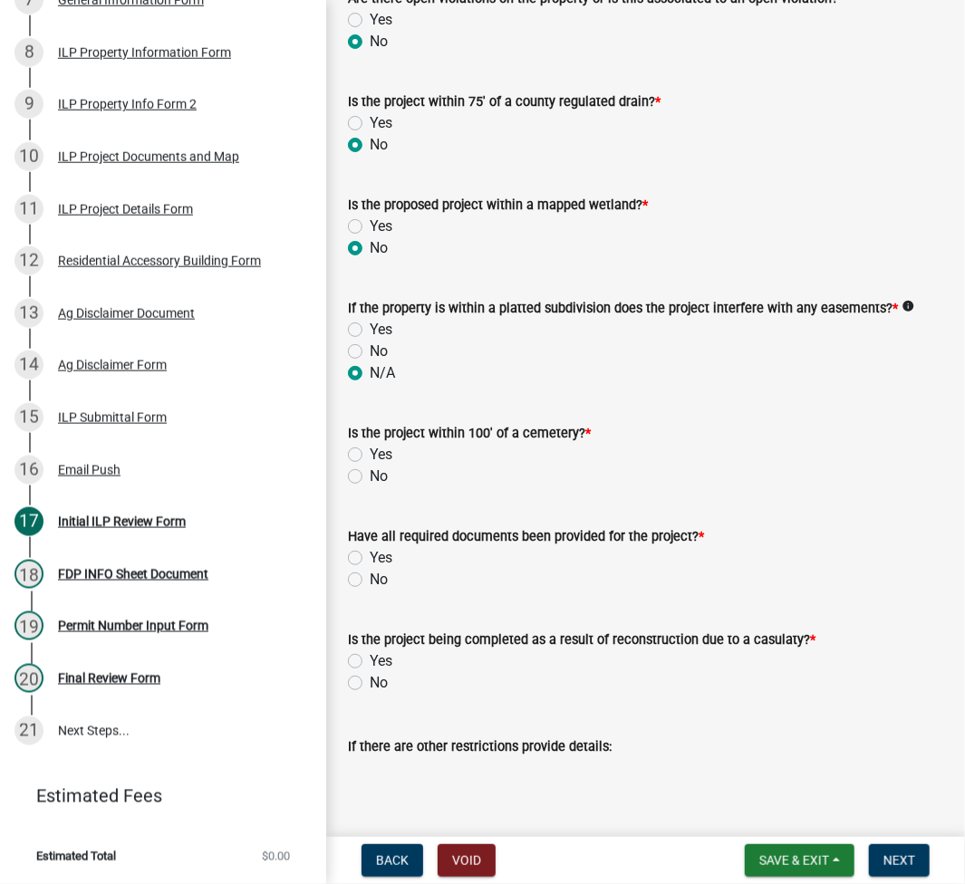
click at [370, 473] on label "No" at bounding box center [379, 477] width 18 height 22
click at [370, 473] on input "No" at bounding box center [376, 472] width 12 height 12
radio input "true"
click at [370, 581] on label "No" at bounding box center [379, 580] width 18 height 22
click at [370, 581] on input "No" at bounding box center [376, 575] width 12 height 12
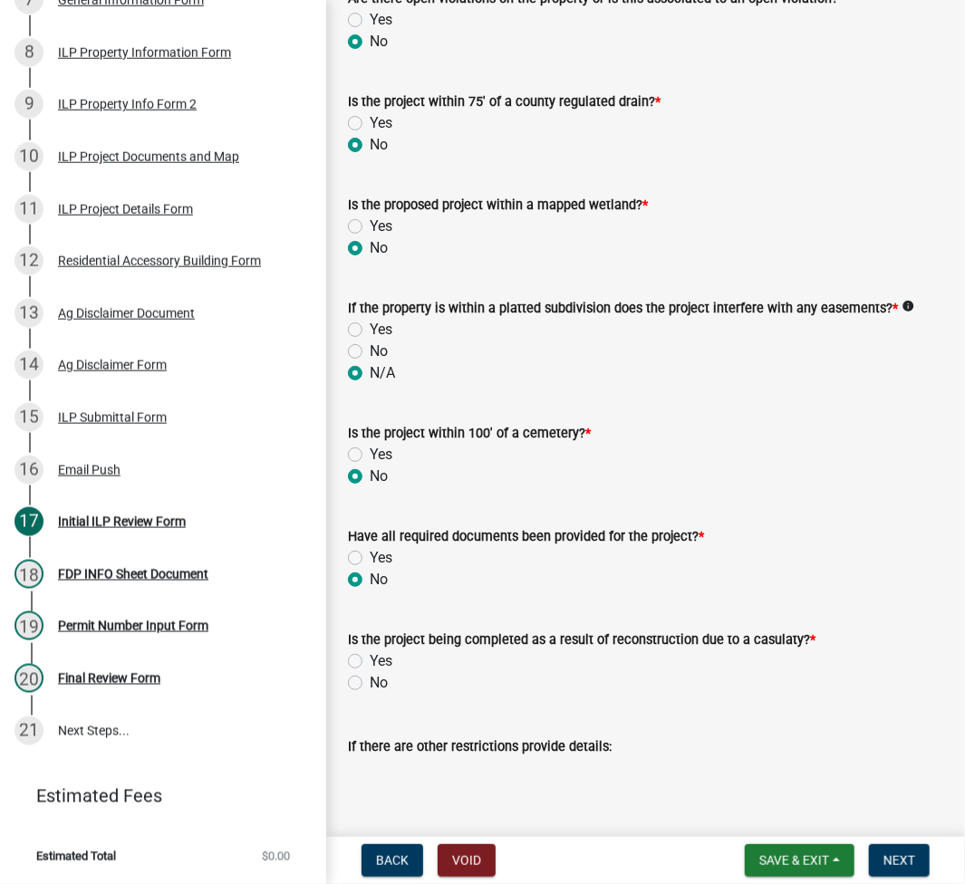
radio input "true"
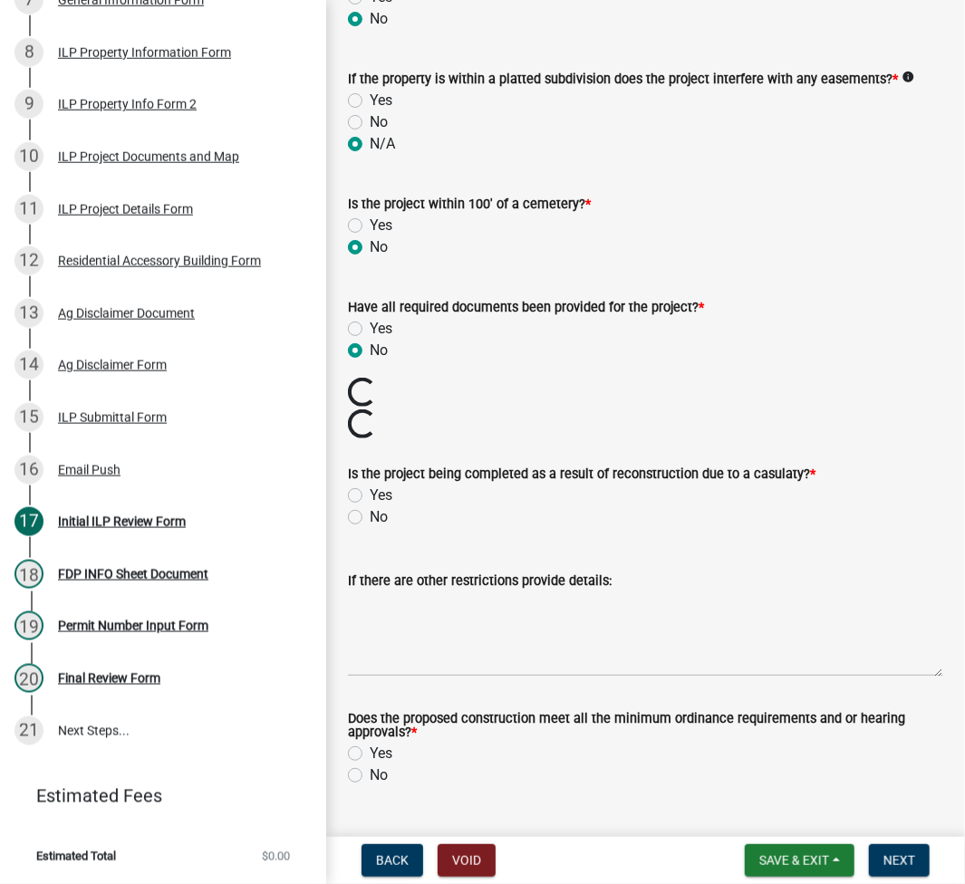
scroll to position [1932, 0]
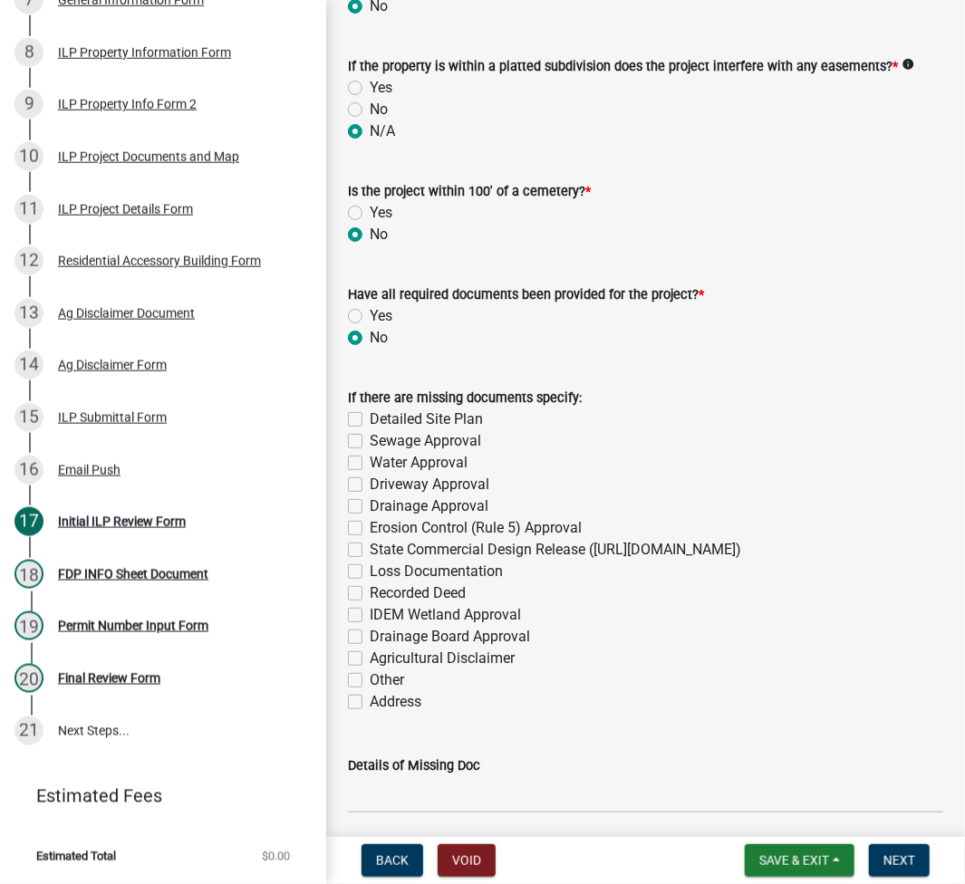
click at [370, 417] on label "Detailed Site Plan" at bounding box center [426, 420] width 113 height 22
click at [370, 417] on input "Detailed Site Plan" at bounding box center [376, 415] width 12 height 12
checkbox input "true"
checkbox input "false"
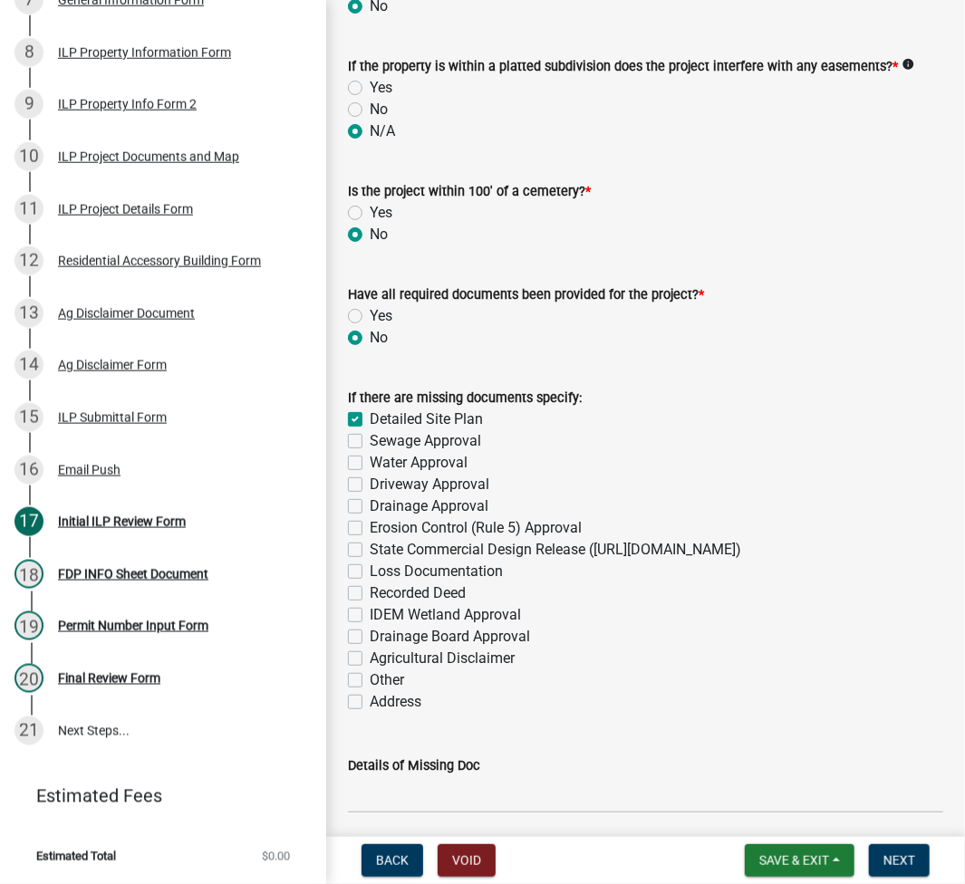
checkbox input "false"
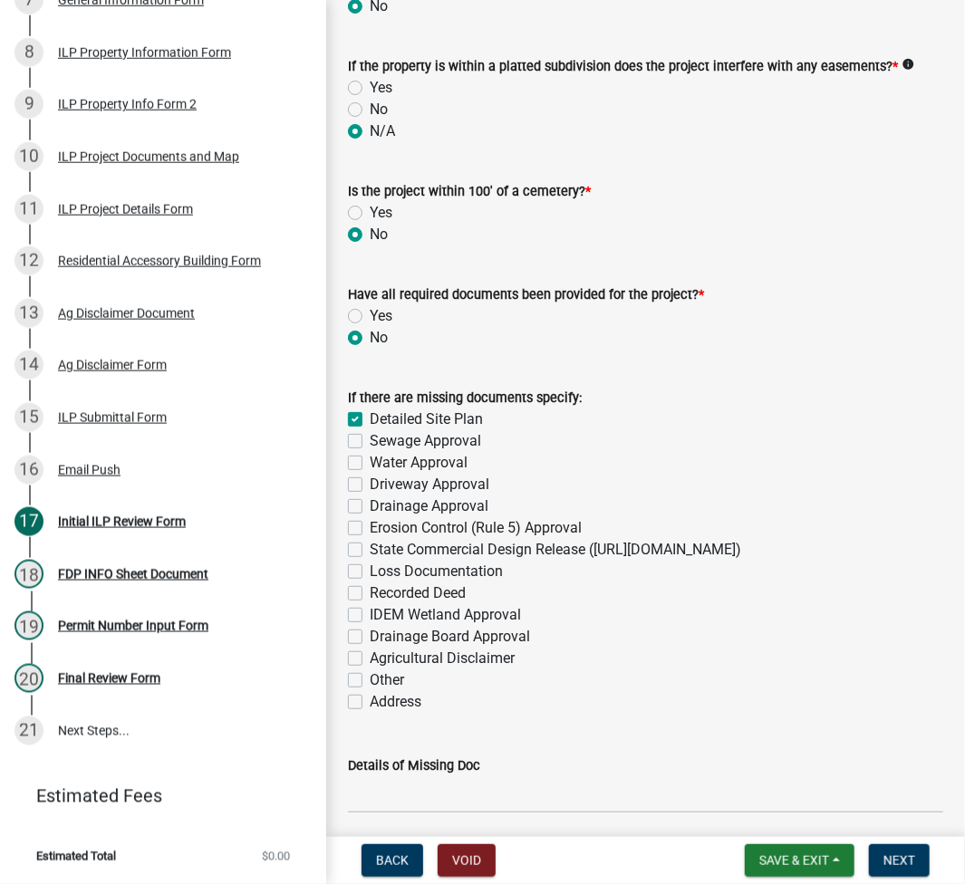
checkbox input "false"
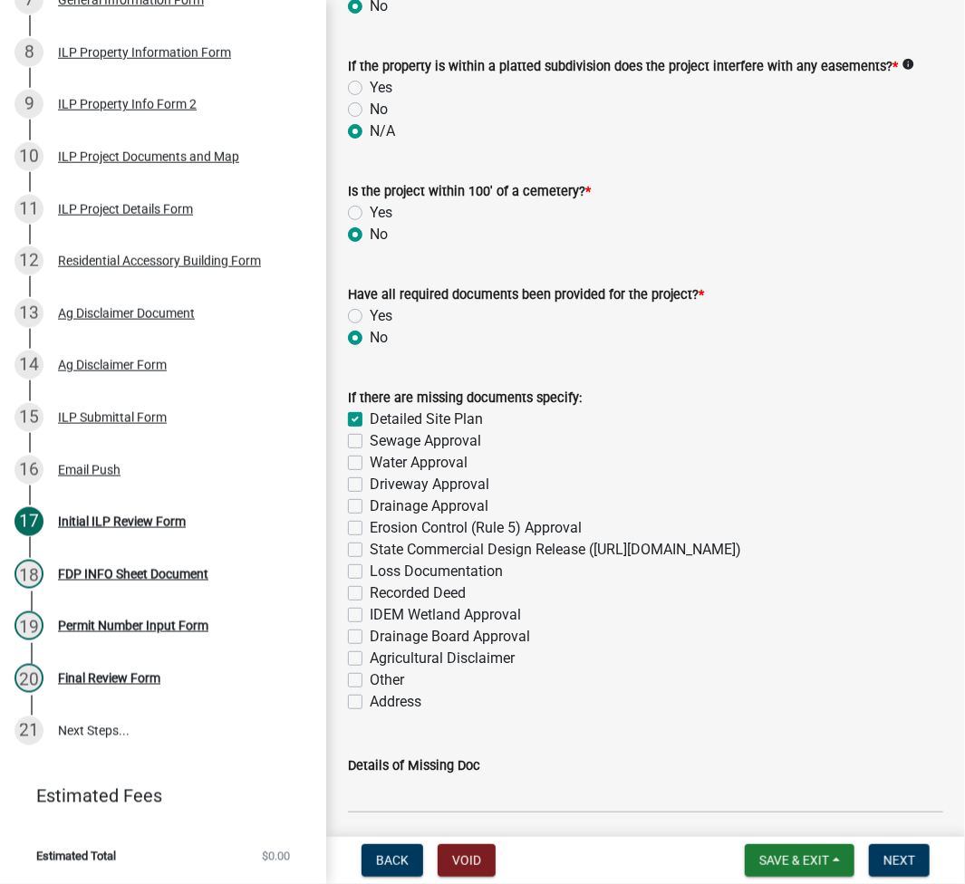
checkbox input "false"
click at [370, 441] on label "Sewage Approval" at bounding box center [425, 441] width 111 height 22
click at [370, 441] on input "Sewage Approval" at bounding box center [376, 436] width 12 height 12
checkbox input "true"
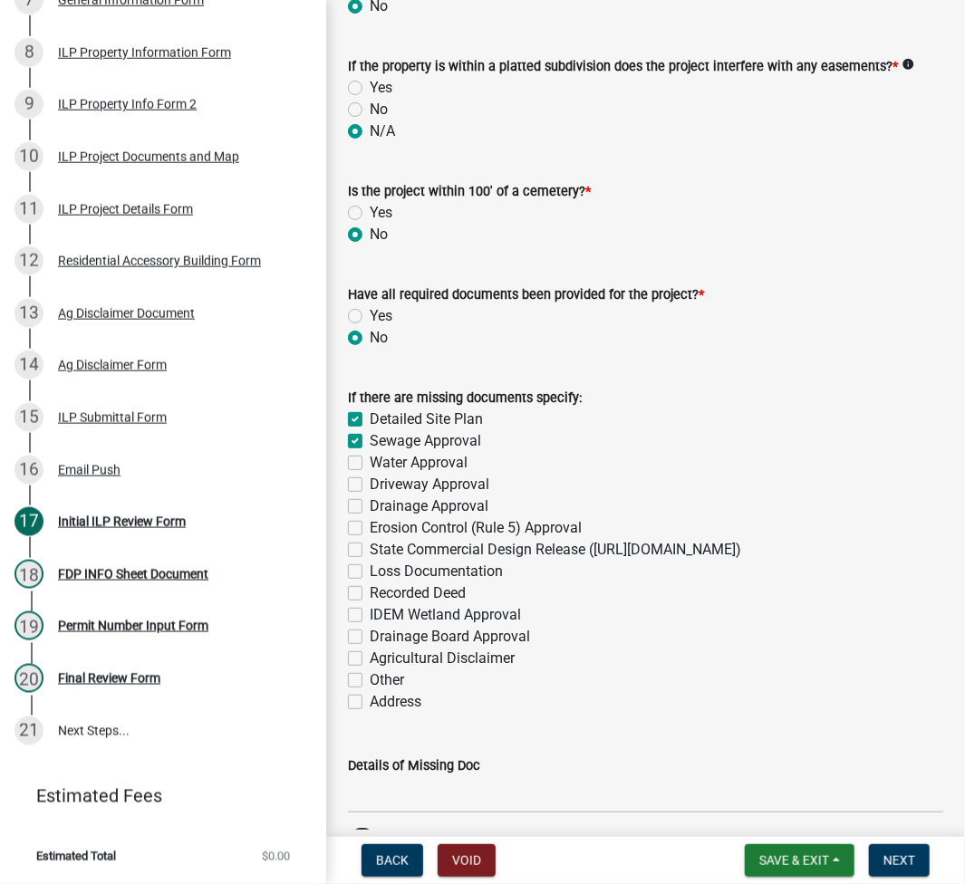
checkbox input "true"
checkbox input "false"
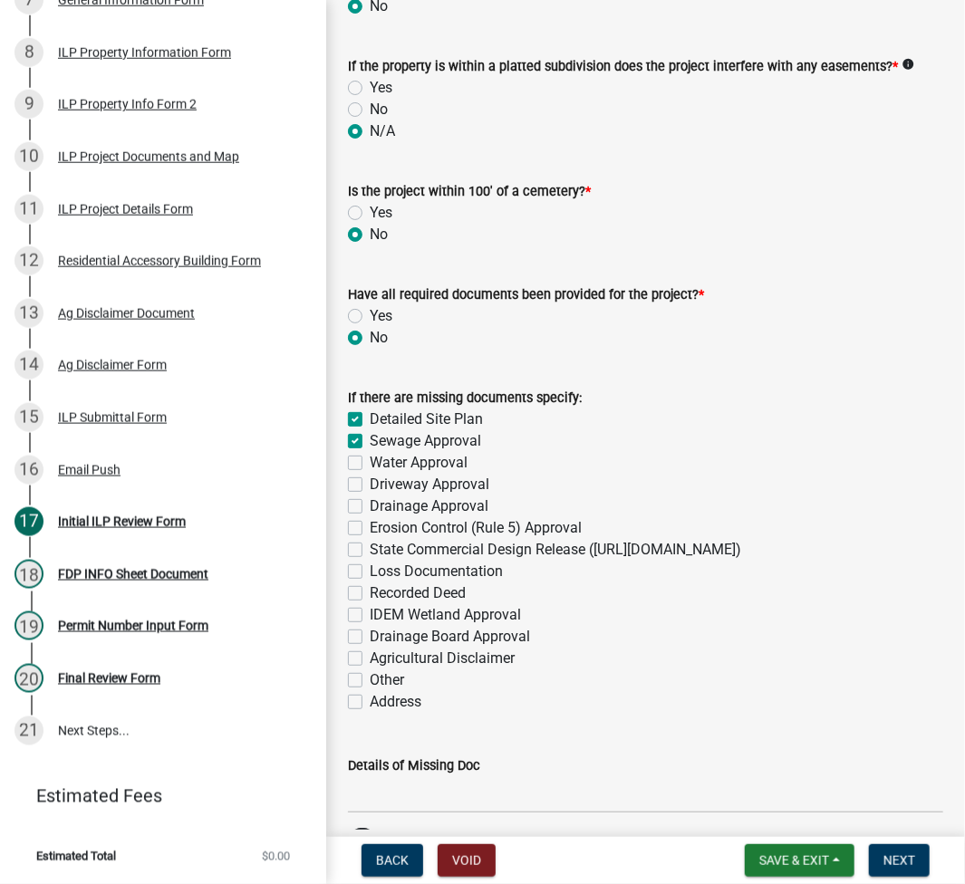
checkbox input "false"
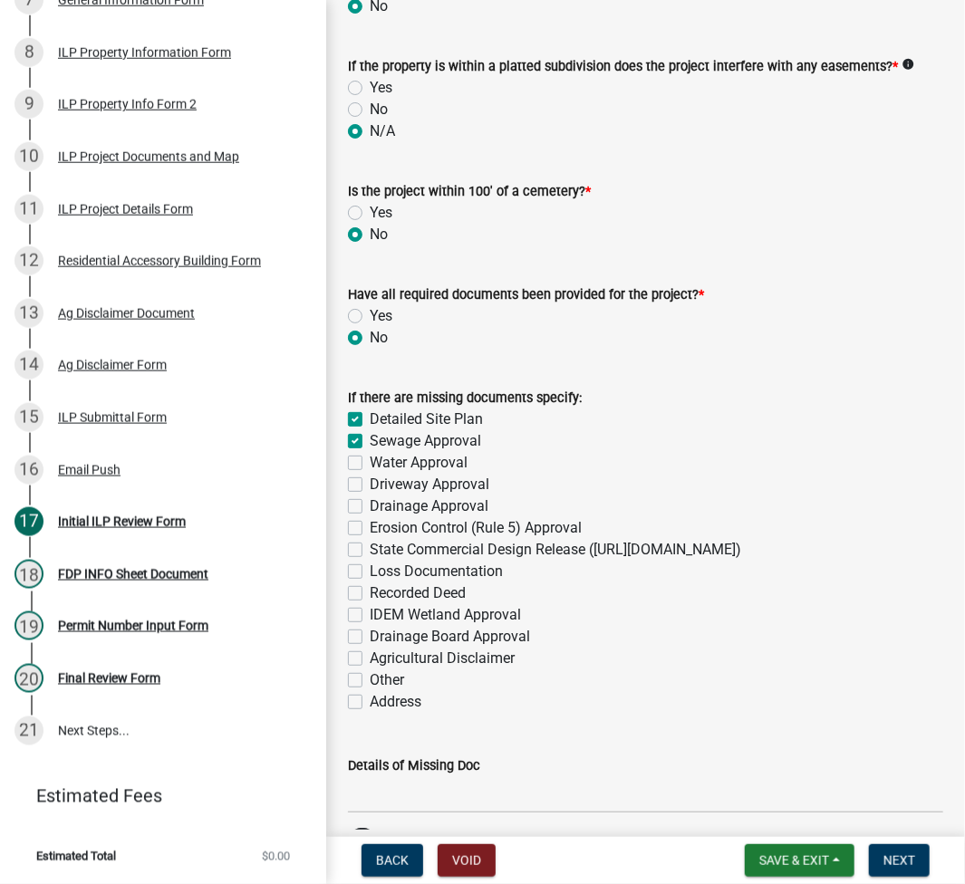
checkbox input "false"
click at [370, 457] on label "Water Approval" at bounding box center [419, 463] width 98 height 22
click at [370, 457] on input "Water Approval" at bounding box center [376, 458] width 12 height 12
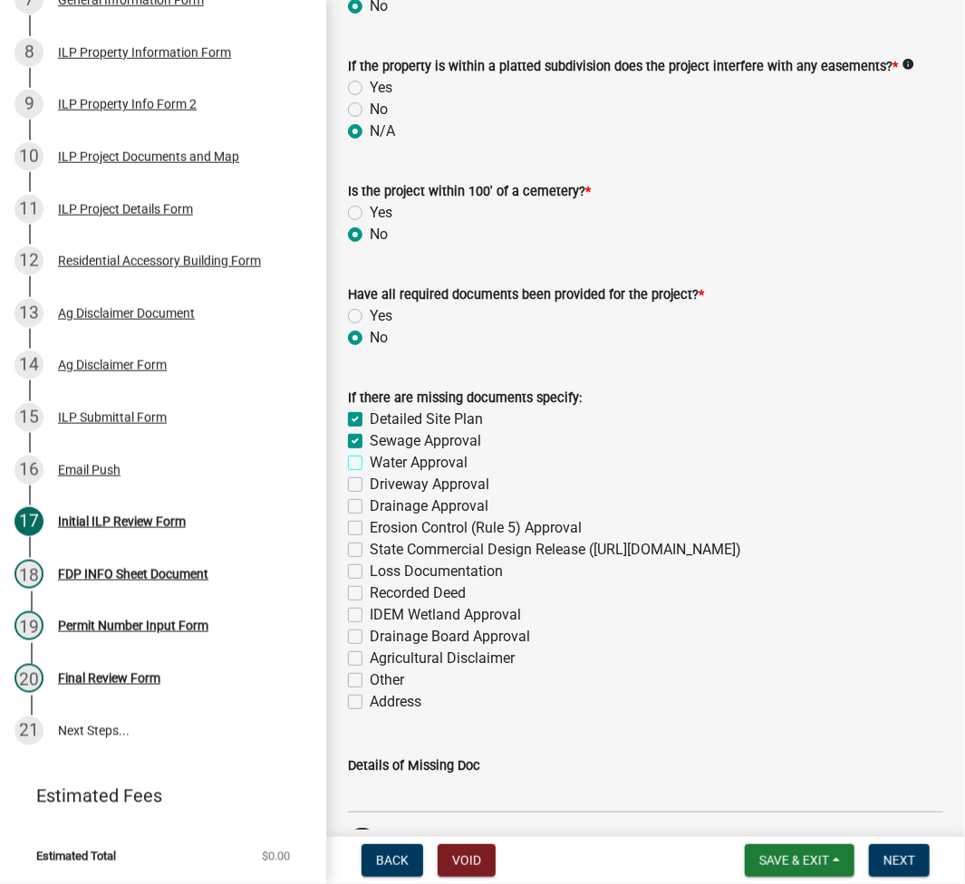
checkbox input "true"
checkbox input "false"
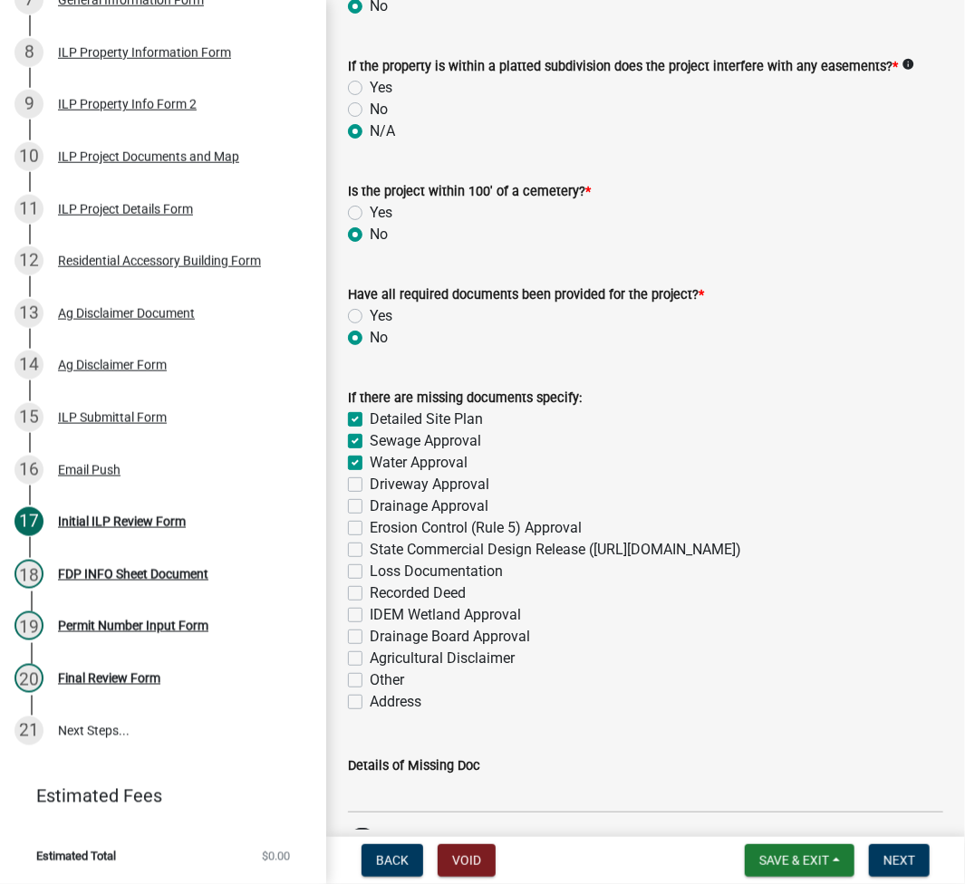
checkbox input "false"
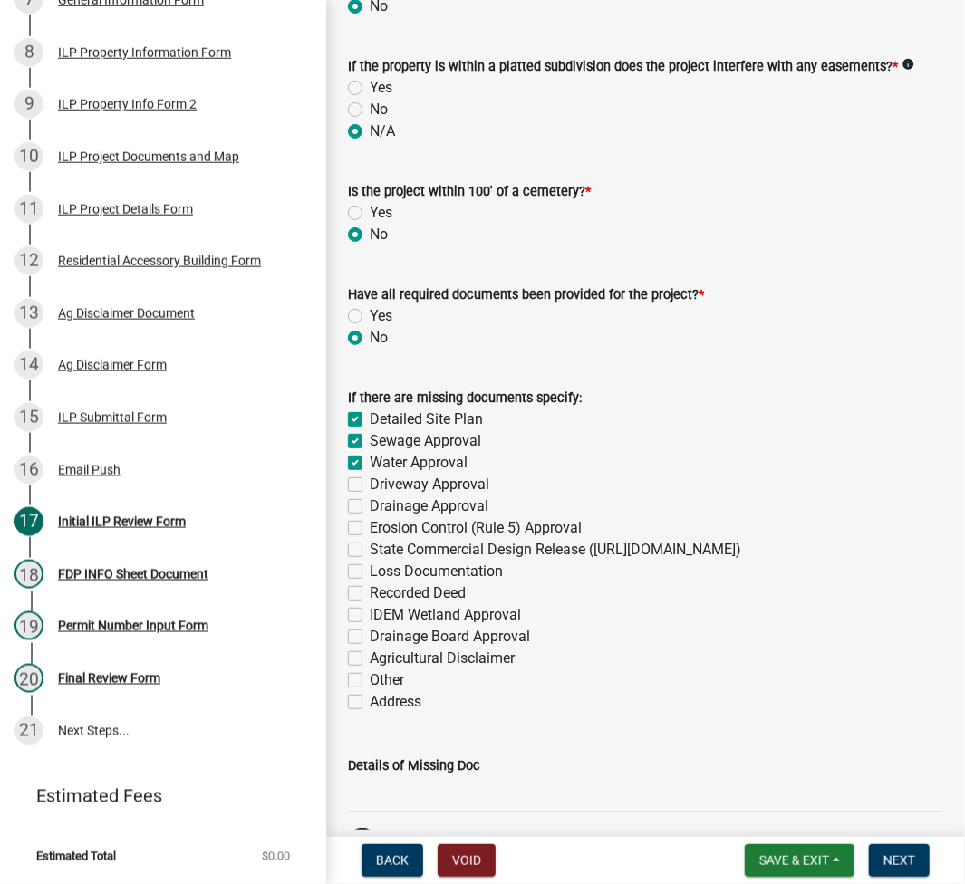
checkbox input "false"
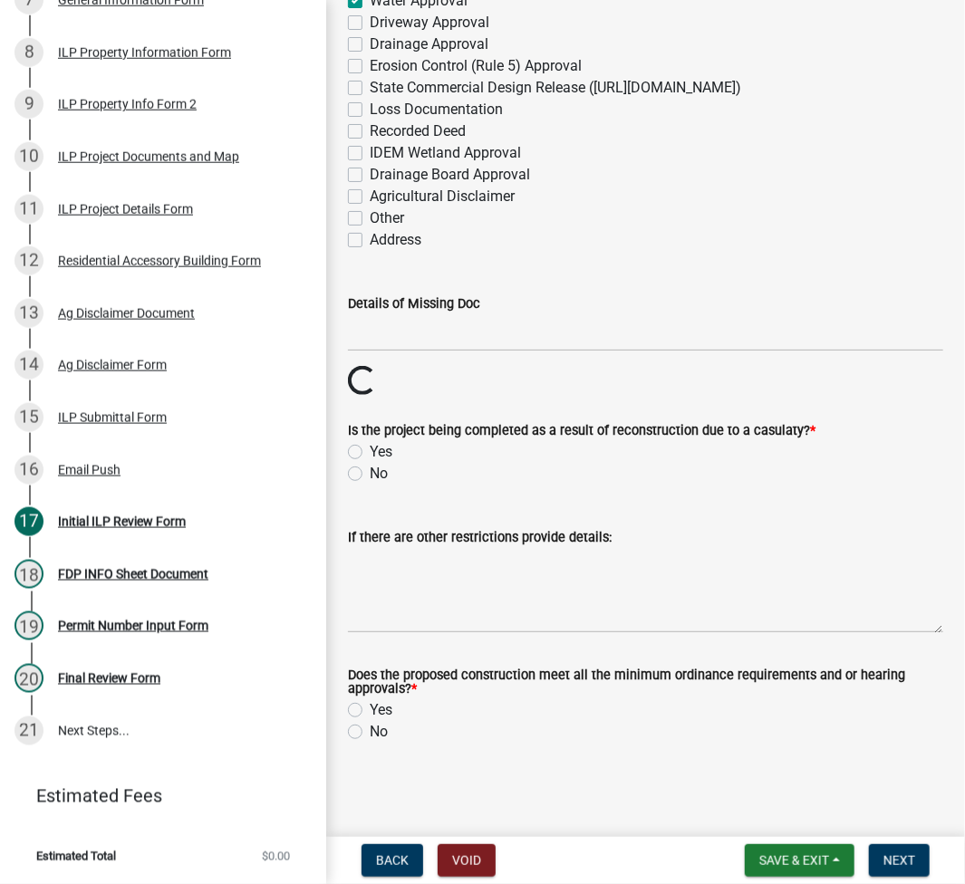
scroll to position [2382, 0]
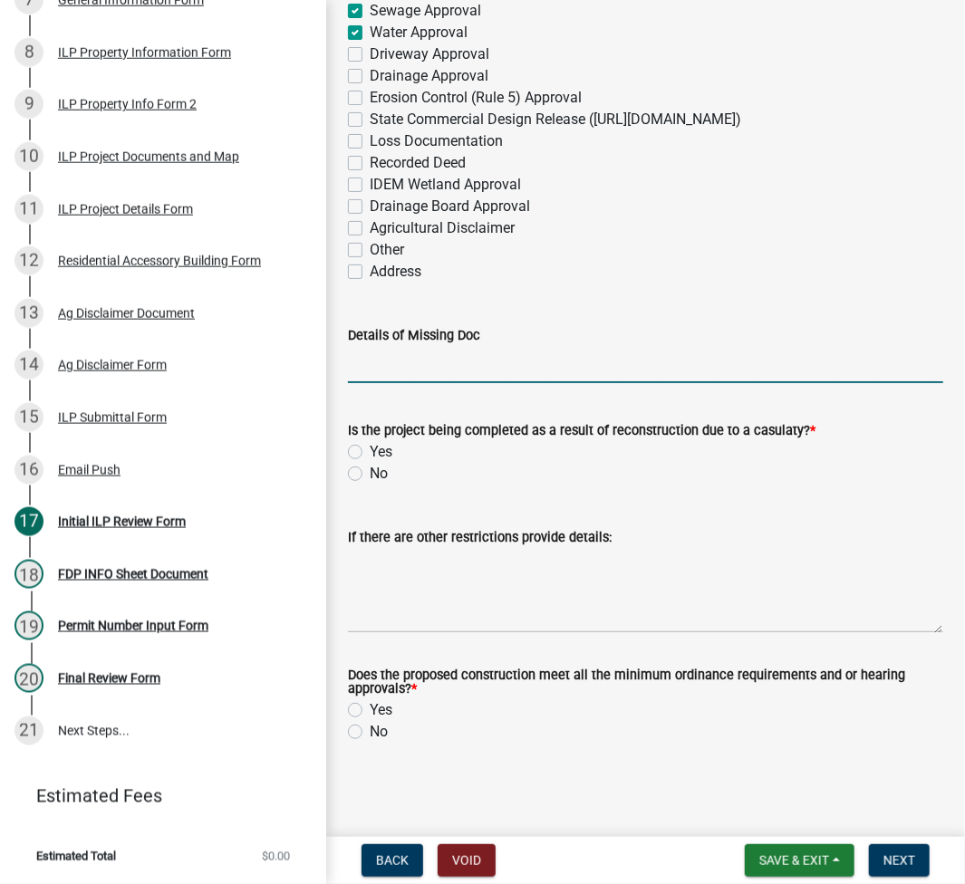
click at [429, 367] on input "Details of Missing Doc" at bounding box center [645, 364] width 595 height 37
type input "s"
type input "Site plan does not show setbacks to property lines, health dept has to approve …"
click at [370, 472] on label "No" at bounding box center [379, 474] width 18 height 22
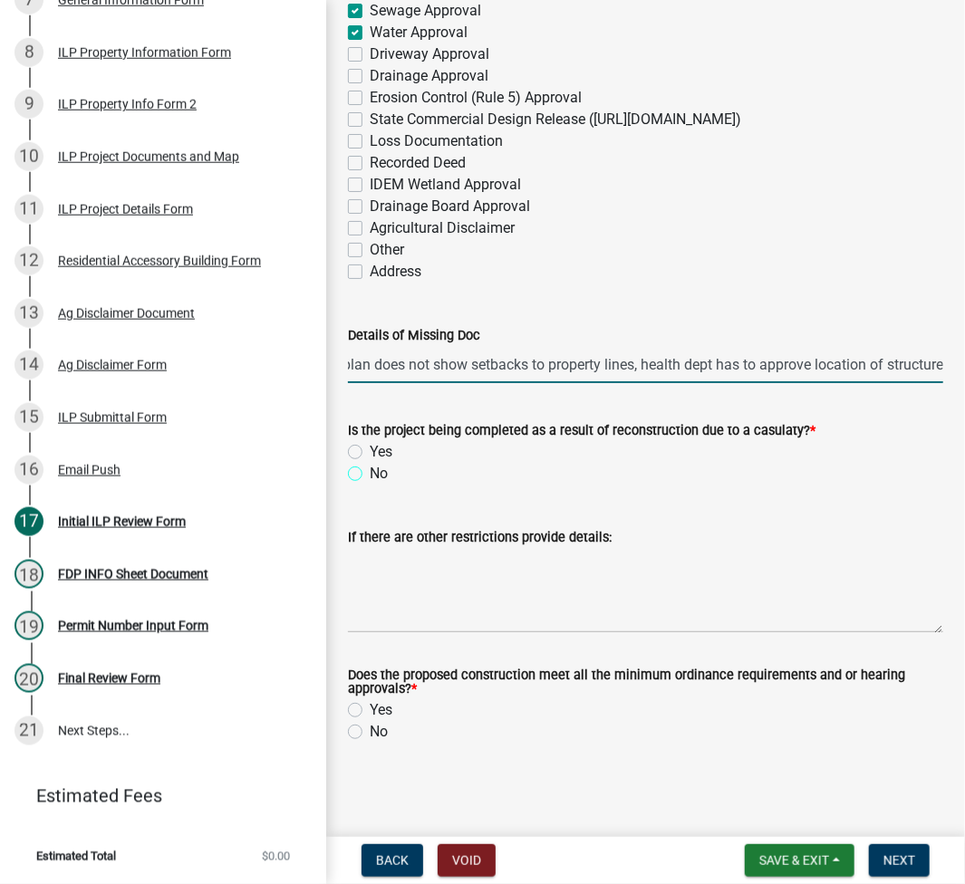
click at [370, 472] on input "No" at bounding box center [376, 469] width 12 height 12
radio input "true"
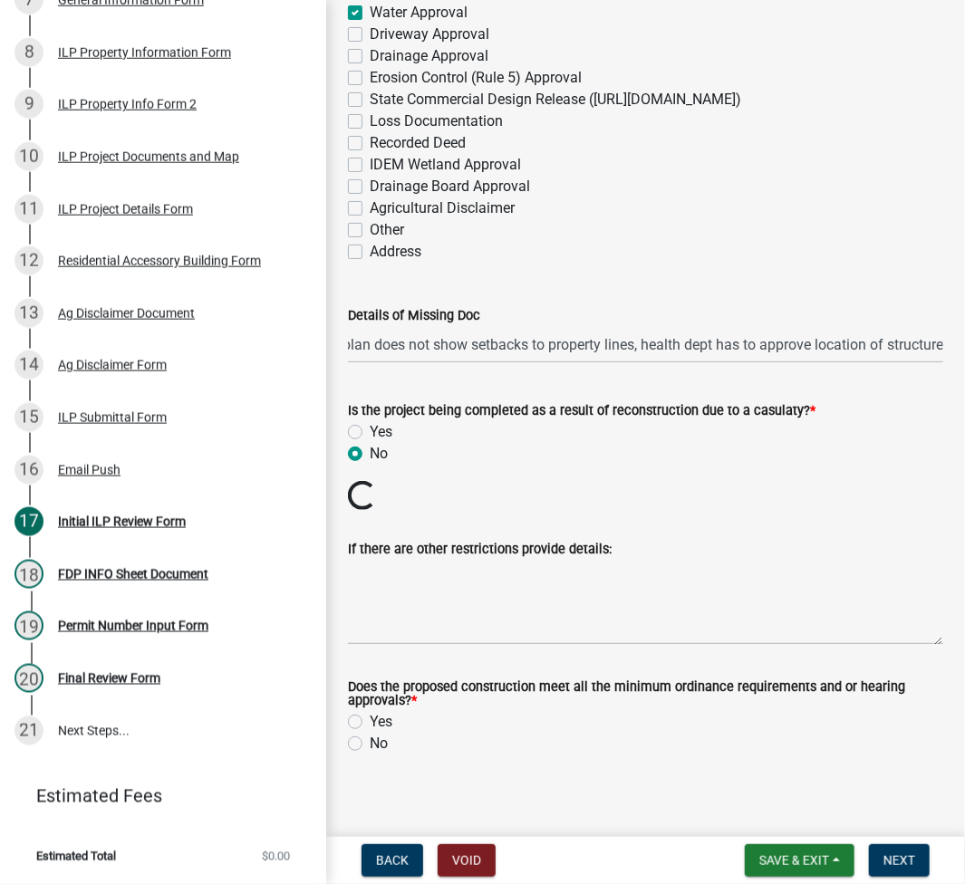
scroll to position [0, 0]
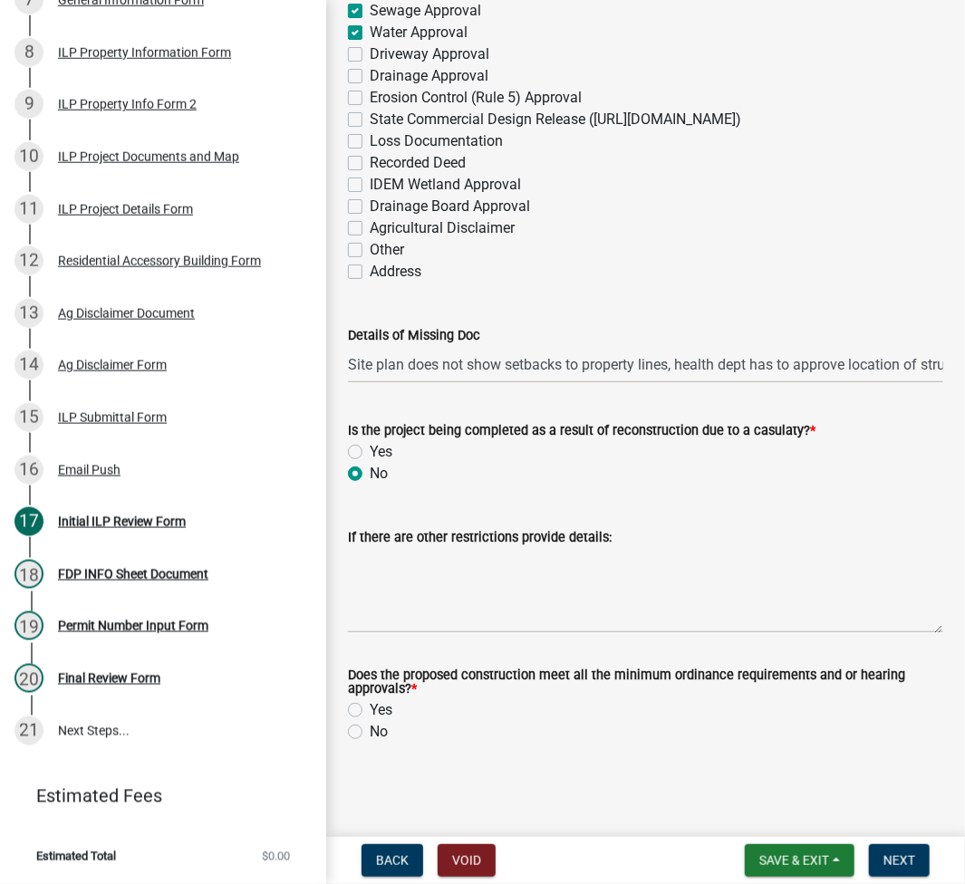
click at [370, 736] on label "No" at bounding box center [379, 732] width 18 height 22
click at [370, 733] on input "No" at bounding box center [376, 727] width 12 height 12
radio input "true"
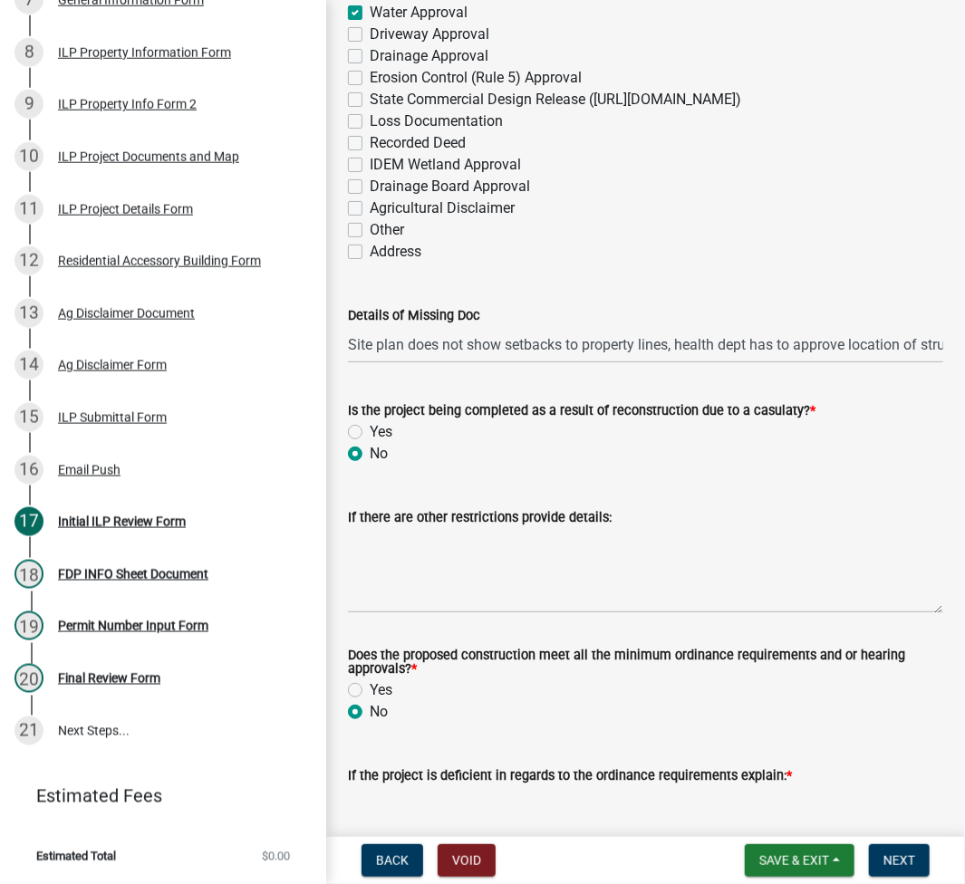
scroll to position [2529, 0]
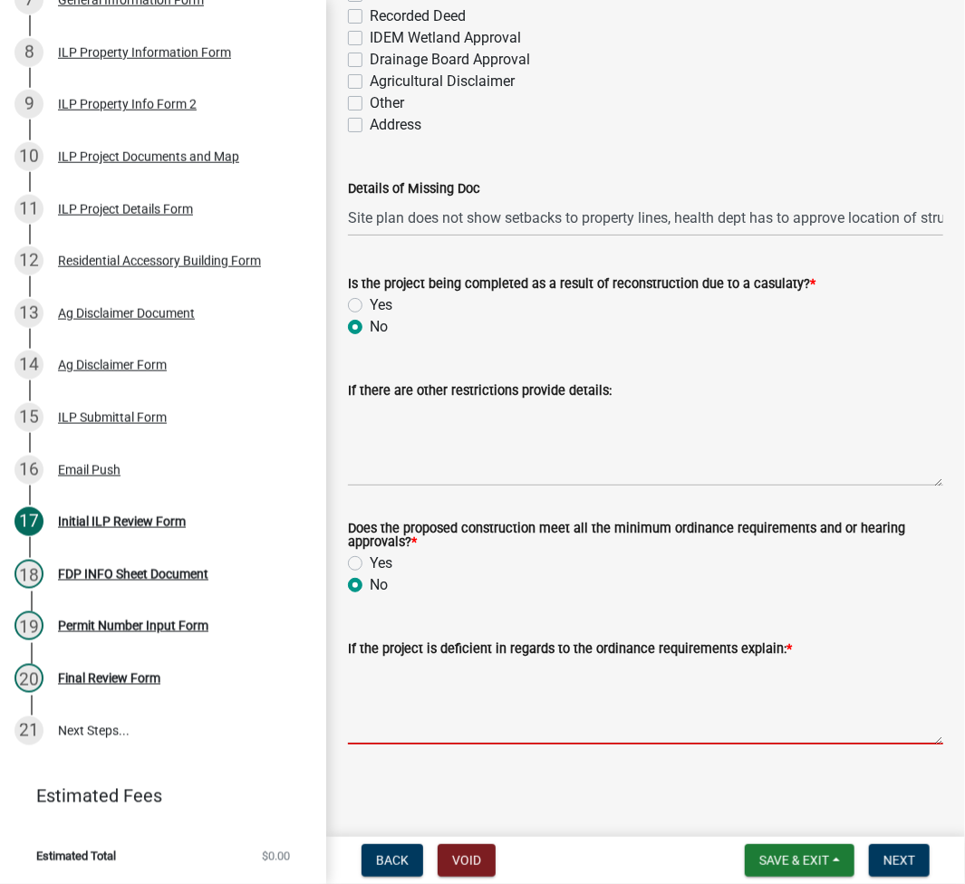
click at [652, 695] on textarea "If the project is deficient in regards to the ordinance requirements explain: *" at bounding box center [645, 701] width 595 height 85
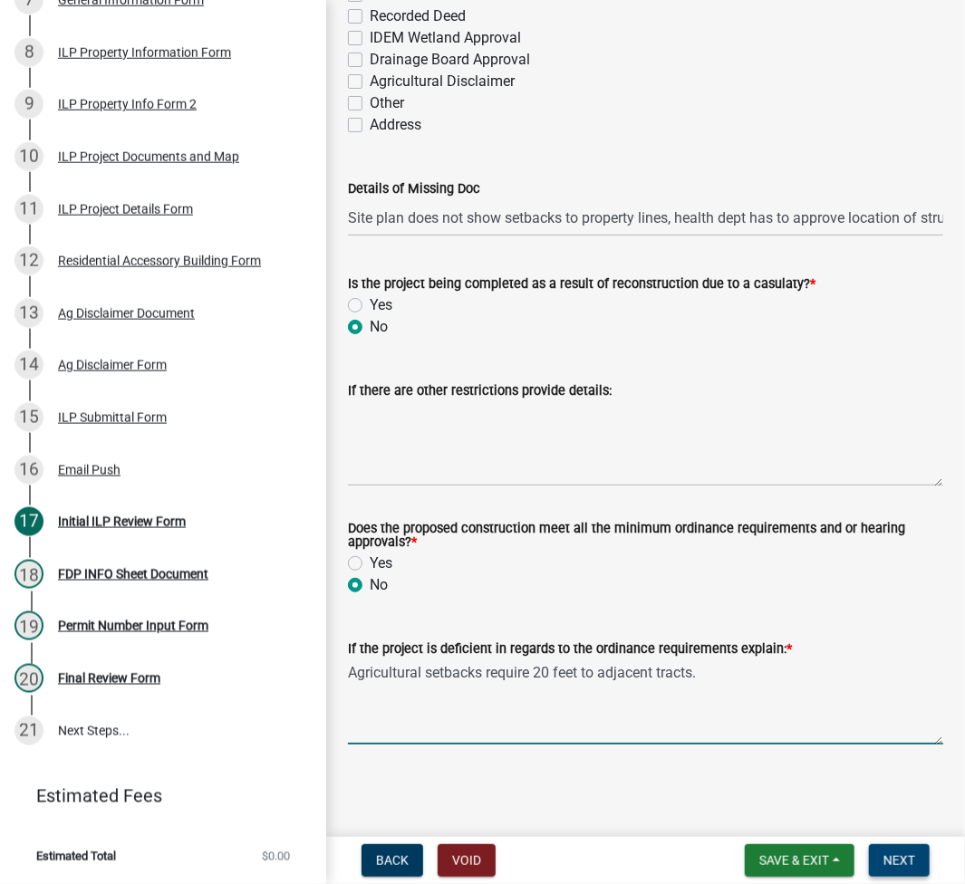
type textarea "Agricultural setbacks require 20 feet to adjacent tracts."
click at [927, 863] on button "Next" at bounding box center [899, 860] width 61 height 33
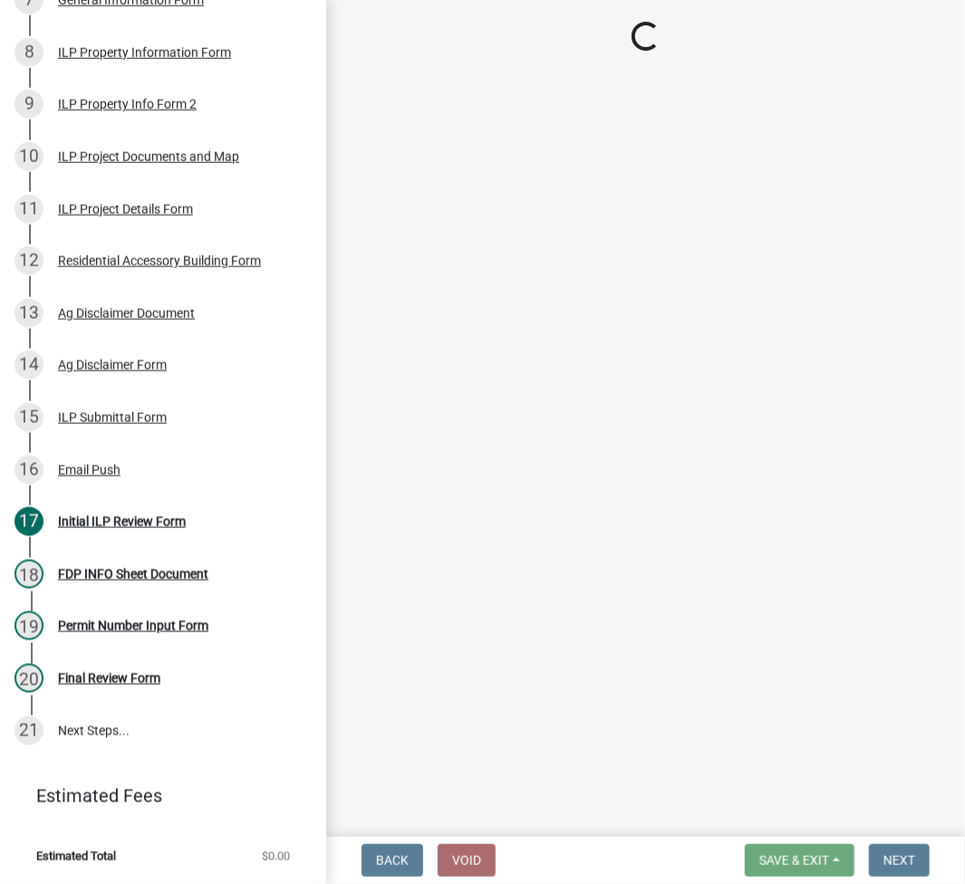
scroll to position [769, 0]
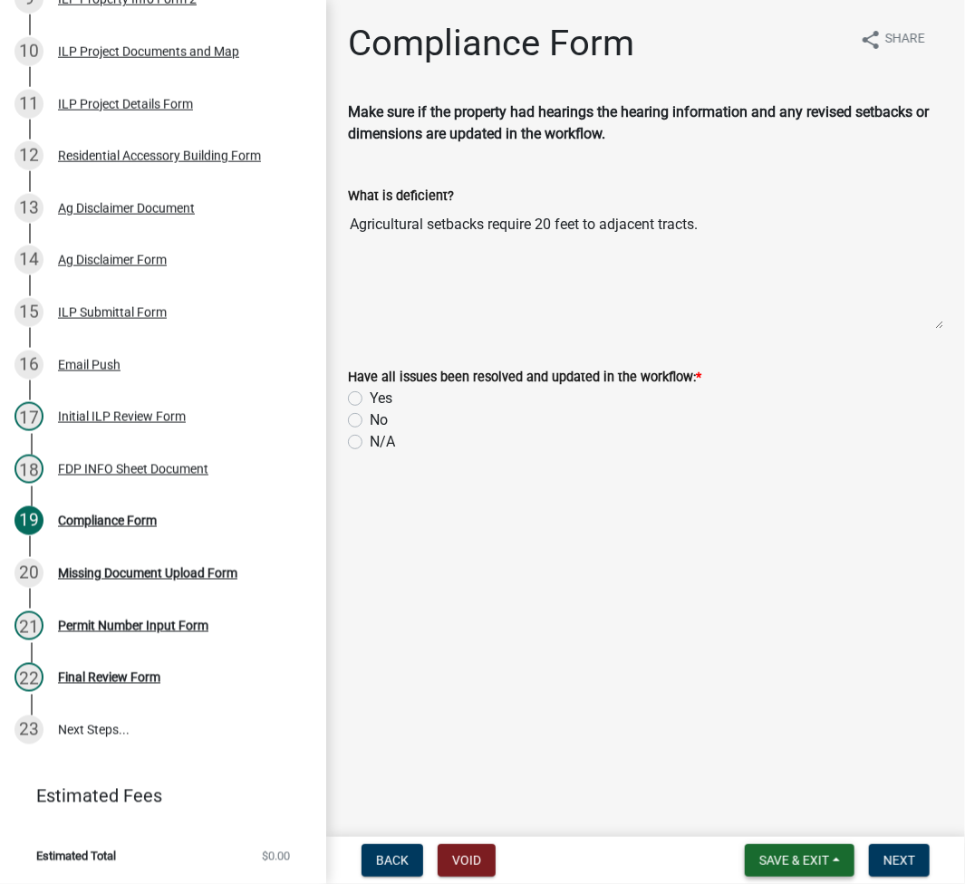
click at [777, 853] on span "Save & Exit" at bounding box center [794, 860] width 70 height 14
click at [770, 823] on button "Save & Exit" at bounding box center [781, 813] width 145 height 43
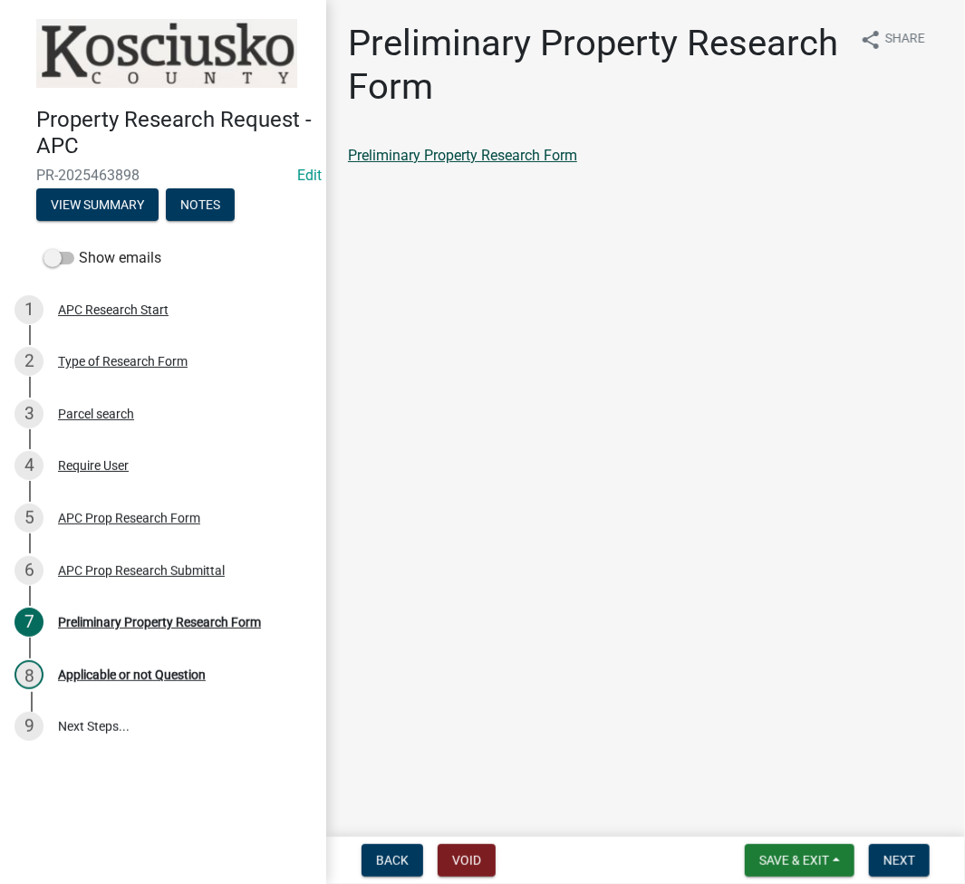
click at [487, 150] on link "Preliminary Property Research Form" at bounding box center [462, 155] width 229 height 17
click at [139, 574] on div "APC Prop Research Submittal" at bounding box center [141, 570] width 167 height 13
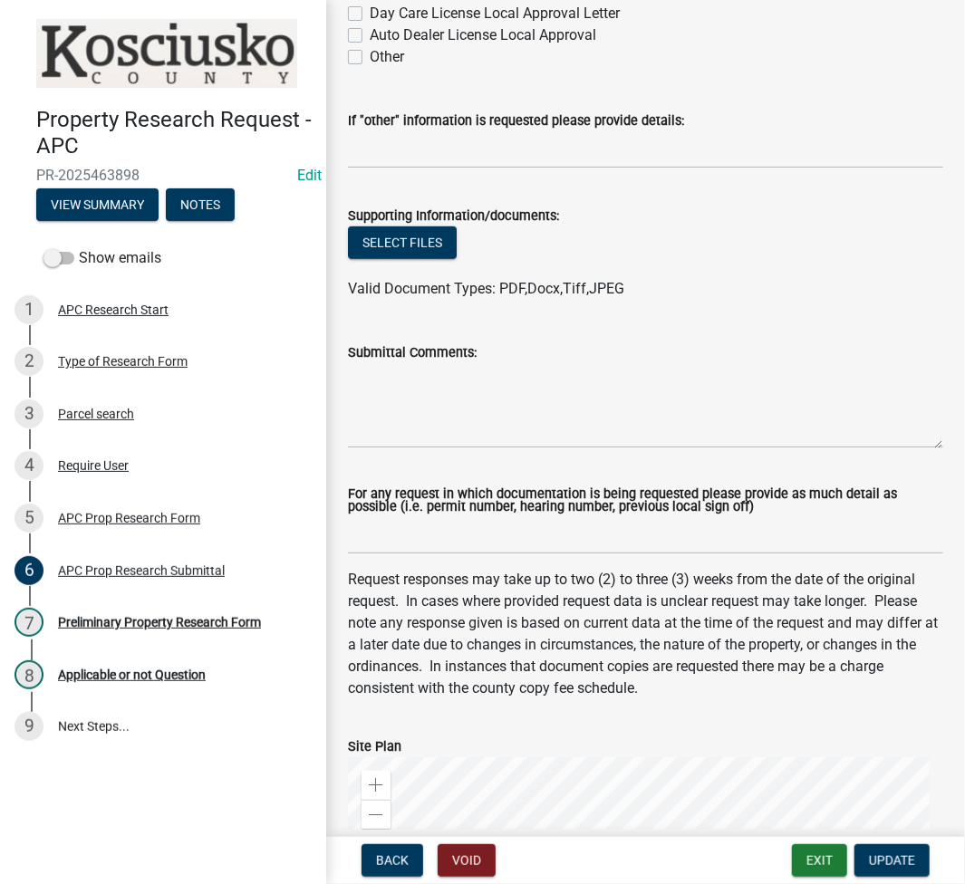
scroll to position [982, 0]
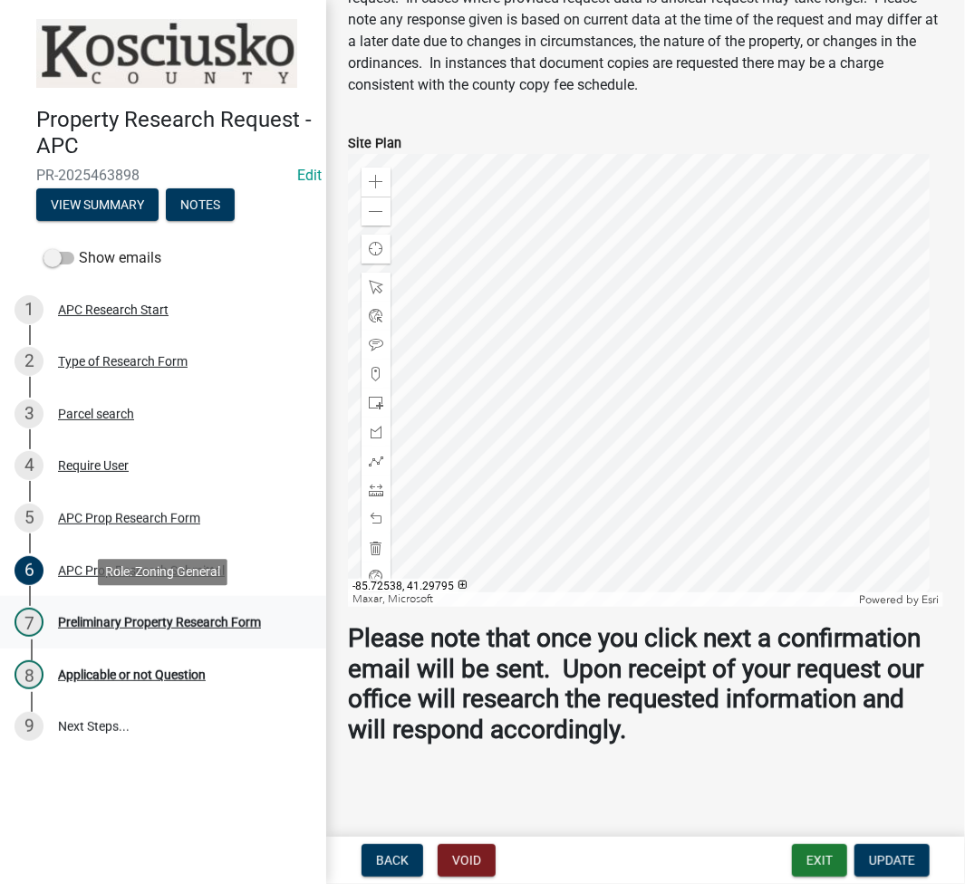
click at [119, 626] on div "Preliminary Property Research Form" at bounding box center [159, 622] width 203 height 13
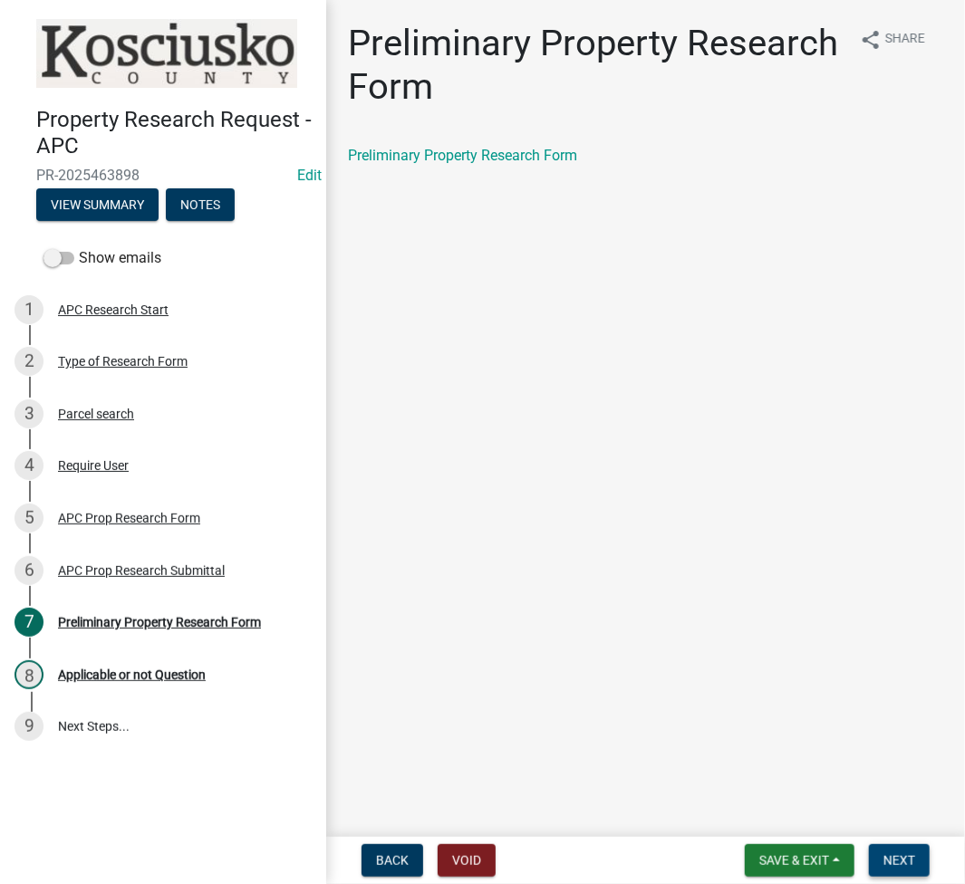
click at [899, 847] on button "Next" at bounding box center [899, 860] width 61 height 33
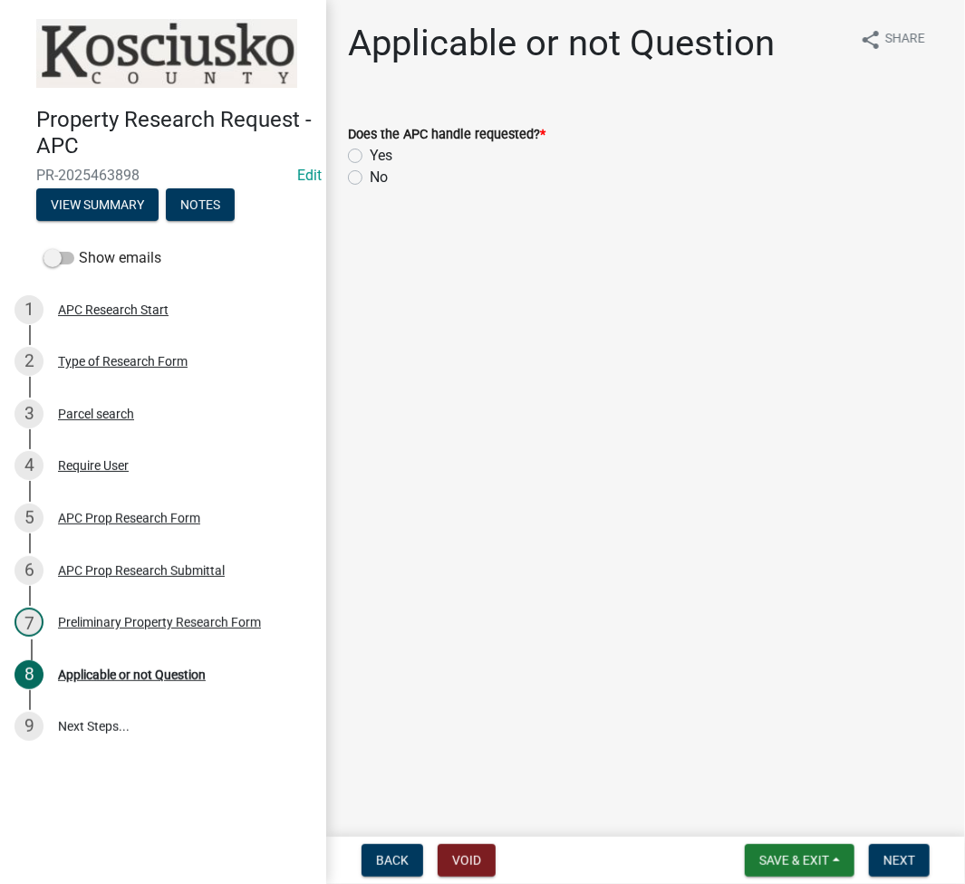
click at [370, 154] on label "Yes" at bounding box center [381, 156] width 23 height 22
click at [370, 154] on input "Yes" at bounding box center [376, 151] width 12 height 12
radio input "true"
click at [913, 850] on button "Next" at bounding box center [899, 860] width 61 height 33
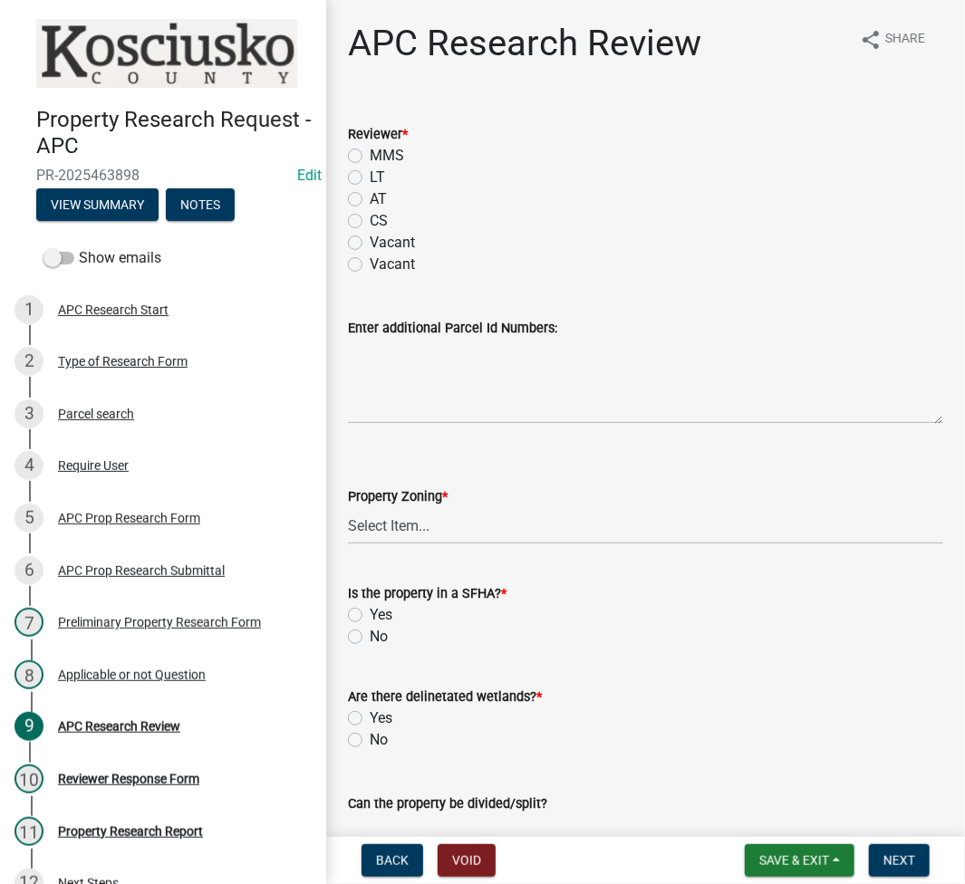
click at [370, 179] on label "LT" at bounding box center [377, 178] width 15 height 22
click at [370, 178] on input "LT" at bounding box center [376, 173] width 12 height 12
radio input "true"
click at [382, 531] on select "Select Item... Agricultural Agricultural 2 Residential Commercial Industrial 1 …" at bounding box center [645, 525] width 595 height 37
click at [348, 507] on select "Select Item... Agricultural Agricultural 2 Residential Commercial Industrial 1 …" at bounding box center [645, 525] width 595 height 37
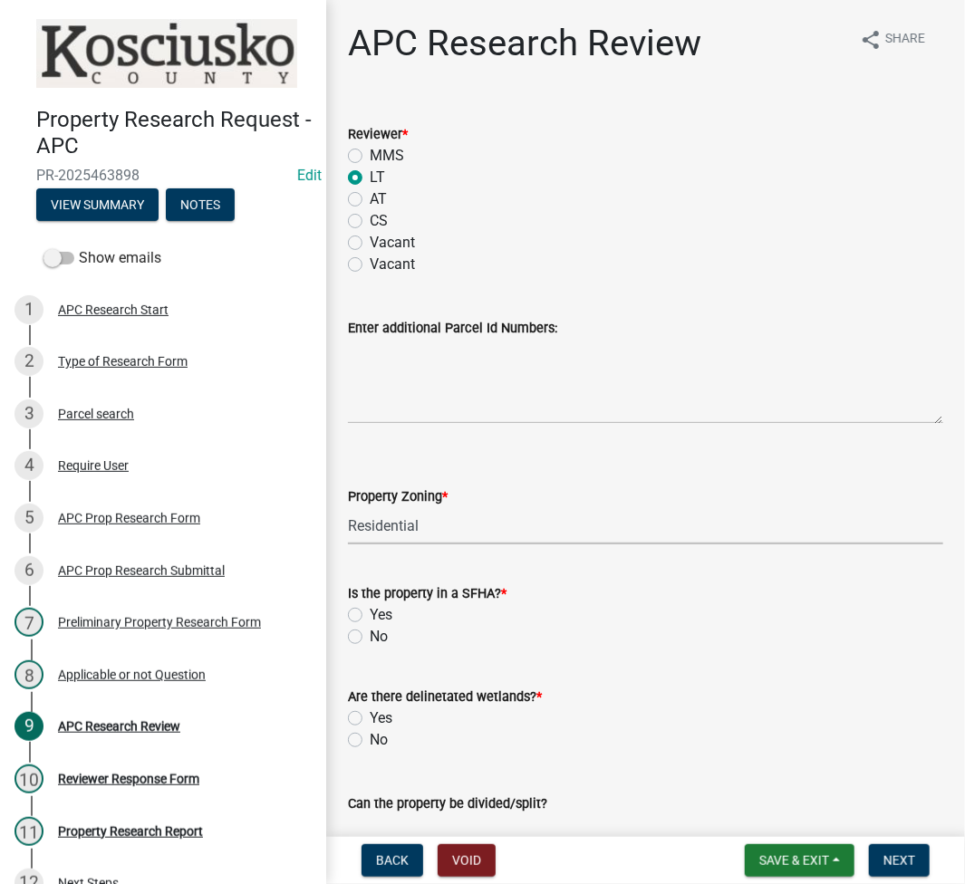
select select "9242d18e-eca7-4b94-8788-f0fc7e6b99dc"
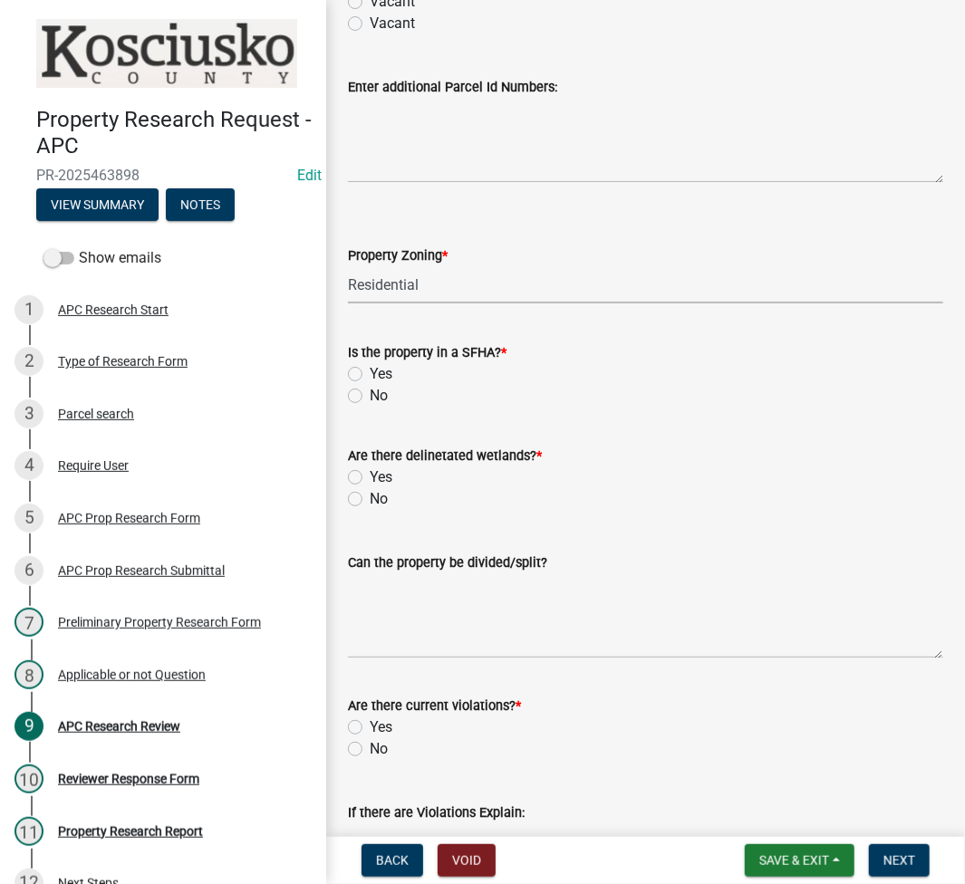
click at [370, 370] on label "Yes" at bounding box center [381, 374] width 23 height 22
click at [370, 370] on input "Yes" at bounding box center [376, 369] width 12 height 12
radio input "true"
click at [370, 498] on label "No" at bounding box center [379, 499] width 18 height 22
click at [370, 498] on input "No" at bounding box center [376, 494] width 12 height 12
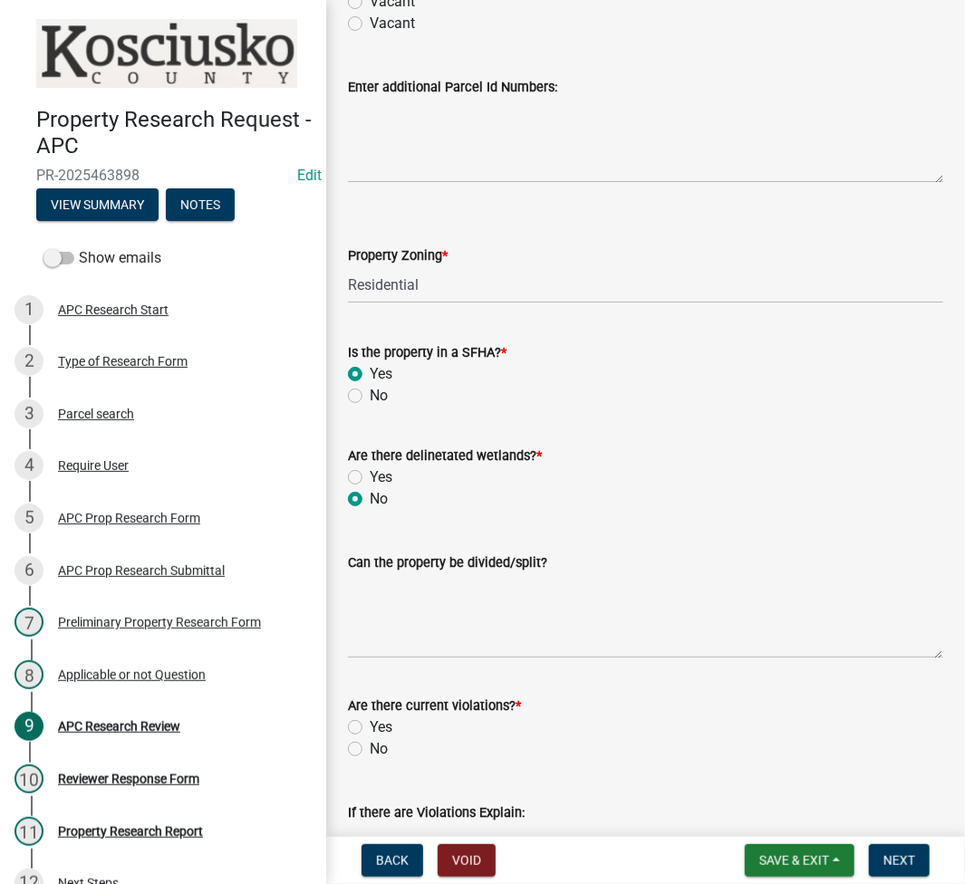
radio input "true"
click at [546, 653] on textarea "Can the property be divided/split?" at bounding box center [645, 615] width 595 height 85
type textarea "No, the tract is not large enough to meet Ordinance requirements."
click at [370, 738] on input "No" at bounding box center [376, 744] width 12 height 12
radio input "true"
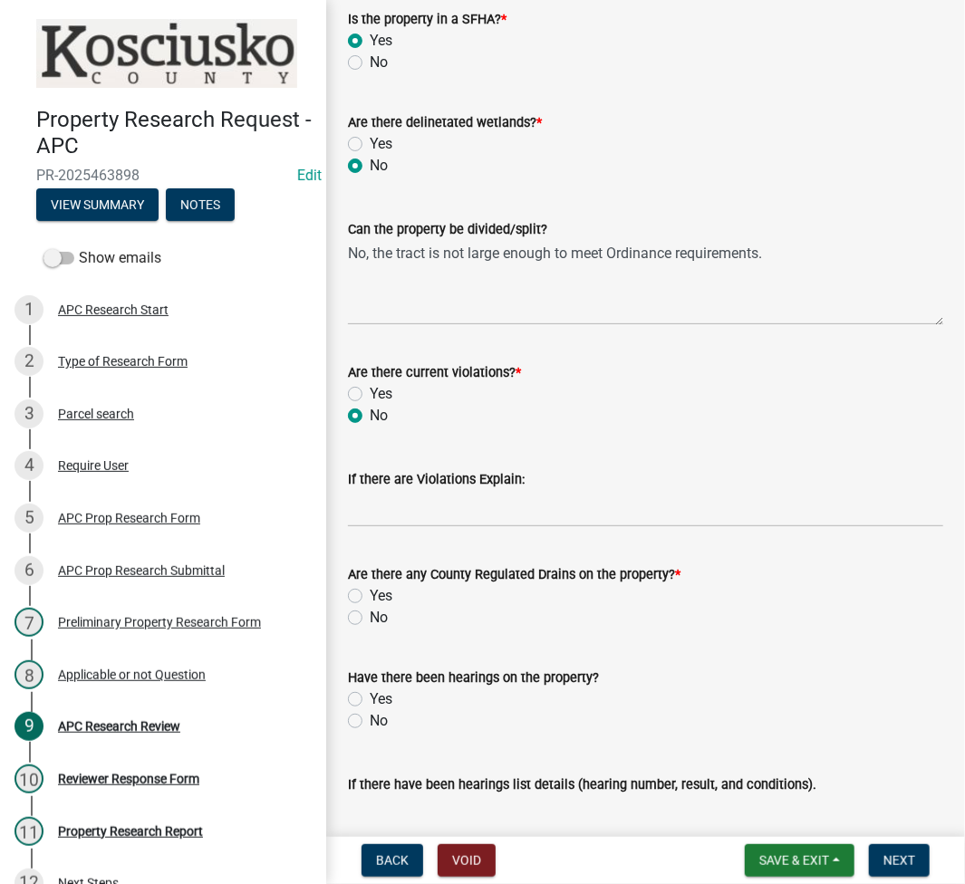
scroll to position [966, 0]
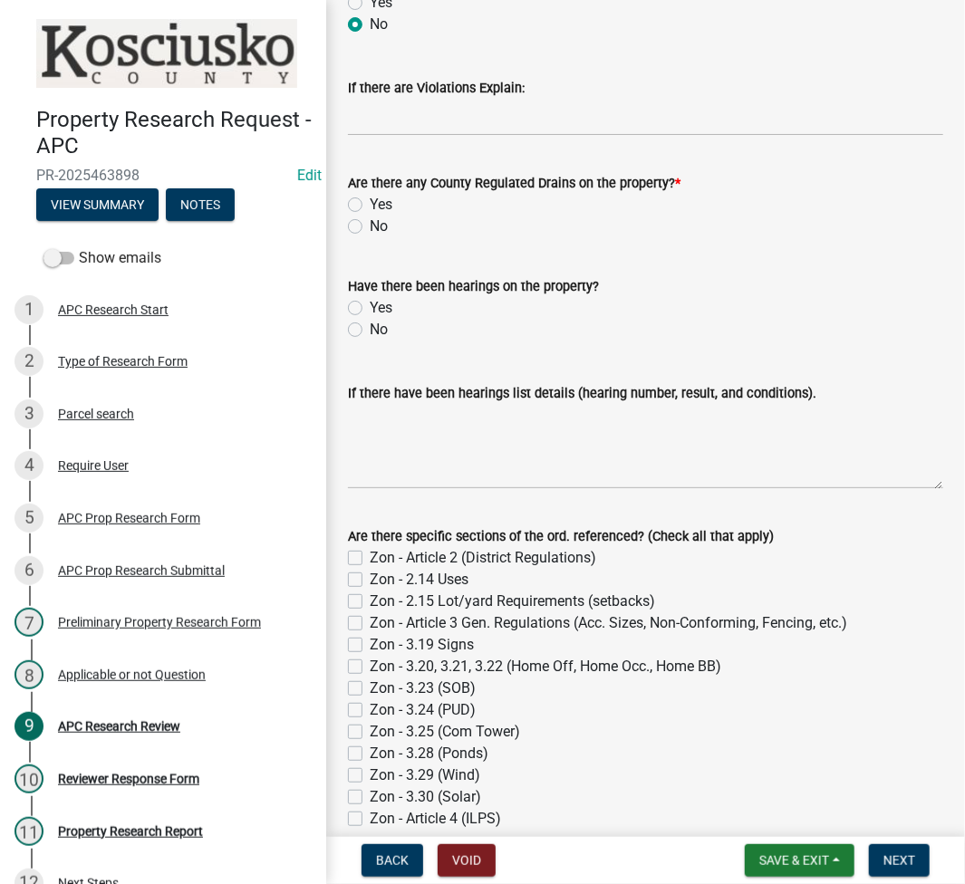
click at [370, 226] on label "No" at bounding box center [379, 227] width 18 height 22
click at [370, 226] on input "No" at bounding box center [376, 222] width 12 height 12
radio input "true"
click at [370, 322] on label "No" at bounding box center [379, 330] width 18 height 22
click at [370, 322] on input "No" at bounding box center [376, 325] width 12 height 12
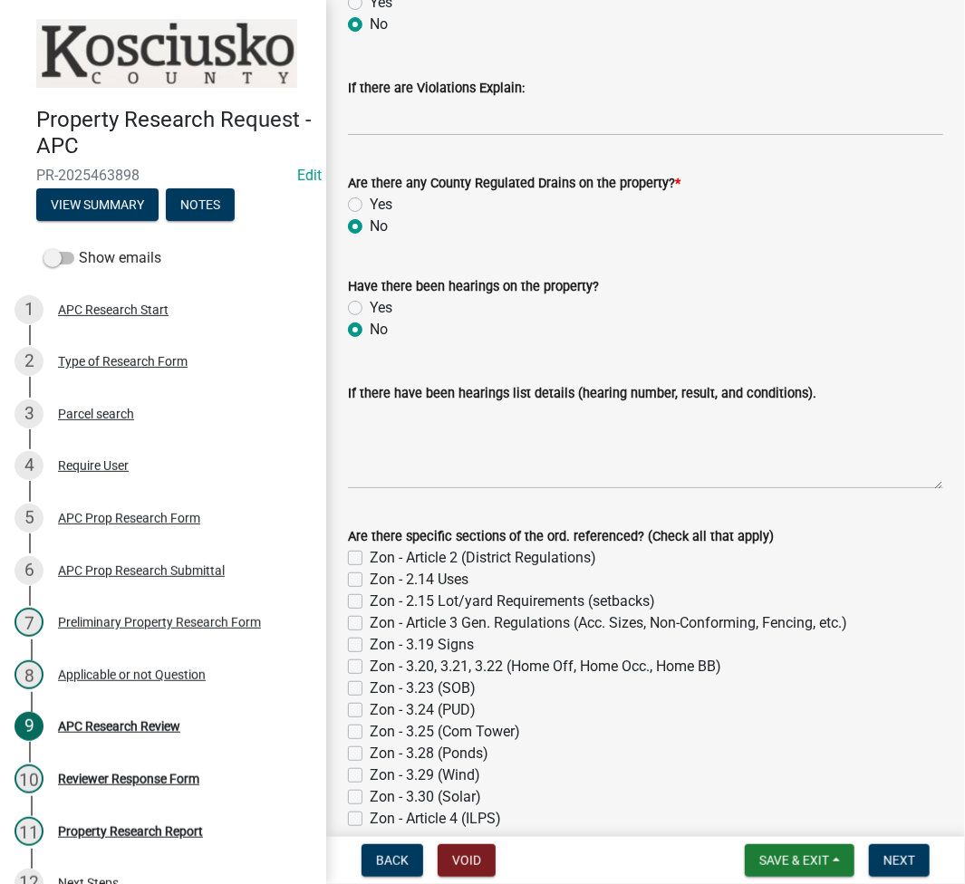
radio input "true"
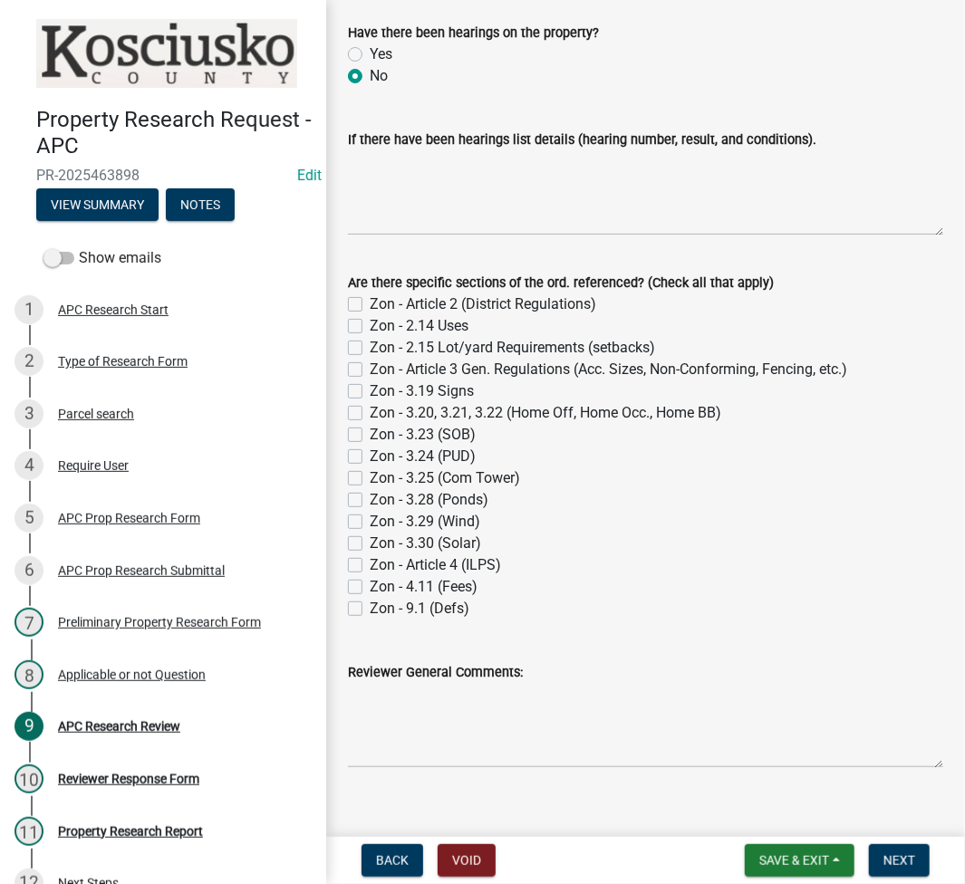
scroll to position [1241, 0]
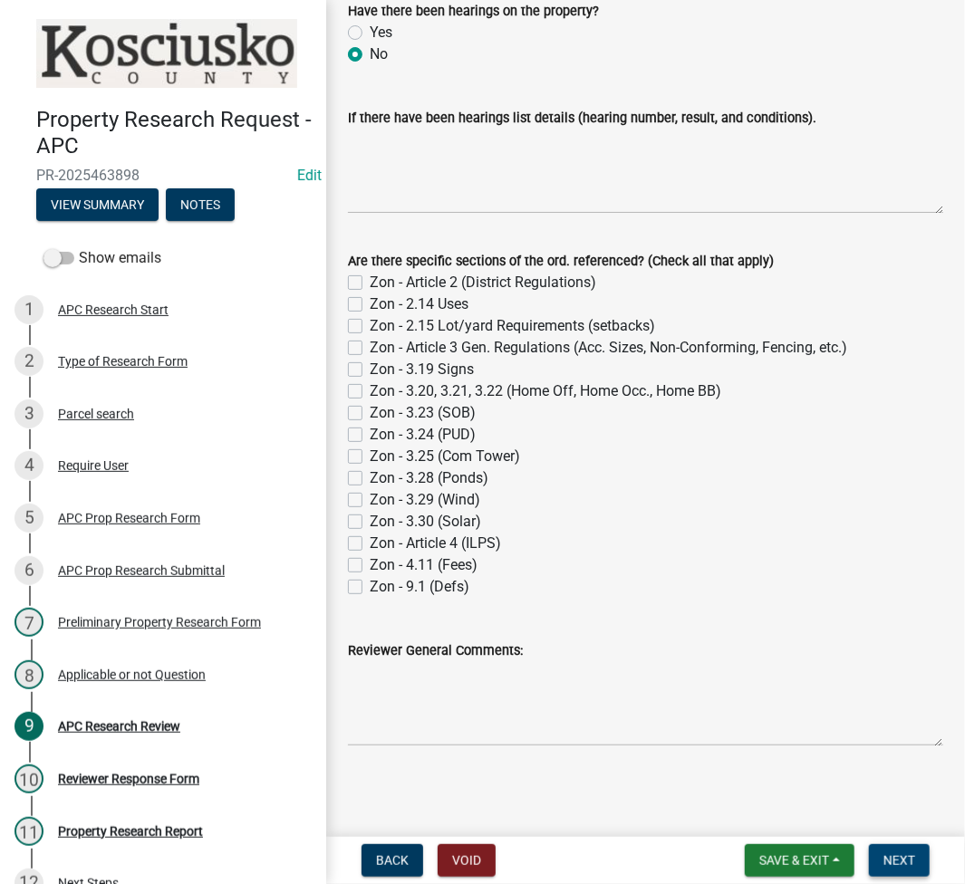
click at [899, 856] on span "Next" at bounding box center [899, 860] width 32 height 14
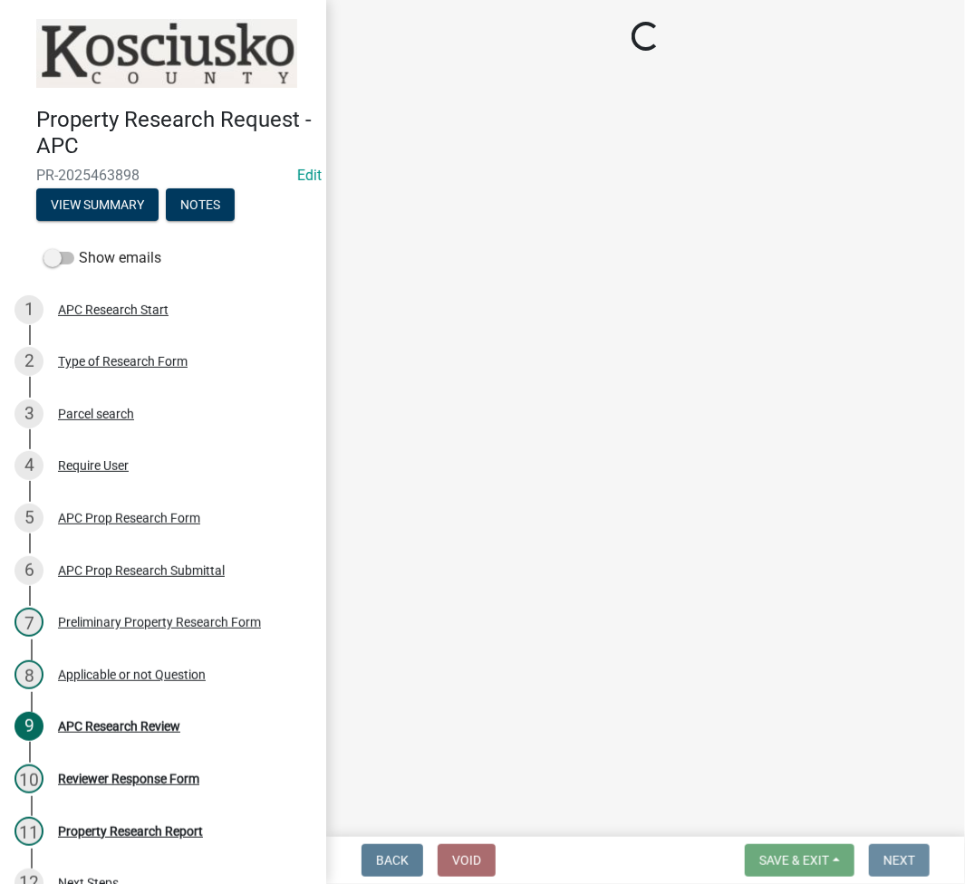
scroll to position [0, 0]
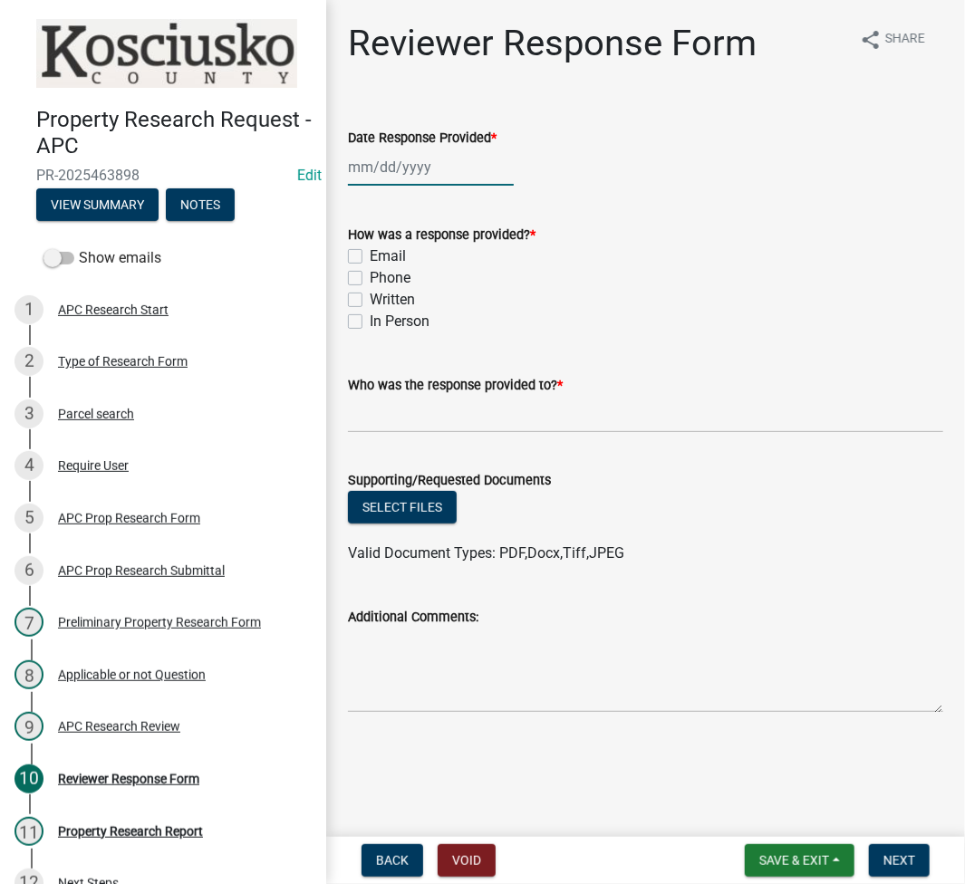
click at [384, 173] on div at bounding box center [431, 167] width 166 height 37
select select "8"
select select "2025"
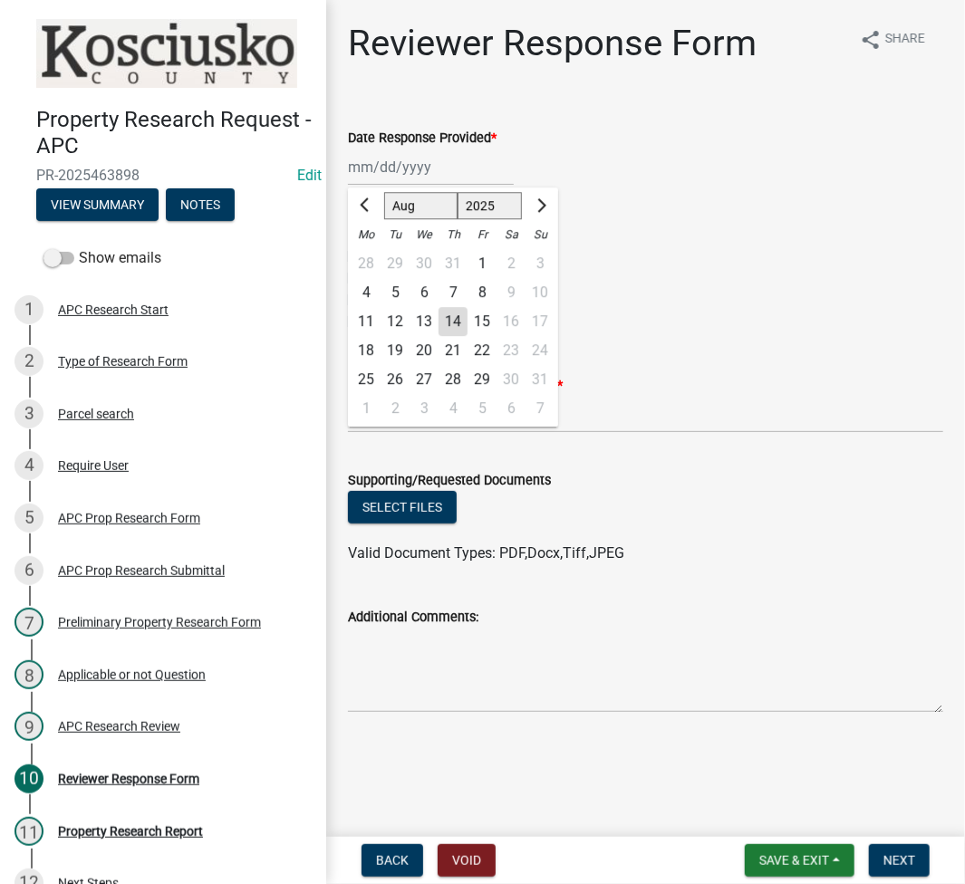
click at [456, 327] on div "14" at bounding box center [452, 321] width 29 height 29
type input "[DATE]"
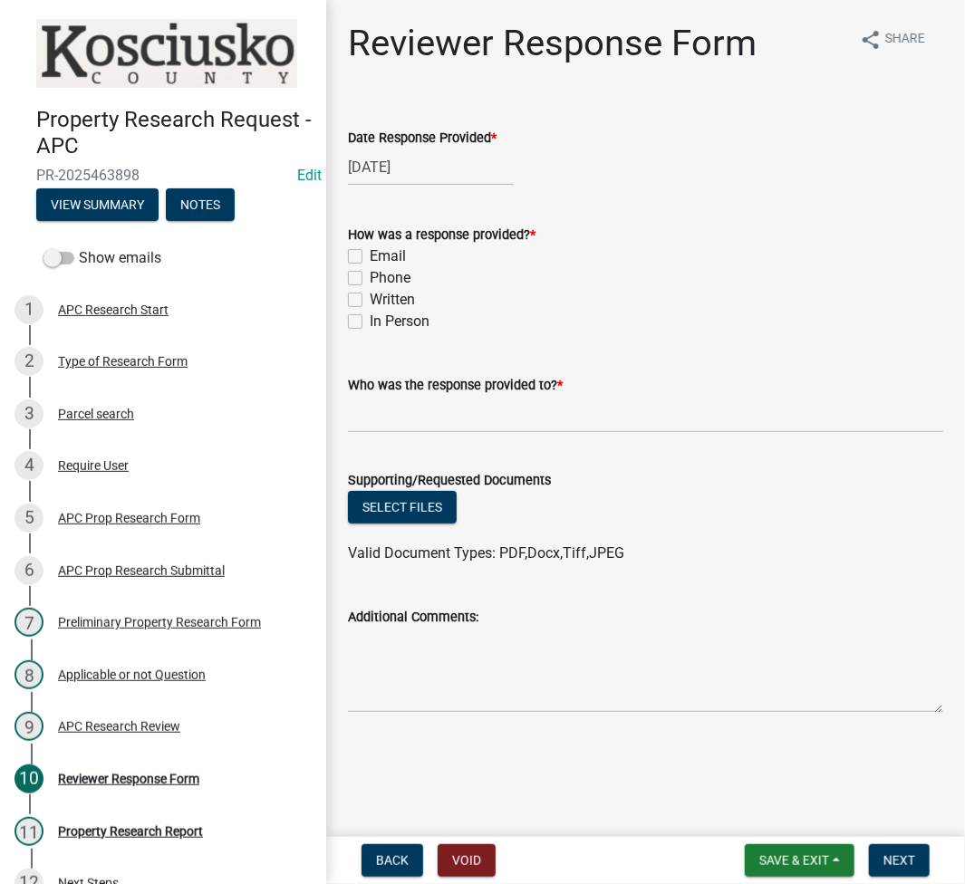
click at [370, 255] on label "Email" at bounding box center [388, 256] width 36 height 22
click at [370, 255] on input "Email" at bounding box center [376, 251] width 12 height 12
checkbox input "true"
checkbox input "false"
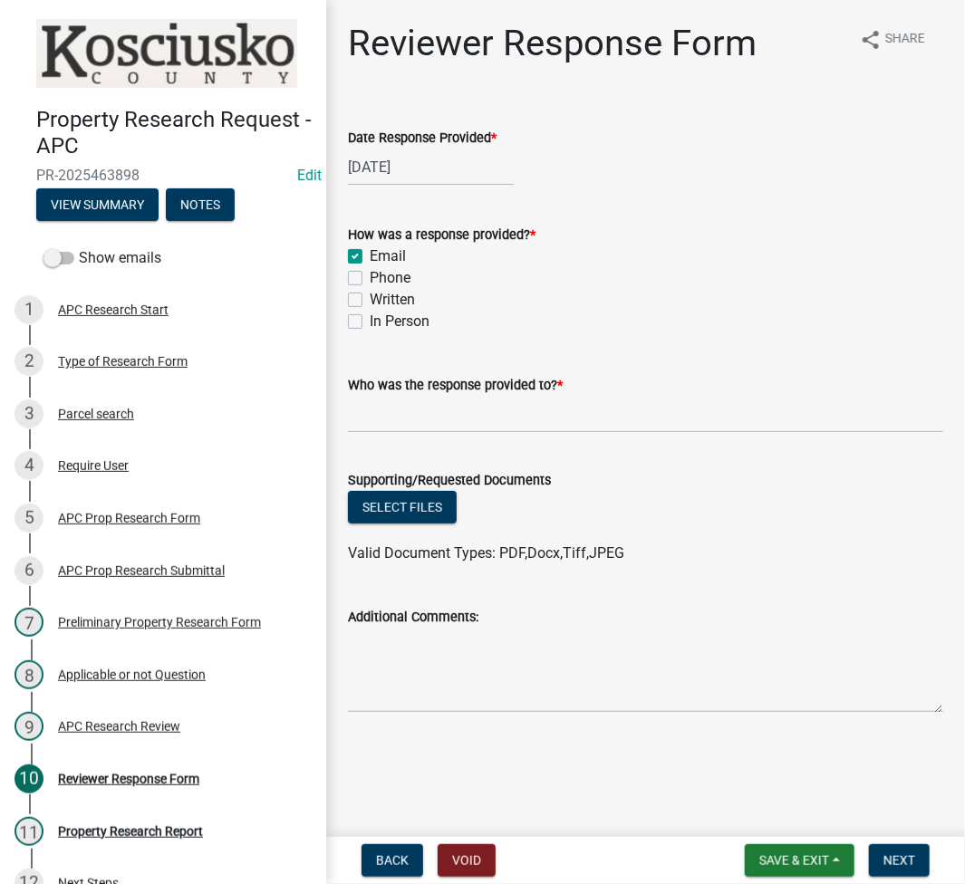
checkbox input "false"
click at [424, 420] on input "Who was the response provided to? *" at bounding box center [645, 414] width 595 height 37
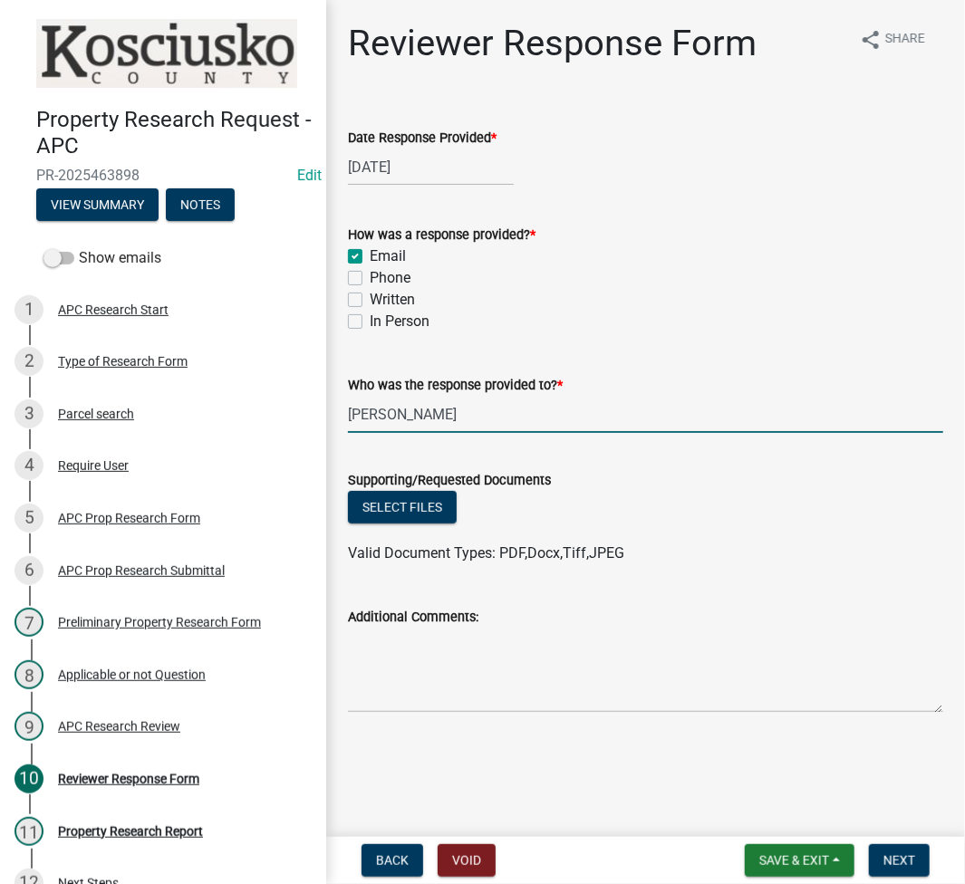
type input "Stacie Schlichtenmyer"
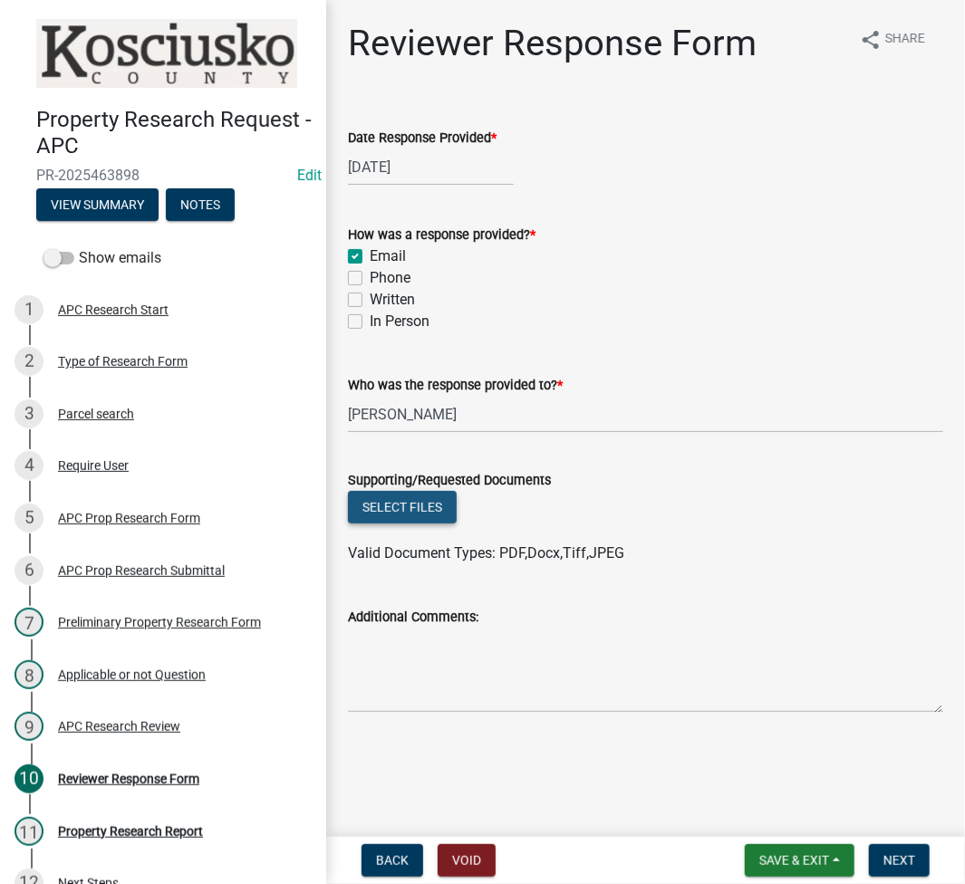
click at [376, 520] on button "Select files" at bounding box center [402, 507] width 109 height 33
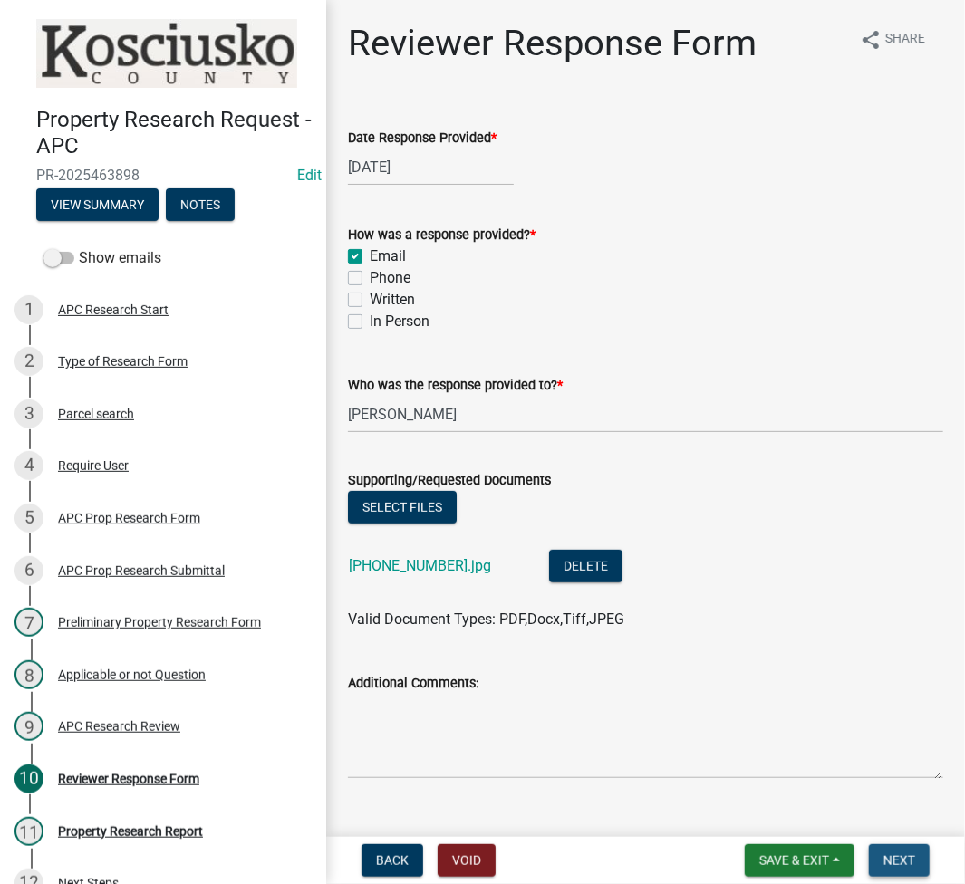
click at [904, 863] on span "Next" at bounding box center [899, 860] width 32 height 14
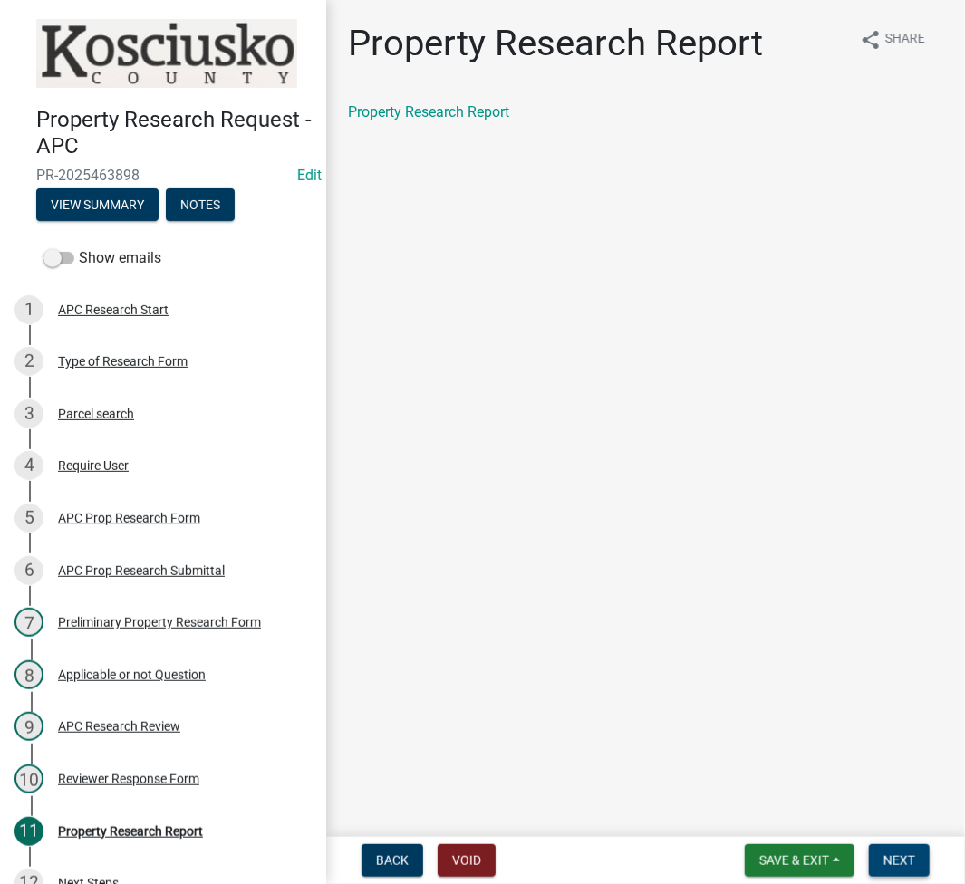
click at [895, 857] on span "Next" at bounding box center [899, 860] width 32 height 14
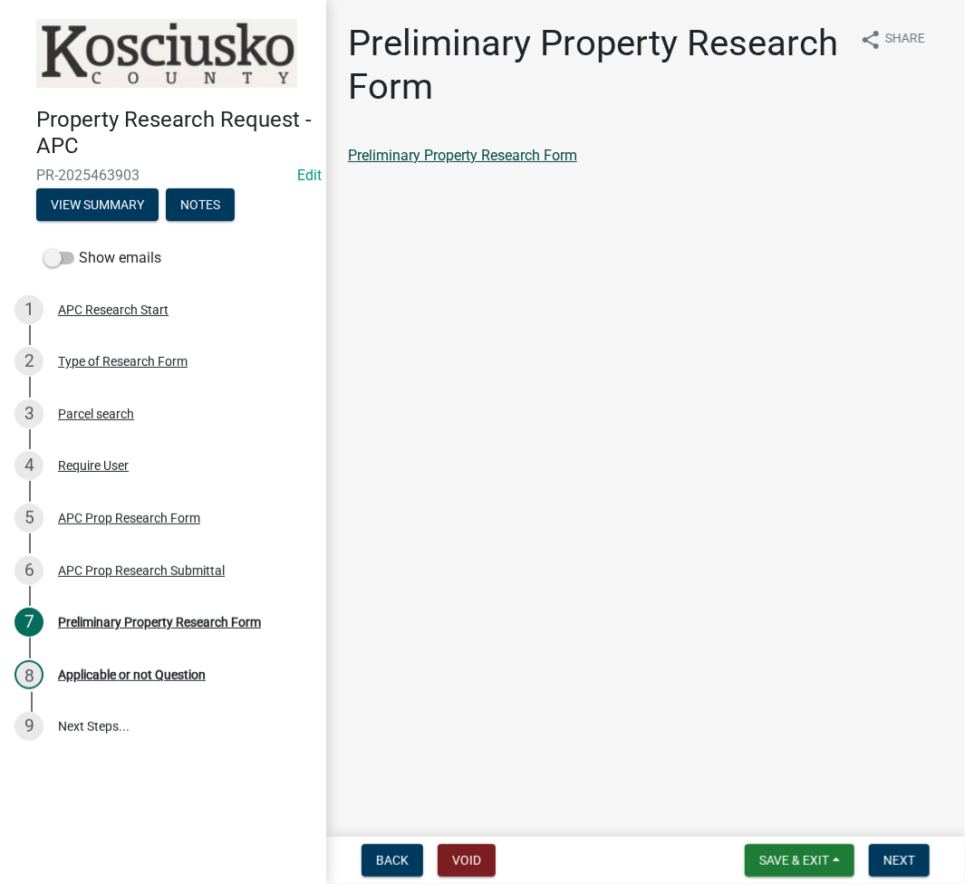
click at [388, 157] on link "Preliminary Property Research Form" at bounding box center [462, 155] width 229 height 17
click at [898, 855] on span "Next" at bounding box center [899, 860] width 32 height 14
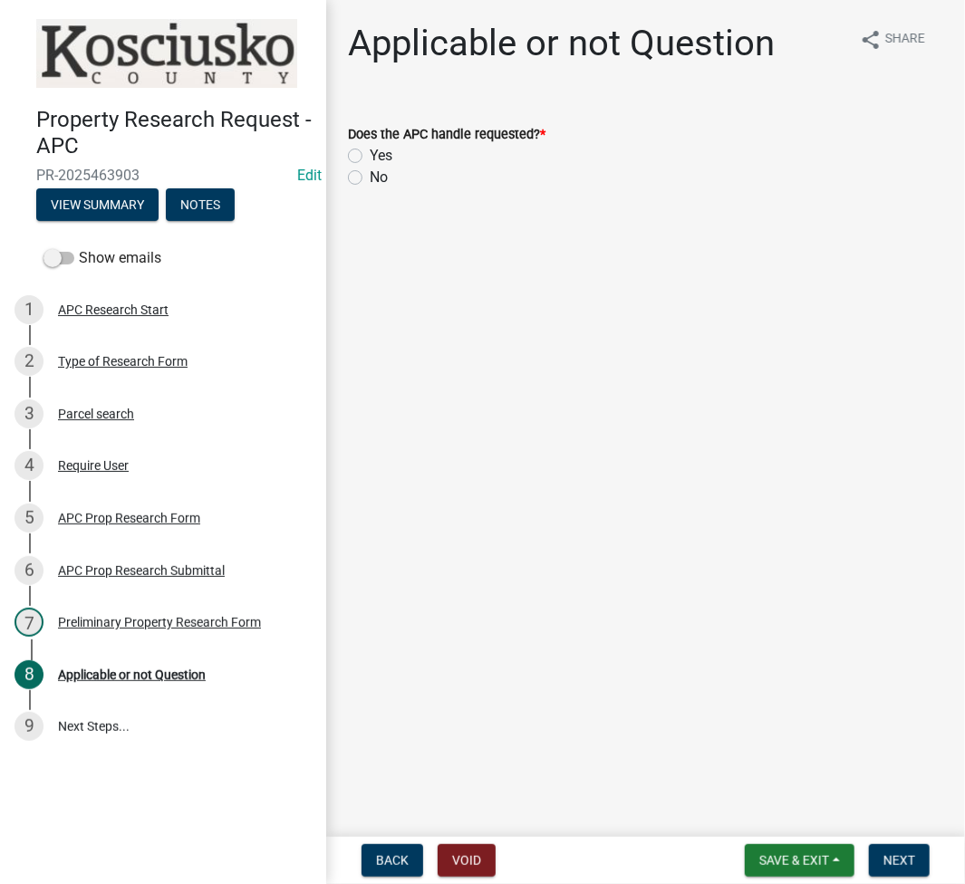
click at [370, 159] on label "Yes" at bounding box center [381, 156] width 23 height 22
click at [370, 157] on input "Yes" at bounding box center [376, 151] width 12 height 12
radio input "true"
click at [893, 865] on span "Next" at bounding box center [899, 860] width 32 height 14
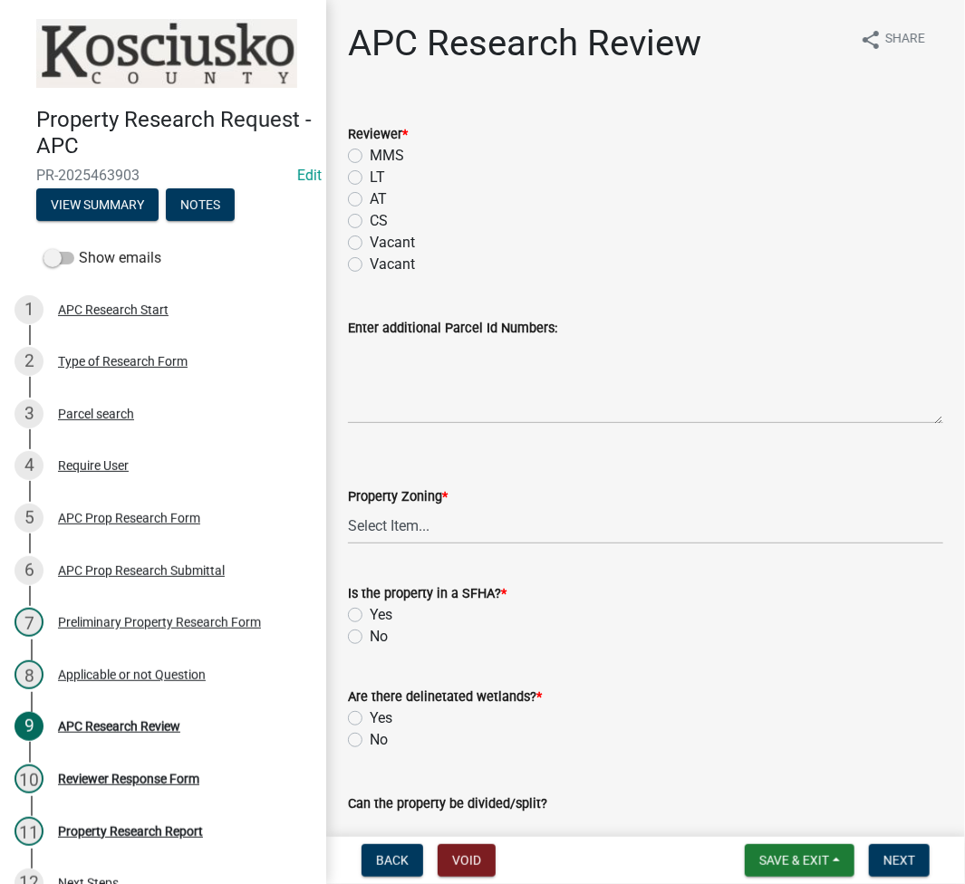
click at [370, 175] on label "LT" at bounding box center [377, 178] width 15 height 22
click at [370, 175] on input "LT" at bounding box center [376, 173] width 12 height 12
radio input "true"
click at [435, 524] on select "Select Item... Agricultural Agricultural 2 Residential Commercial Industrial 1 …" at bounding box center [645, 525] width 595 height 37
click at [348, 507] on select "Select Item... Agricultural Agricultural 2 Residential Commercial Industrial 1 …" at bounding box center [645, 525] width 595 height 37
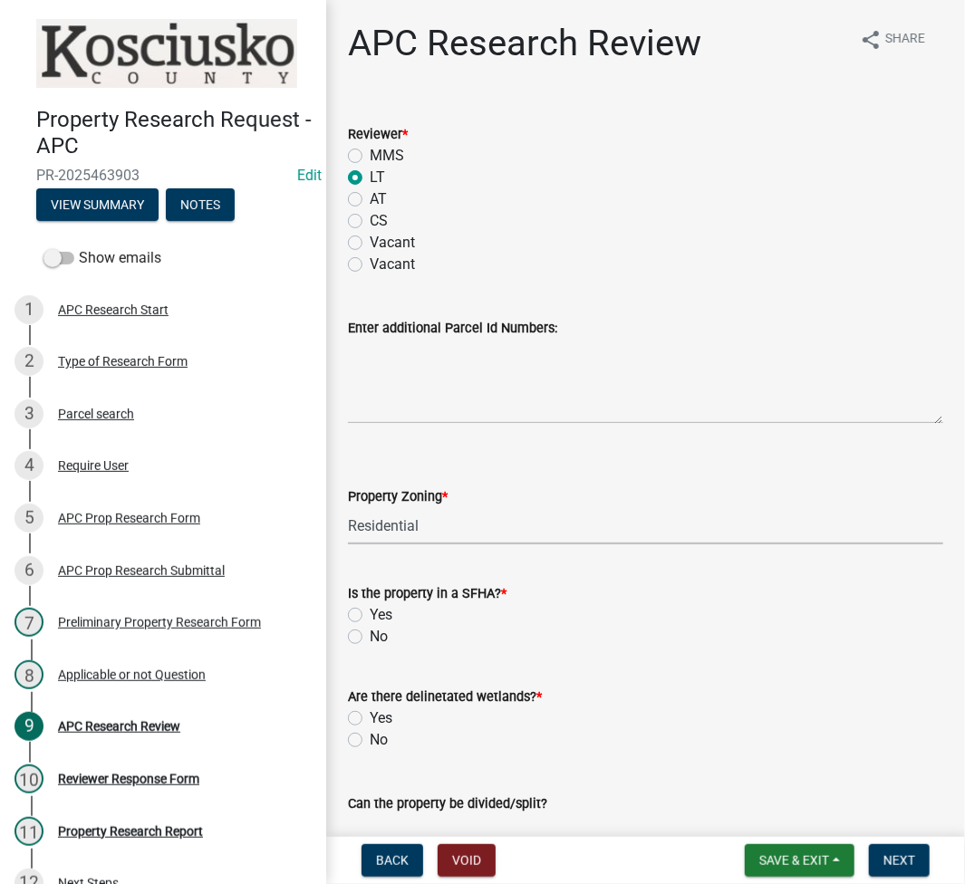
select select "9242d18e-eca7-4b94-8788-f0fc7e6b99dc"
click at [370, 638] on label "No" at bounding box center [379, 637] width 18 height 22
click at [370, 638] on input "No" at bounding box center [376, 632] width 12 height 12
radio input "true"
click at [370, 742] on label "No" at bounding box center [379, 740] width 18 height 22
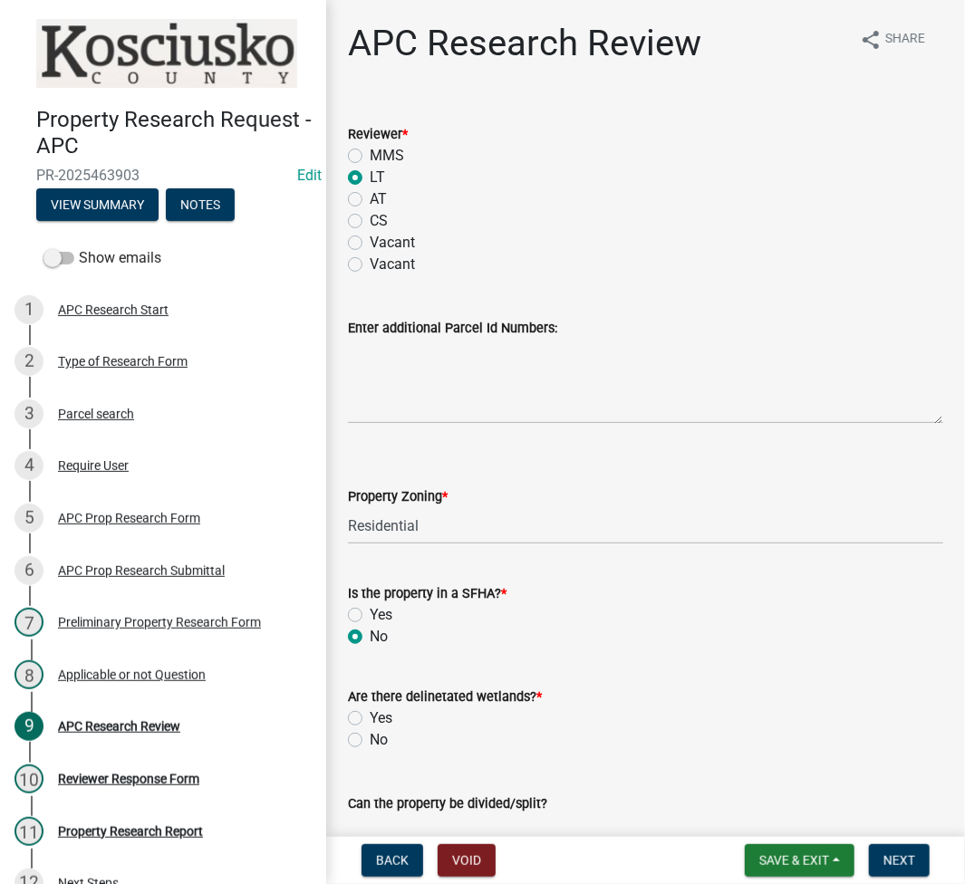
click at [370, 741] on input "No" at bounding box center [376, 735] width 12 height 12
radio input "true"
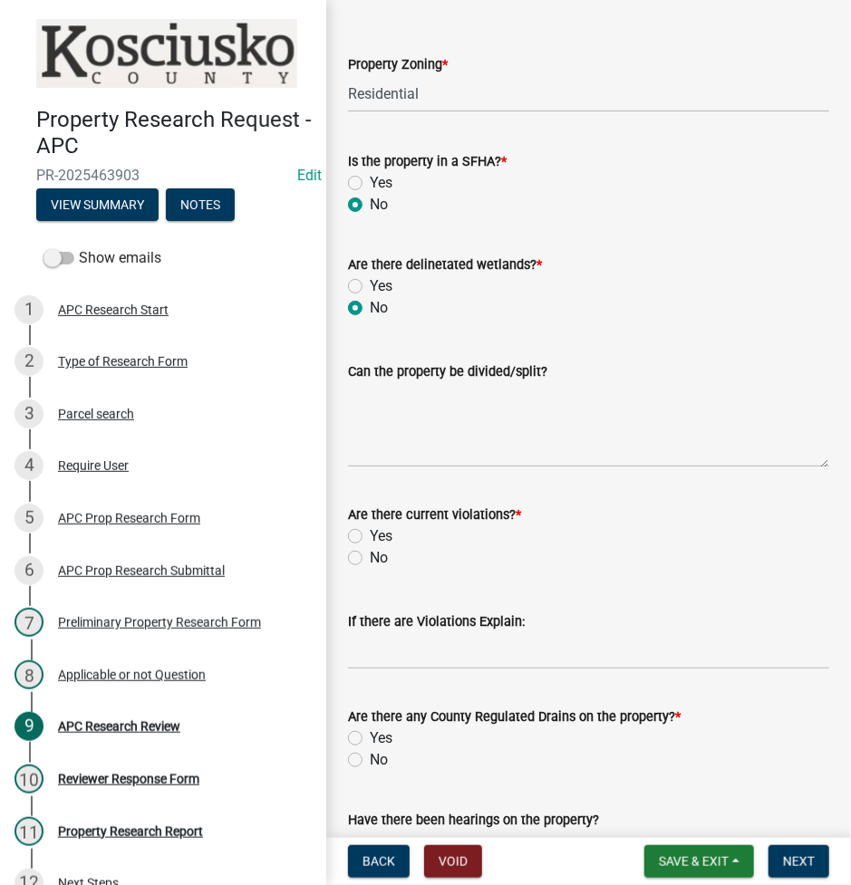
scroll to position [483, 0]
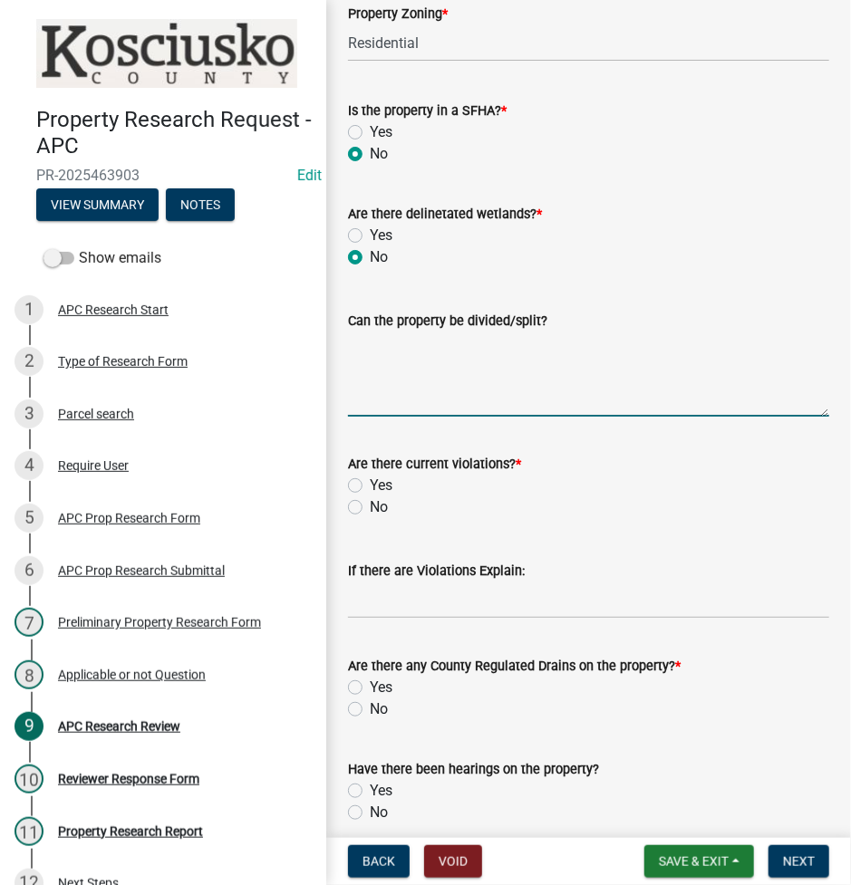
click at [410, 384] on textarea "Can the property be divided/split?" at bounding box center [588, 374] width 481 height 85
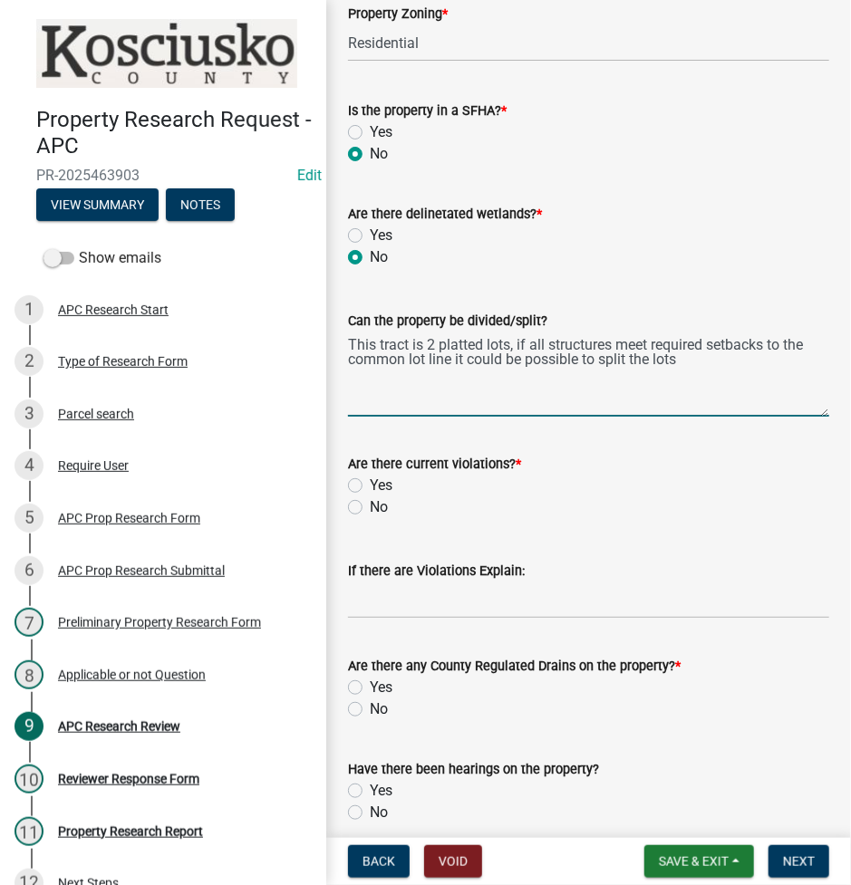
type textarea "This tract is 2 platted lots, if all structures meet required setbacks to the c…"
click at [370, 496] on input "No" at bounding box center [376, 502] width 12 height 12
radio input "true"
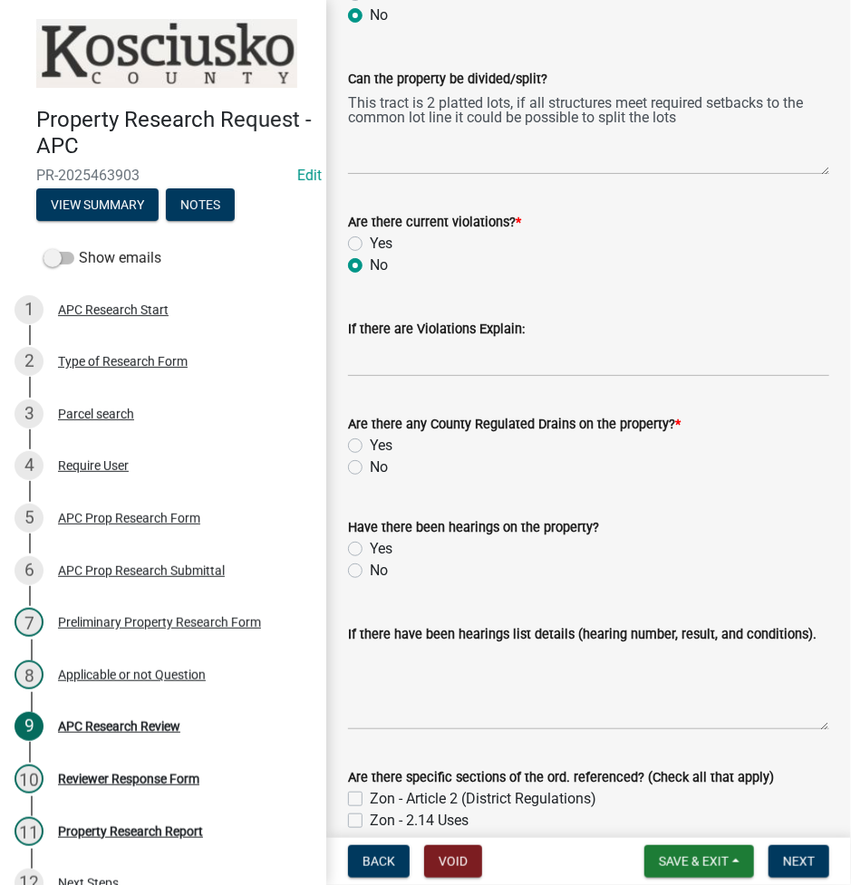
click at [370, 469] on label "No" at bounding box center [379, 468] width 18 height 22
click at [370, 468] on input "No" at bounding box center [376, 463] width 12 height 12
radio input "true"
click at [370, 550] on label "Yes" at bounding box center [381, 549] width 23 height 22
click at [370, 550] on input "Yes" at bounding box center [376, 544] width 12 height 12
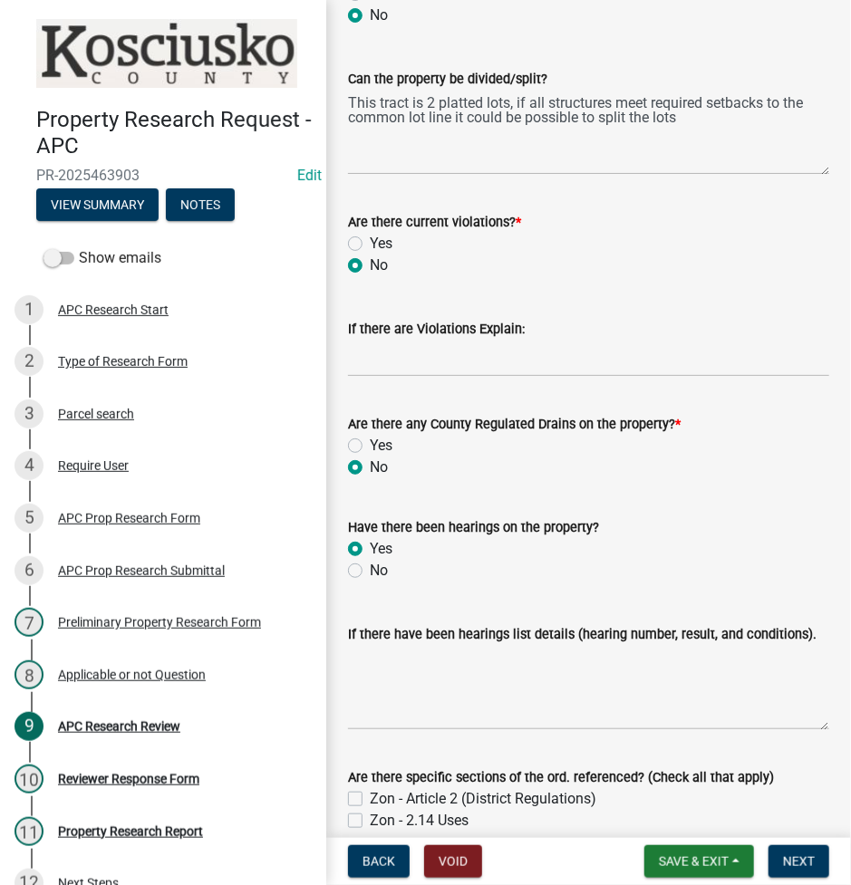
radio input "true"
click at [449, 680] on textarea "If there have been hearings list details (hearing number, result, and condition…" at bounding box center [588, 687] width 481 height 85
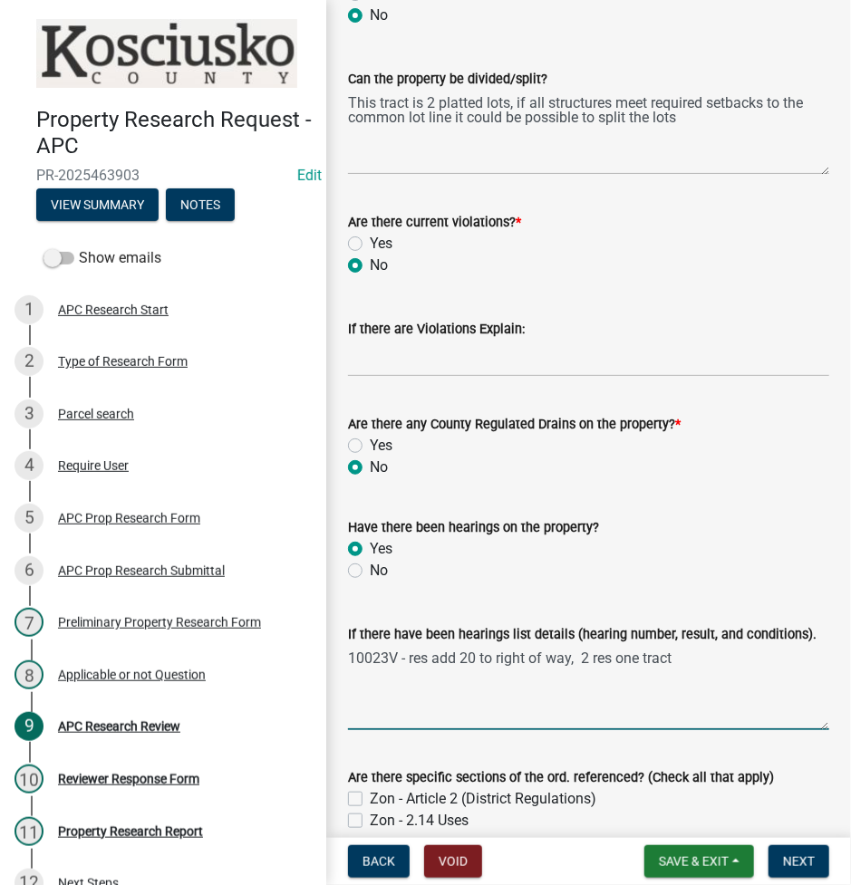
click at [395, 695] on textarea "10023V - res add 20 to right of way, 2 res one tract" at bounding box center [588, 687] width 481 height 85
click at [410, 688] on textarea "10023V - res add 20 to right of way, 2 res one tract 88107V - garage 10 to row" at bounding box center [588, 687] width 481 height 85
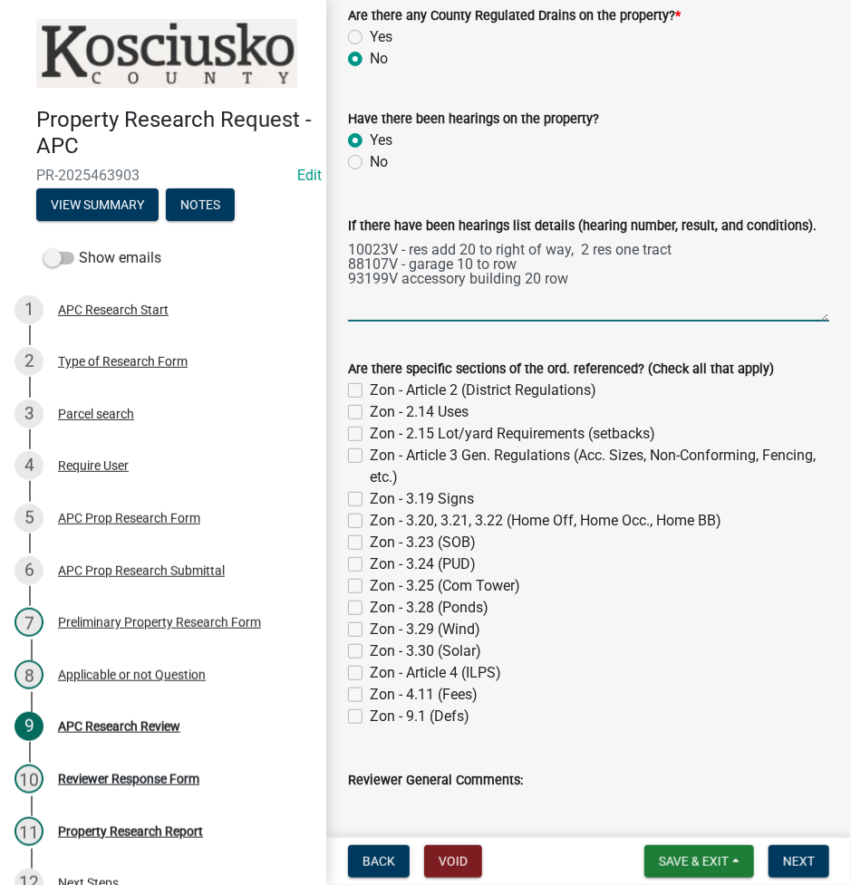
scroll to position [1207, 0]
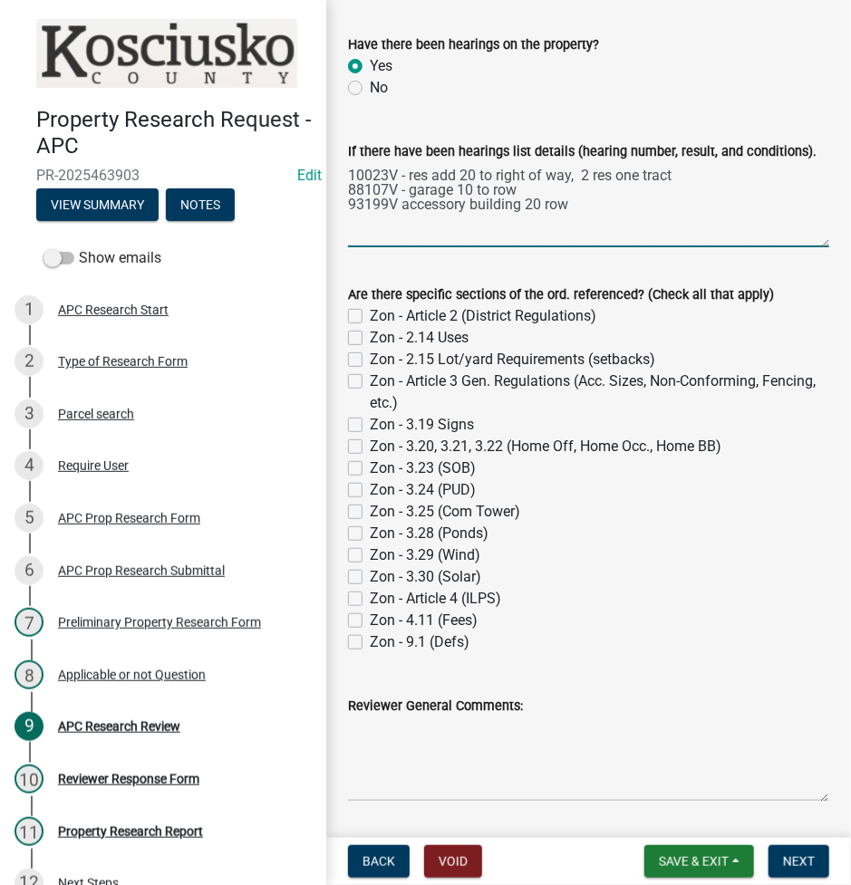
type textarea "10023V - res add 20 to right of way, 2 res one tract 88107V - garage 10 to row …"
click at [370, 362] on label "Zon - 2.15 Lot/yard Requirements (setbacks)" at bounding box center [512, 360] width 285 height 22
click at [370, 361] on input "Zon - 2.15 Lot/yard Requirements (setbacks)" at bounding box center [376, 355] width 12 height 12
checkbox input "true"
checkbox input "false"
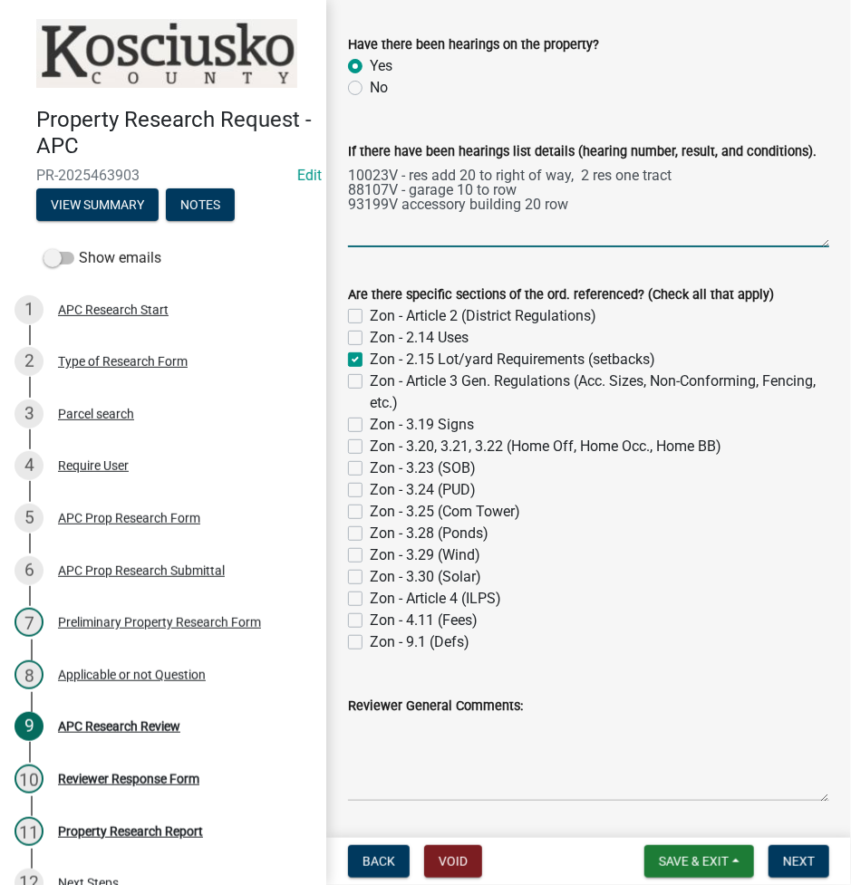
checkbox input "false"
checkbox input "true"
checkbox input "false"
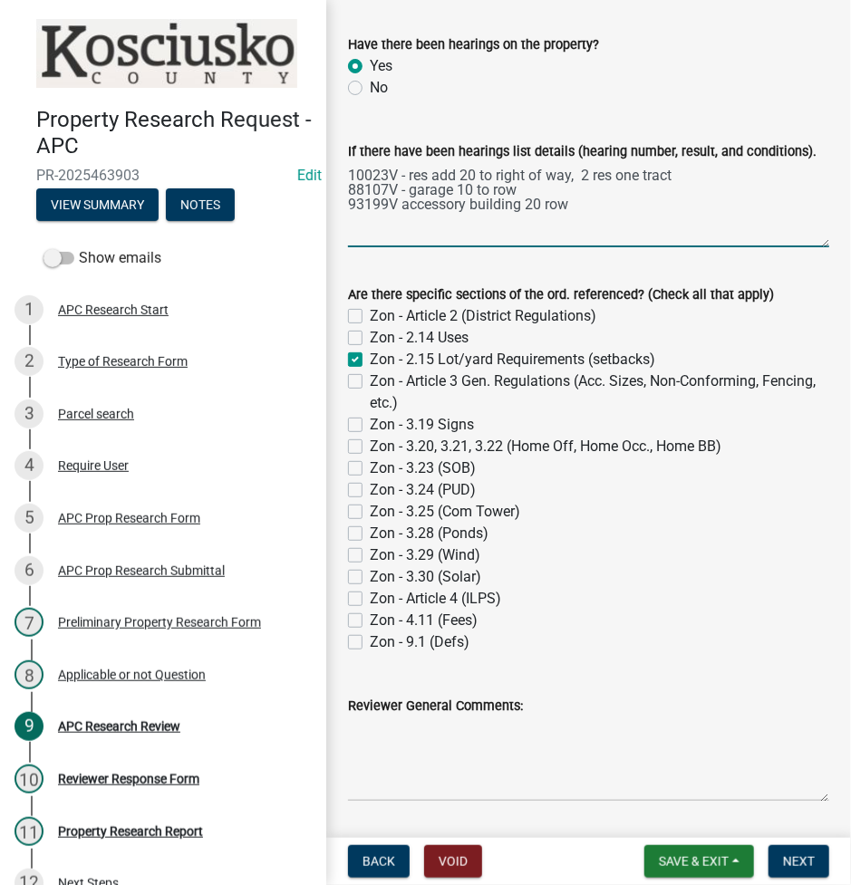
checkbox input "false"
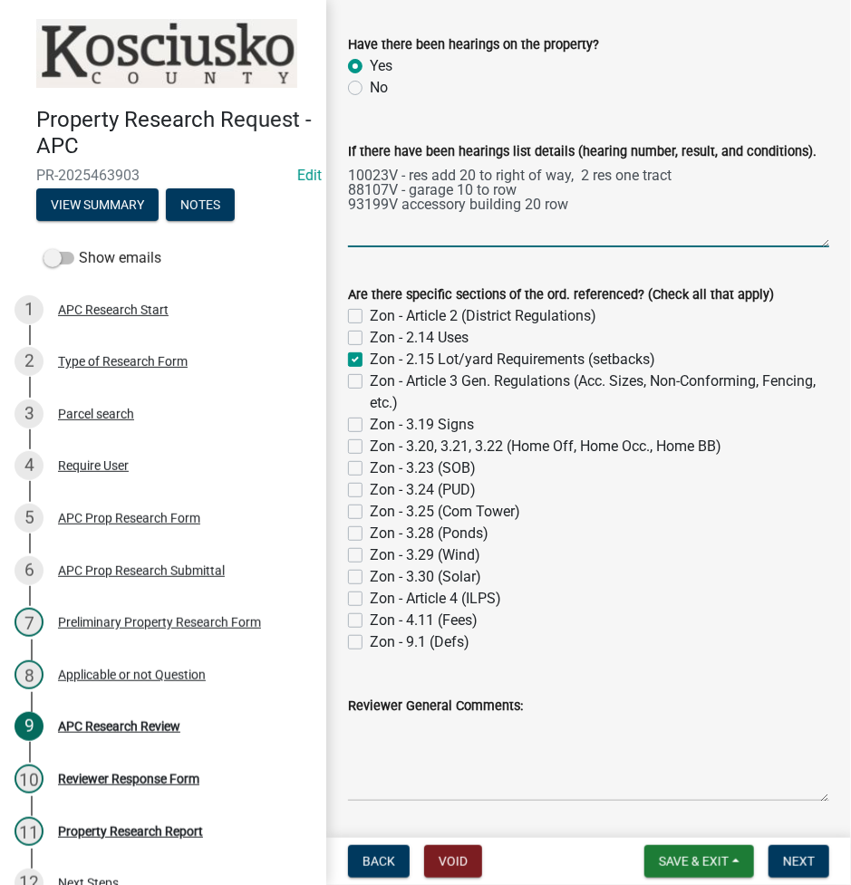
checkbox input "false"
click at [370, 340] on label "Zon - 2.14 Uses" at bounding box center [419, 338] width 99 height 22
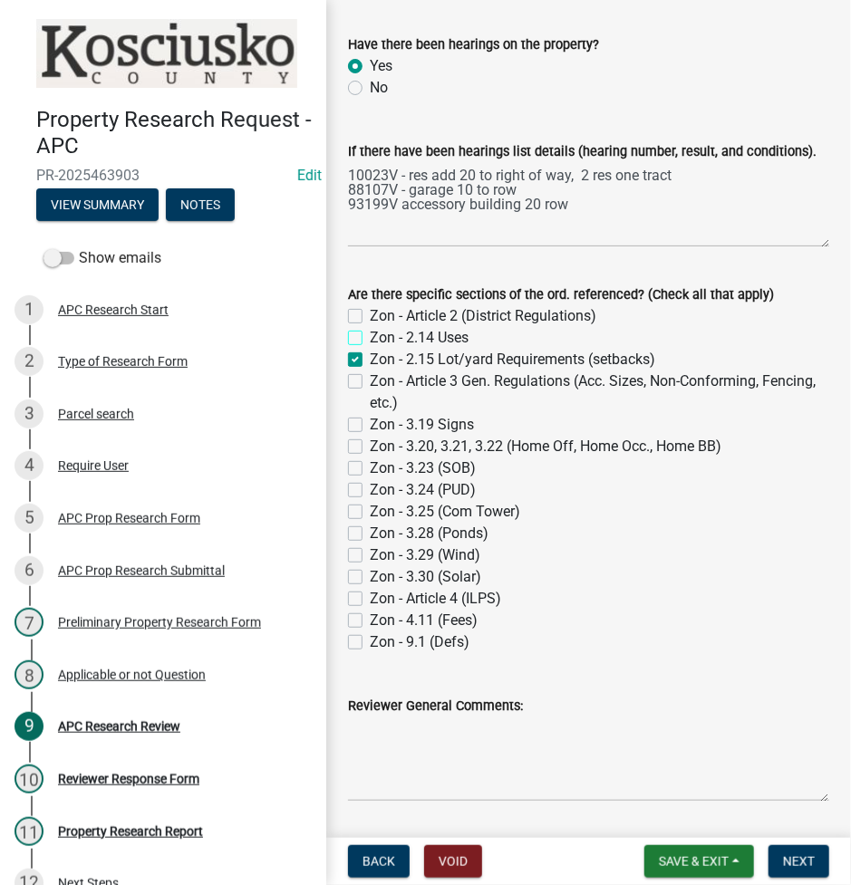
click at [370, 339] on input "Zon - 2.14 Uses" at bounding box center [376, 333] width 12 height 12
checkbox input "true"
checkbox input "false"
checkbox input "true"
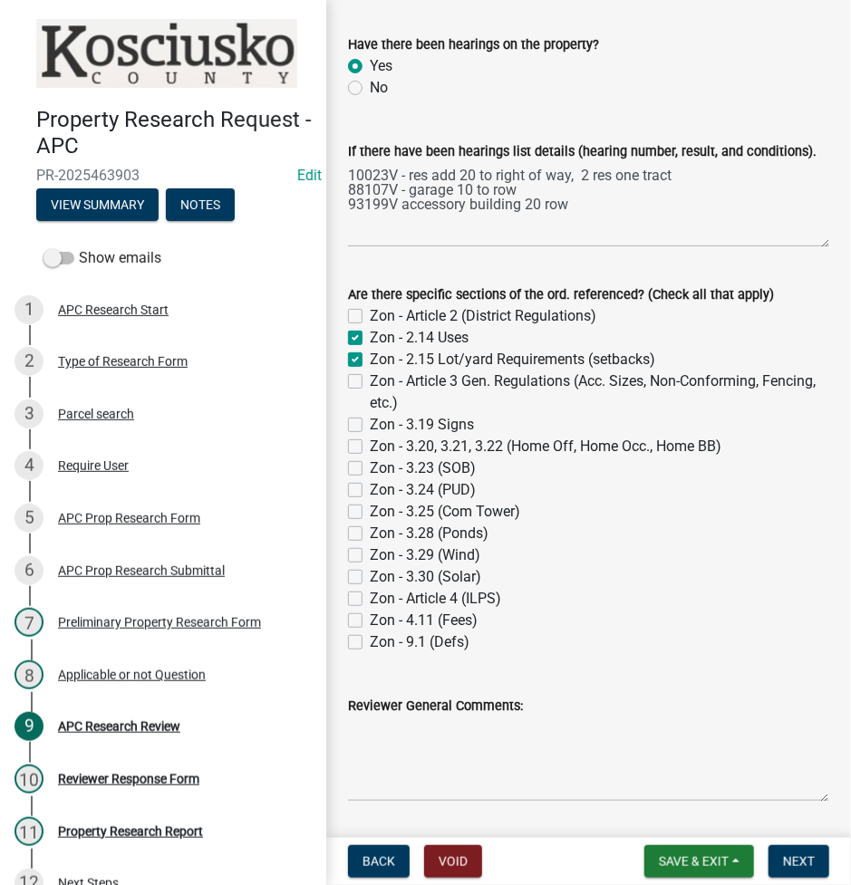
checkbox input "false"
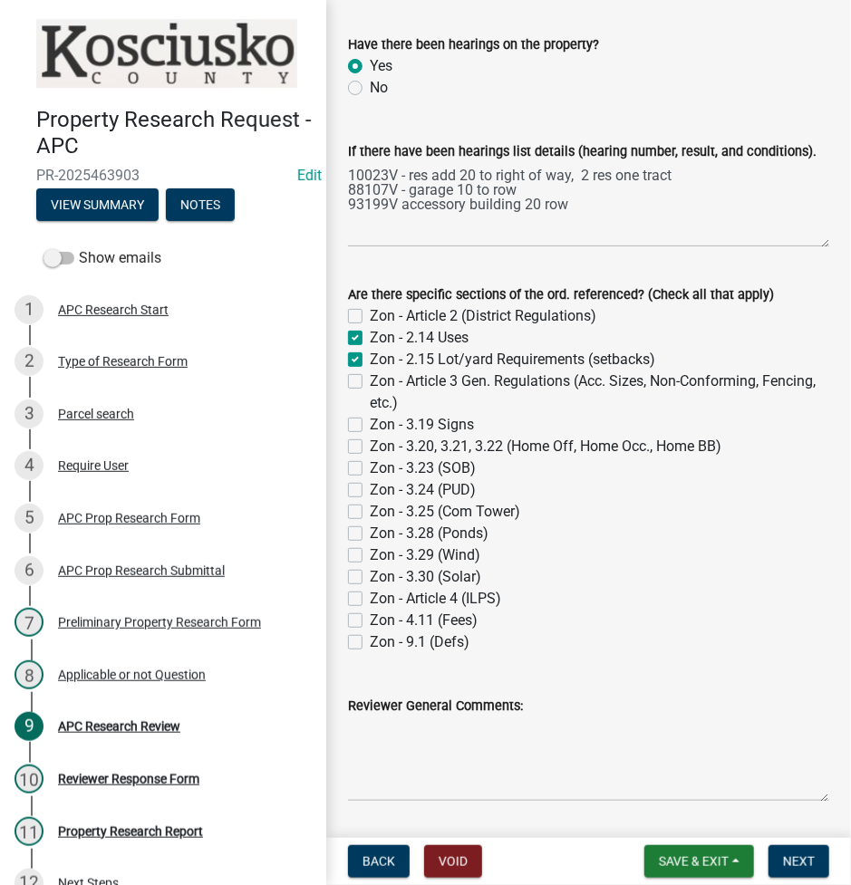
checkbox input "false"
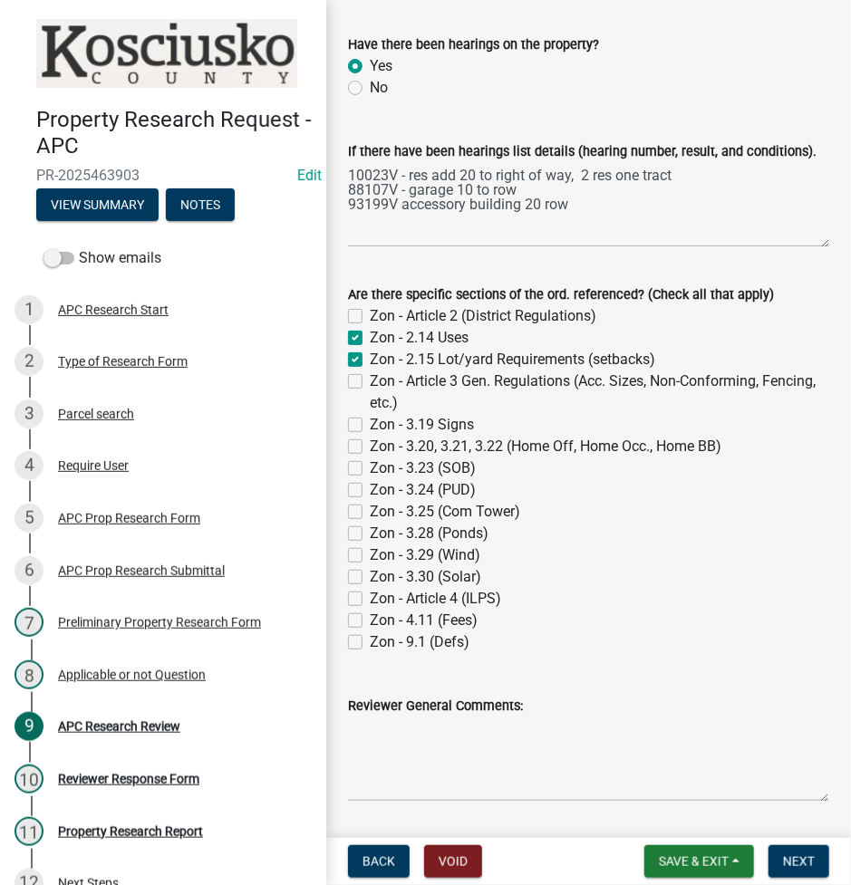
checkbox input "false"
click at [798, 863] on span "Next" at bounding box center [799, 861] width 32 height 14
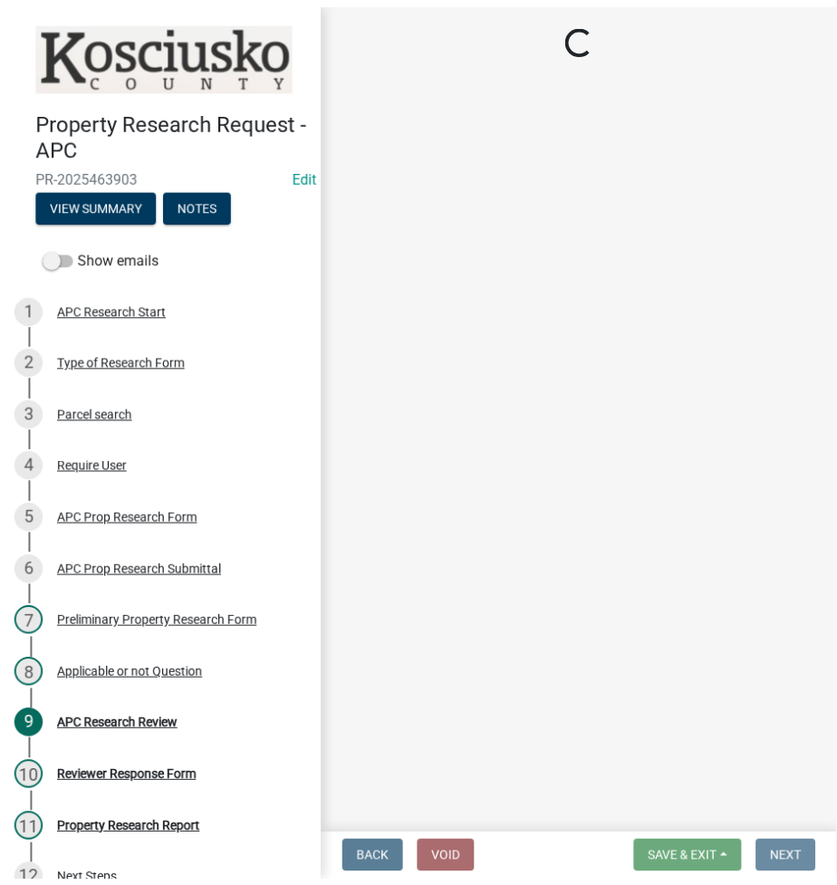
scroll to position [0, 0]
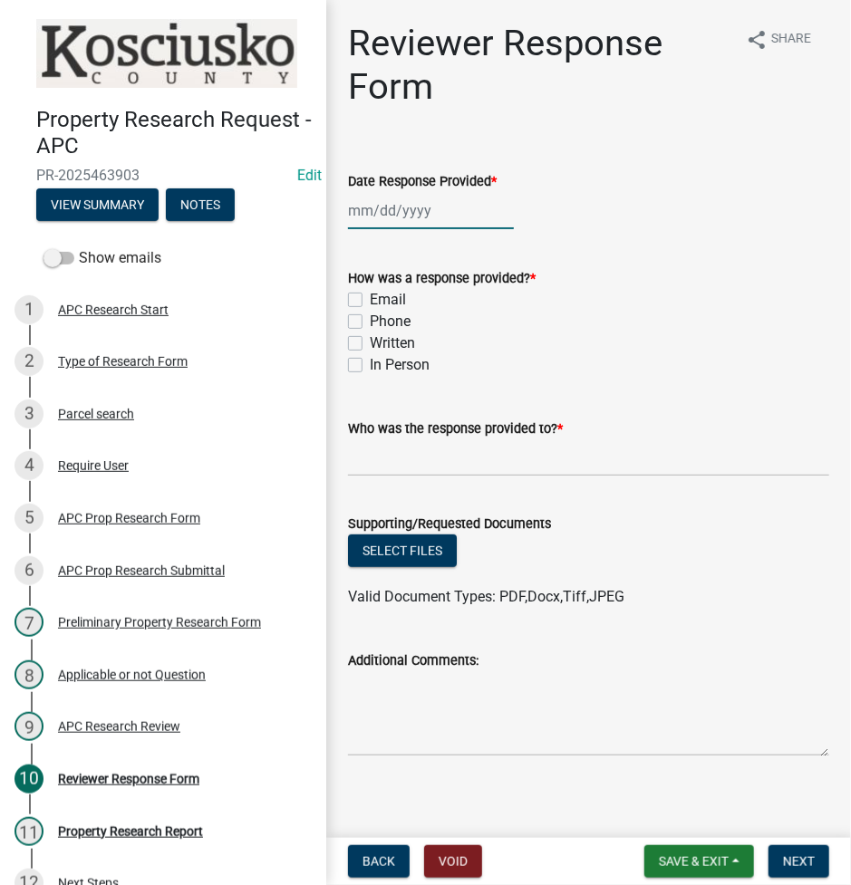
click at [375, 202] on div at bounding box center [431, 210] width 166 height 37
select select "8"
select select "2025"
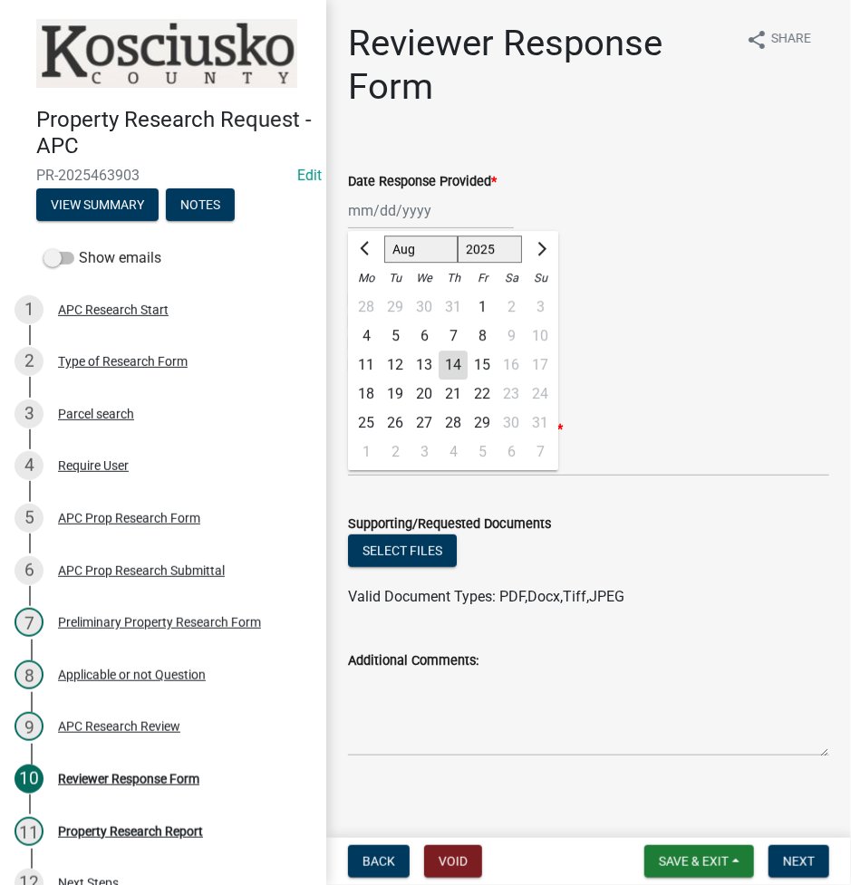
click at [465, 367] on div "14" at bounding box center [452, 365] width 29 height 29
type input "[DATE]"
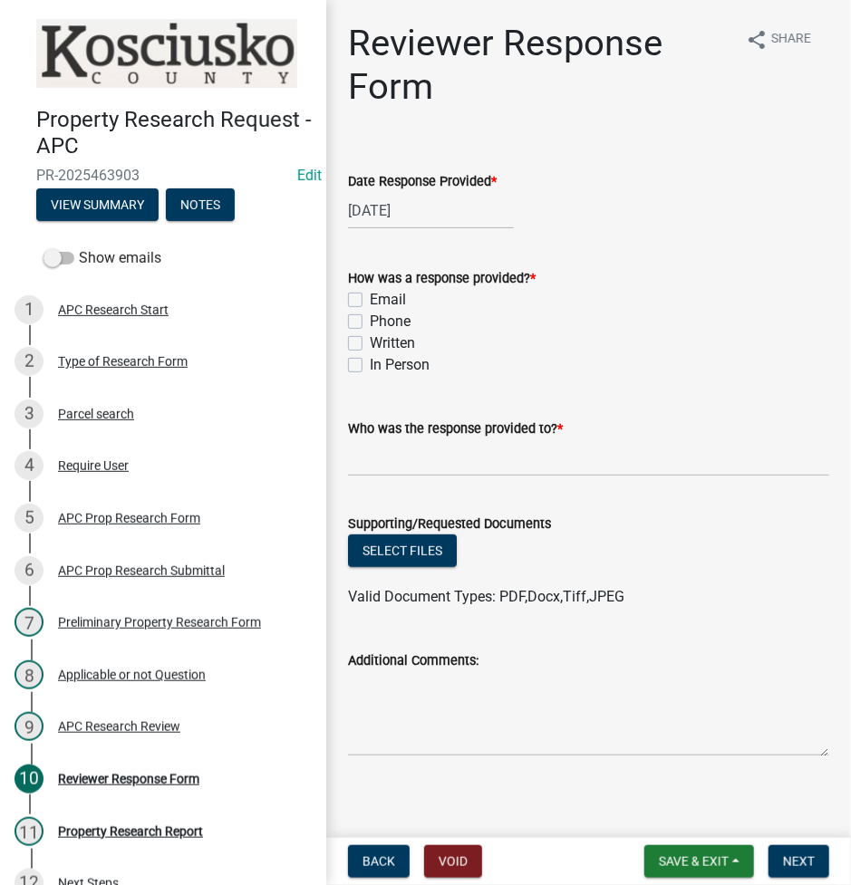
click at [370, 302] on label "Email" at bounding box center [388, 300] width 36 height 22
click at [370, 301] on input "Email" at bounding box center [376, 295] width 12 height 12
checkbox input "true"
checkbox input "false"
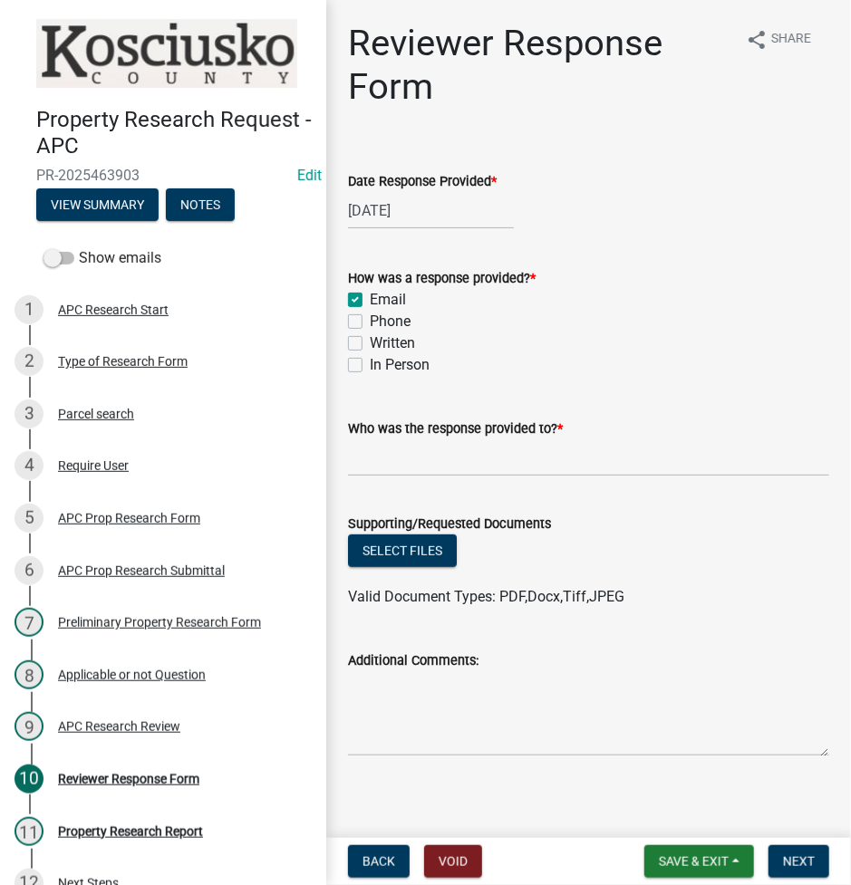
checkbox input "false"
click at [381, 462] on input "Who was the response provided to? *" at bounding box center [588, 457] width 481 height 37
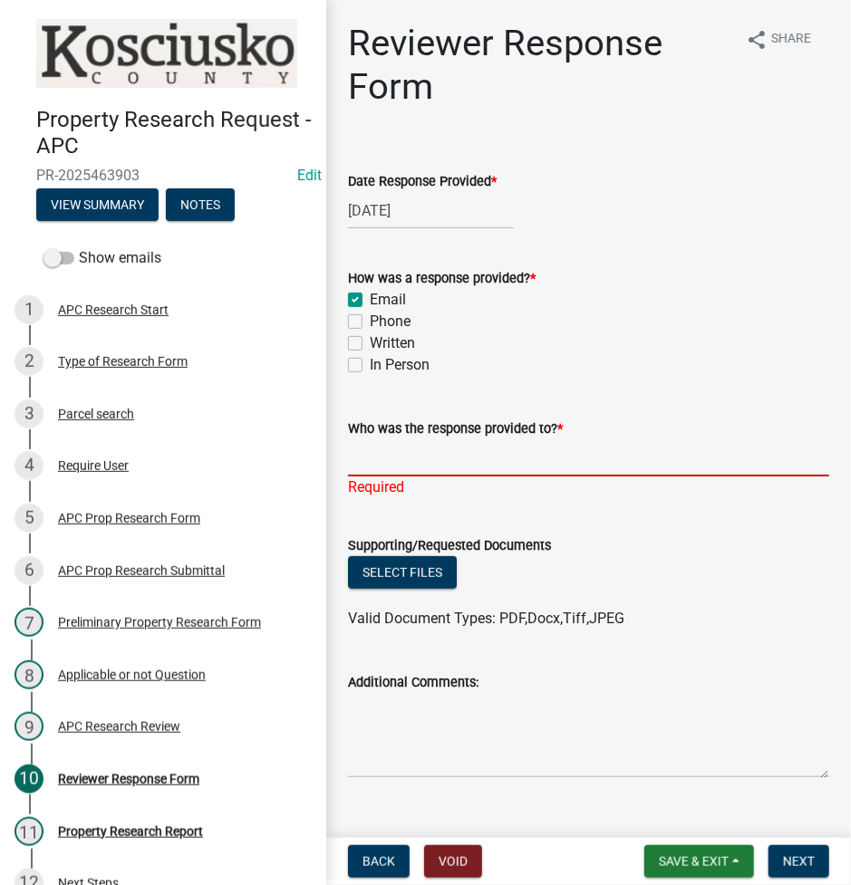
click at [415, 462] on input "Who was the response provided to? *" at bounding box center [588, 457] width 481 height 37
type input "Stacie Schlichtenmyer"
click at [389, 582] on wm-upload "Select files Valid Document Types: PDF,Docx,Tiff,JPEG" at bounding box center [588, 592] width 481 height 73
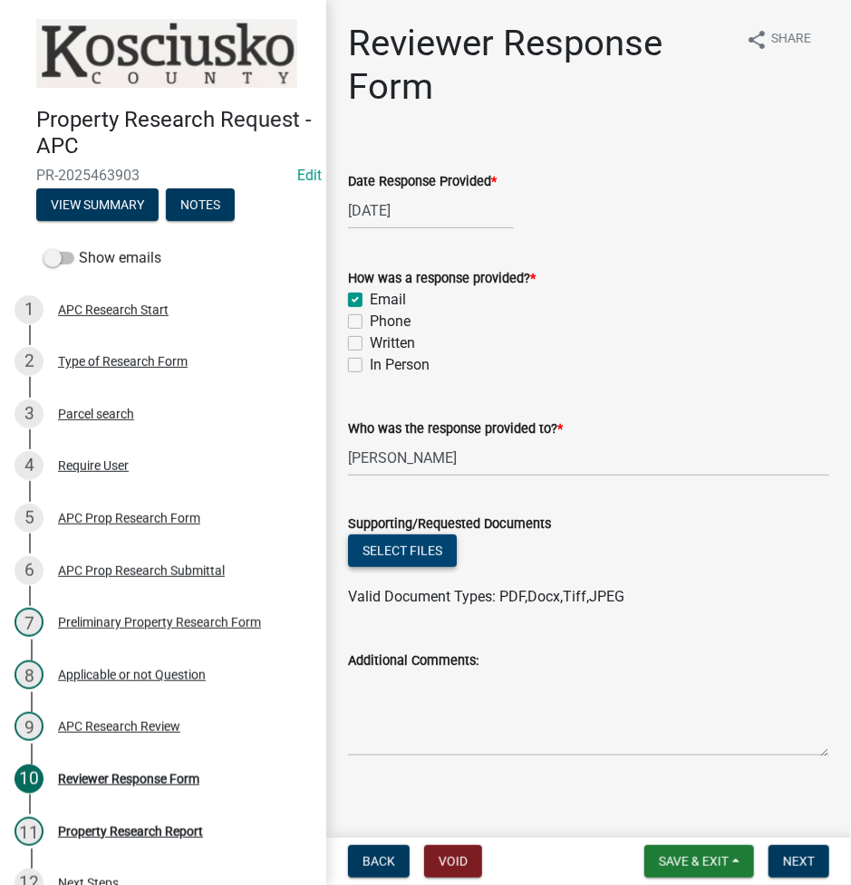
click at [389, 548] on button "Select files" at bounding box center [402, 550] width 109 height 33
click at [399, 547] on button "Select files" at bounding box center [402, 550] width 109 height 33
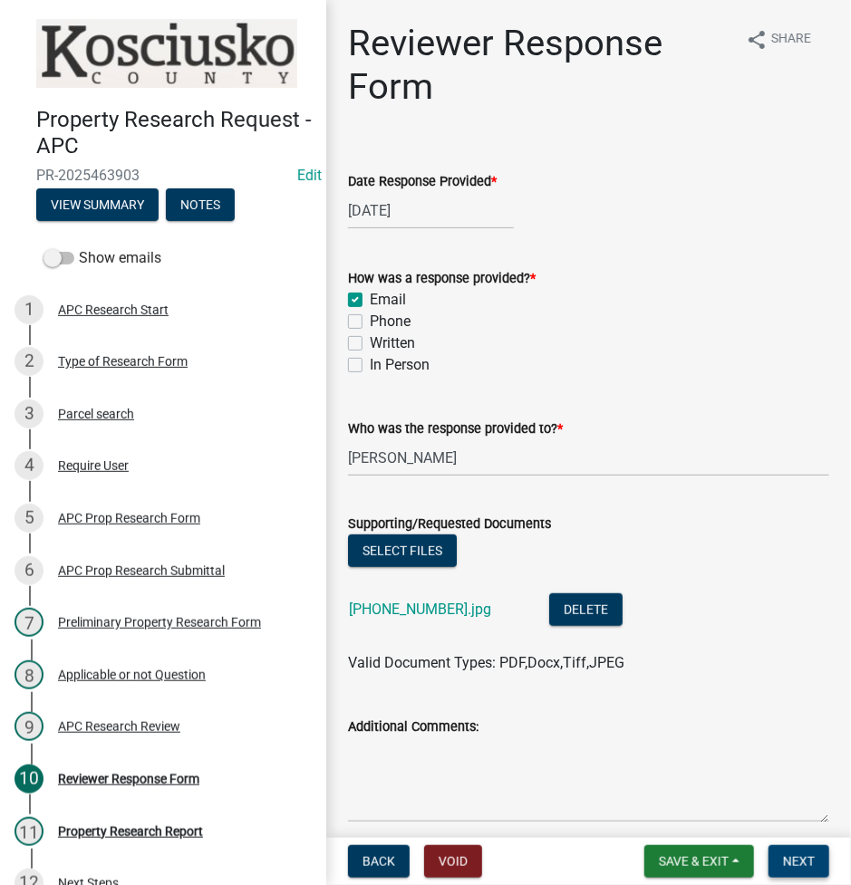
click at [788, 869] on button "Next" at bounding box center [798, 861] width 61 height 33
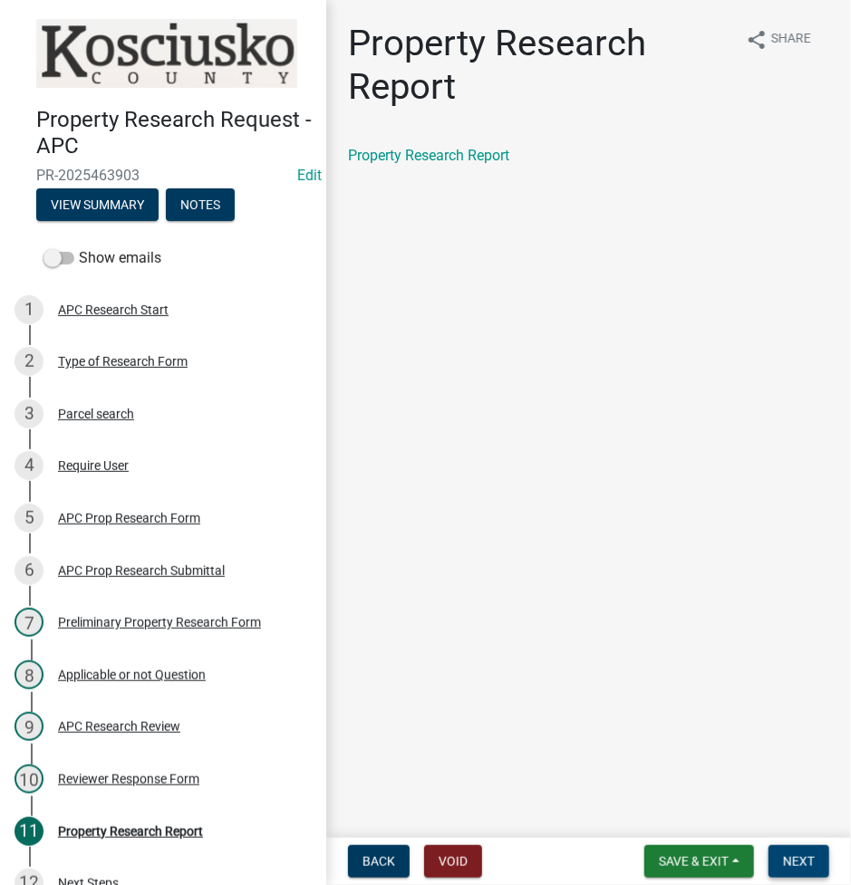
click at [773, 861] on button "Next" at bounding box center [798, 861] width 61 height 33
